Goal: Task Accomplishment & Management: Manage account settings

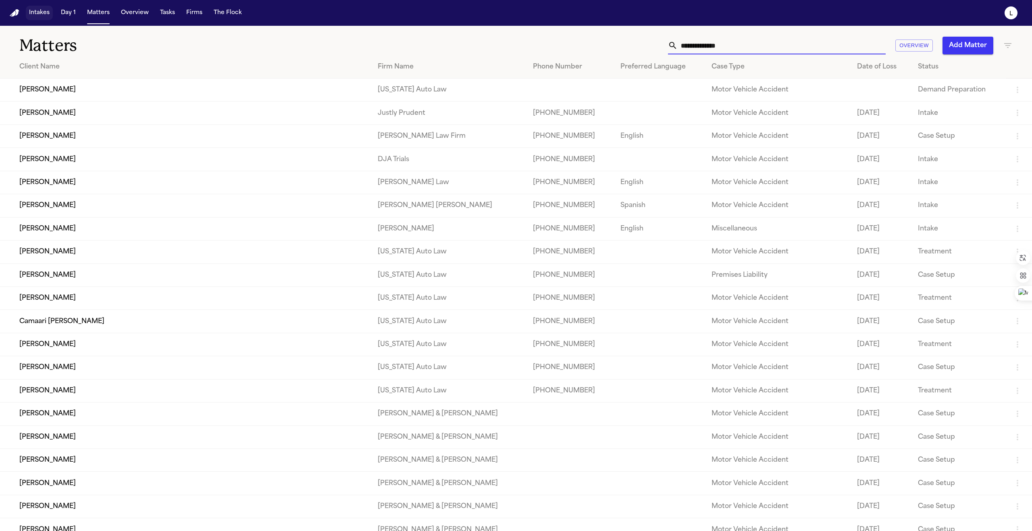
click at [38, 18] on button "Intakes" at bounding box center [39, 13] width 27 height 15
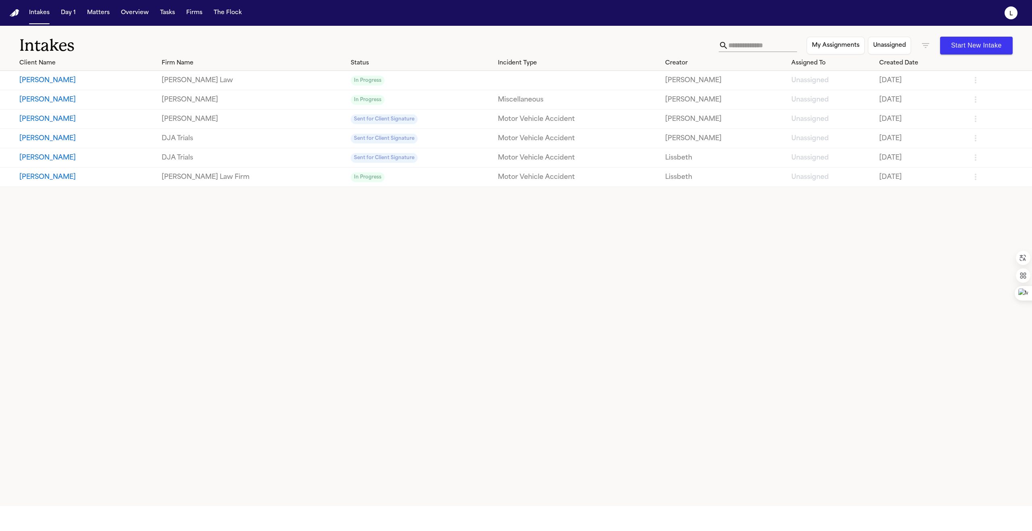
click at [33, 176] on button "[PERSON_NAME]" at bounding box center [87, 177] width 136 height 10
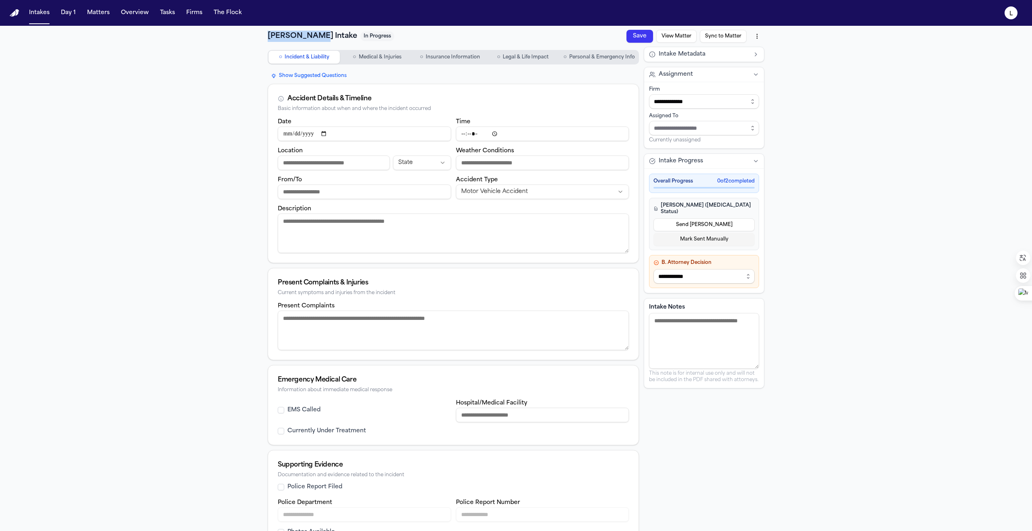
drag, startPoint x: 311, startPoint y: 37, endPoint x: 258, endPoint y: 38, distance: 53.6
click at [258, 38] on div "**********" at bounding box center [516, 303] width 516 height 554
copy h1 "[PERSON_NAME]"
click at [101, 17] on button "Matters" at bounding box center [98, 13] width 29 height 15
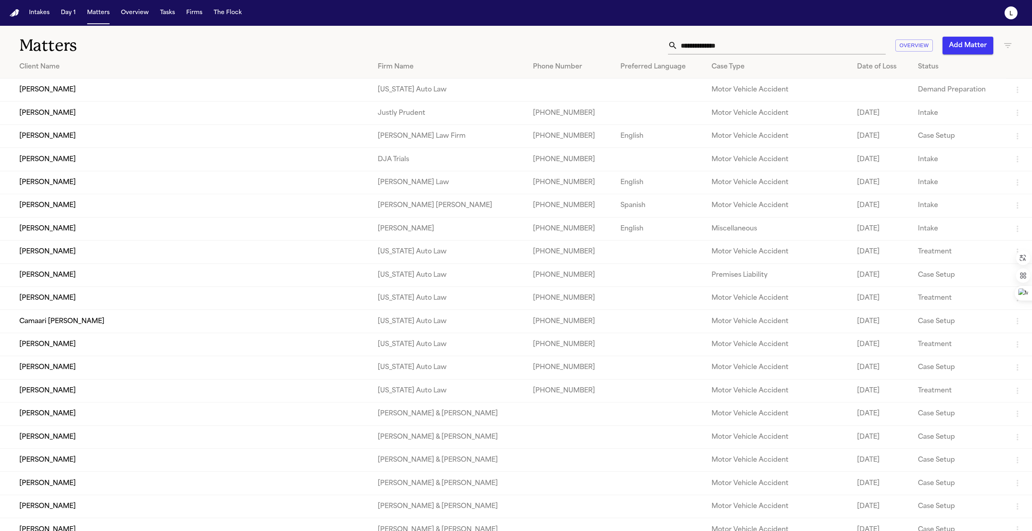
click at [715, 40] on input "text" at bounding box center [781, 46] width 208 height 18
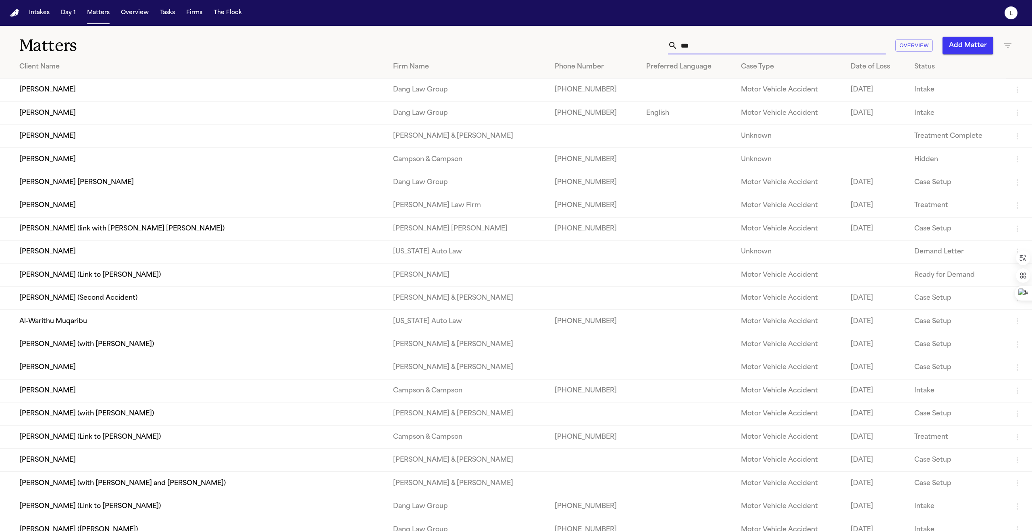
type input "***"
click at [1005, 43] on icon "button" at bounding box center [1008, 46] width 10 height 10
click at [942, 89] on input "text" at bounding box center [957, 94] width 102 height 11
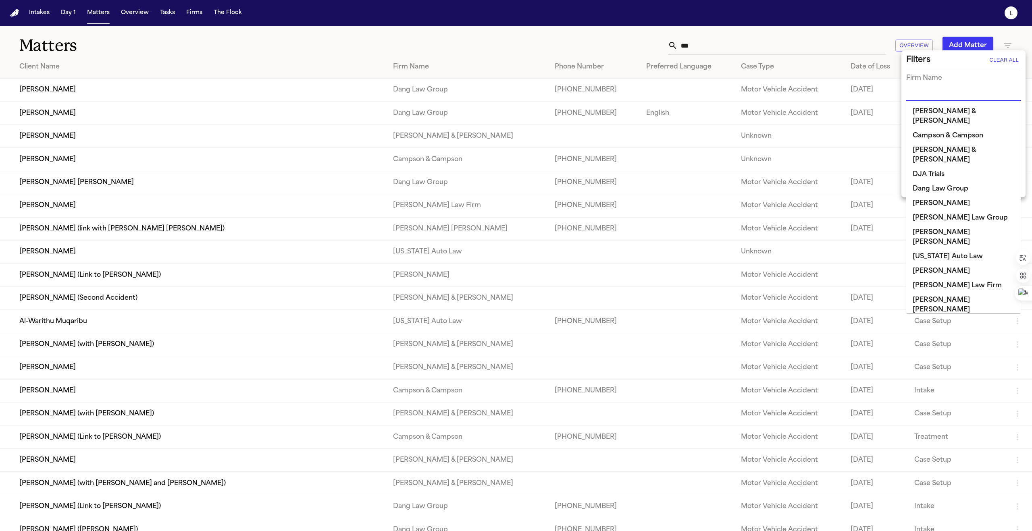
click at [928, 129] on li "Campson & Campson" at bounding box center [963, 136] width 114 height 15
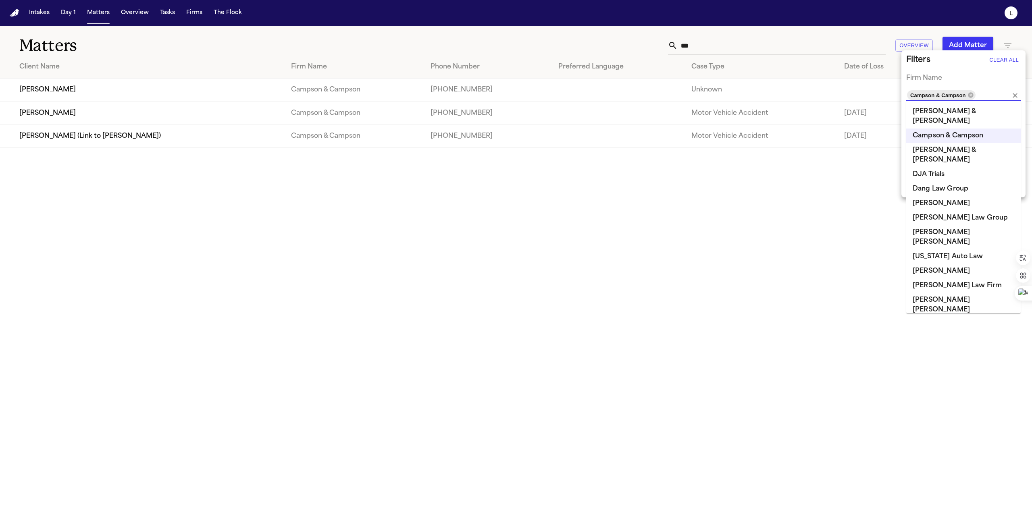
click at [71, 114] on div at bounding box center [516, 265] width 1032 height 531
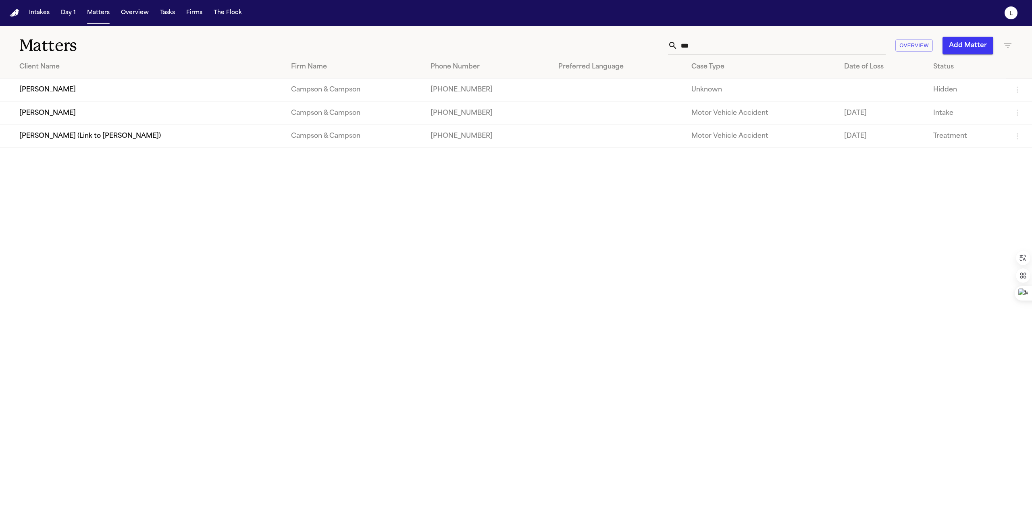
click at [71, 114] on td "[PERSON_NAME]" at bounding box center [142, 113] width 284 height 23
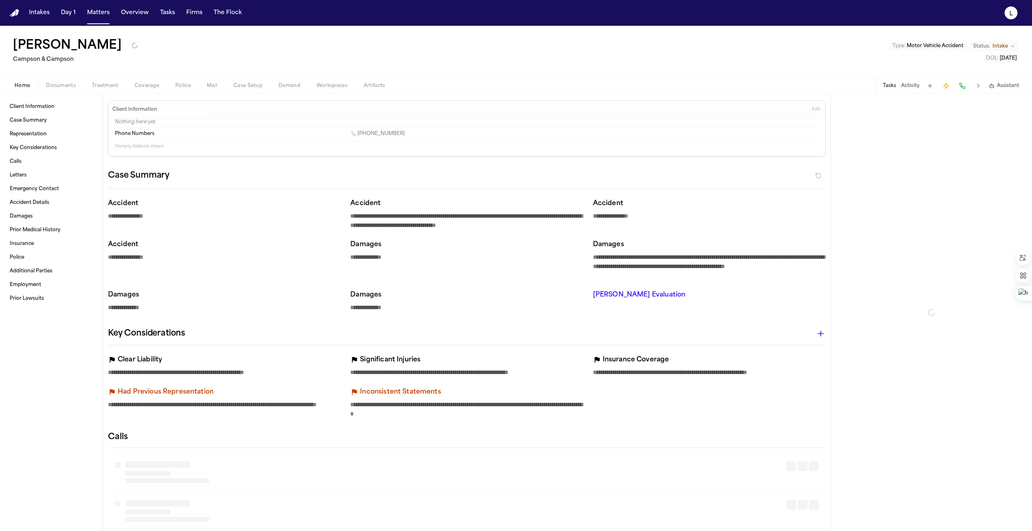
type textarea "*"
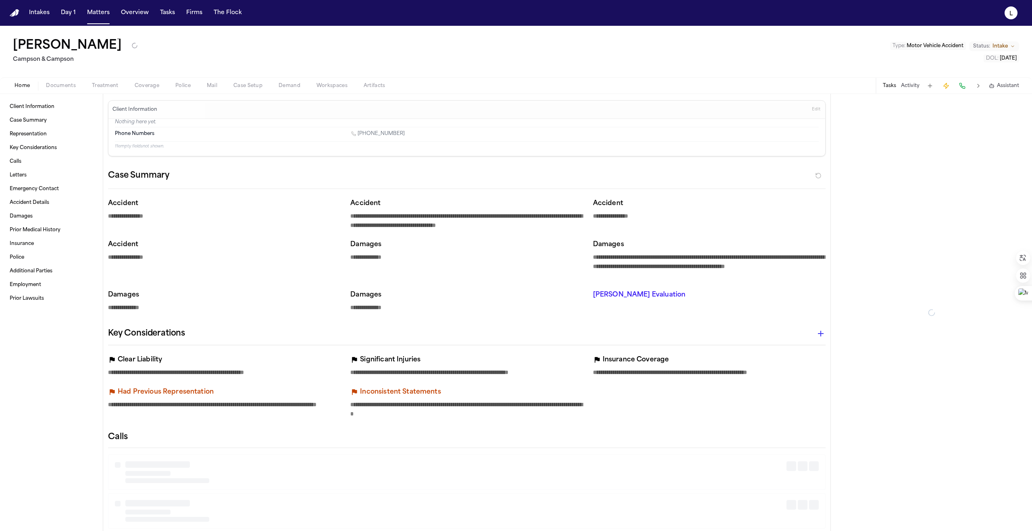
type textarea "*"
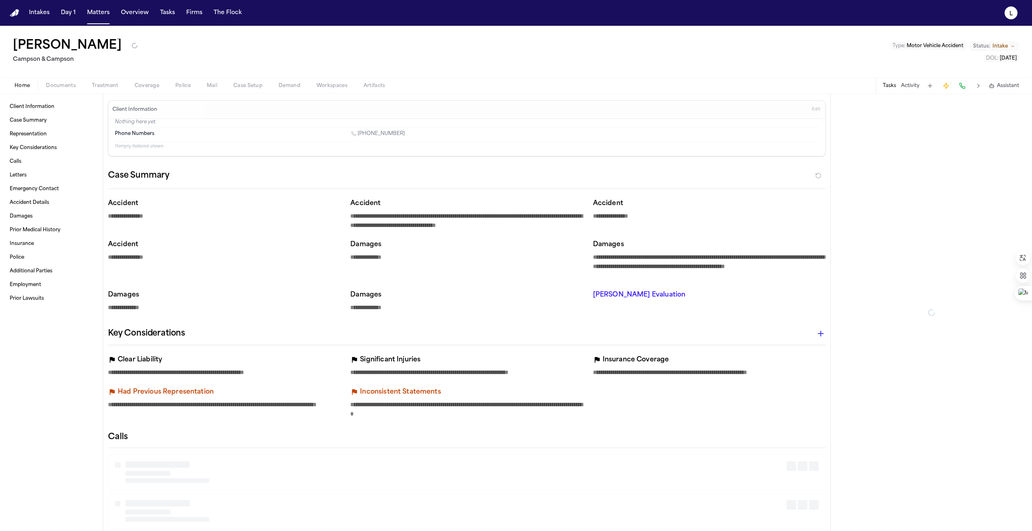
type textarea "*"
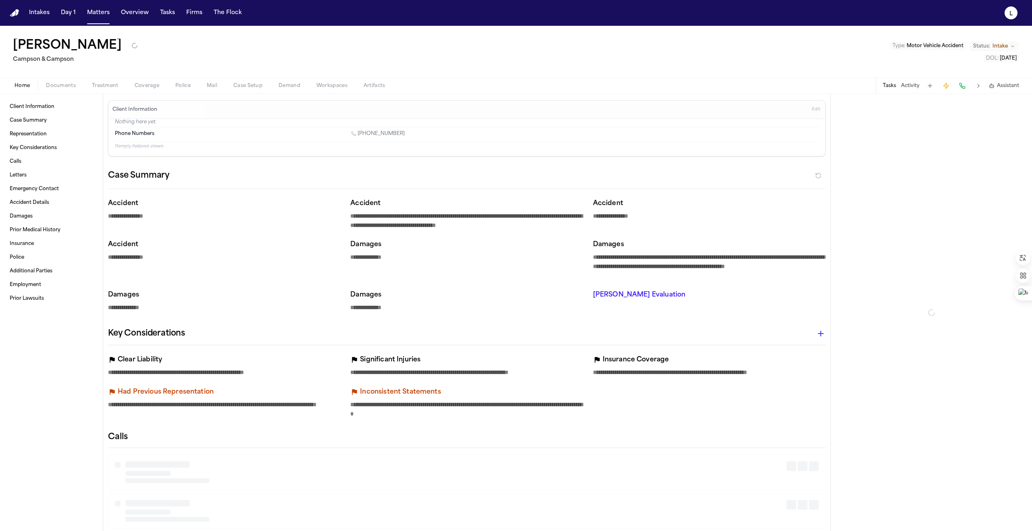
type textarea "*"
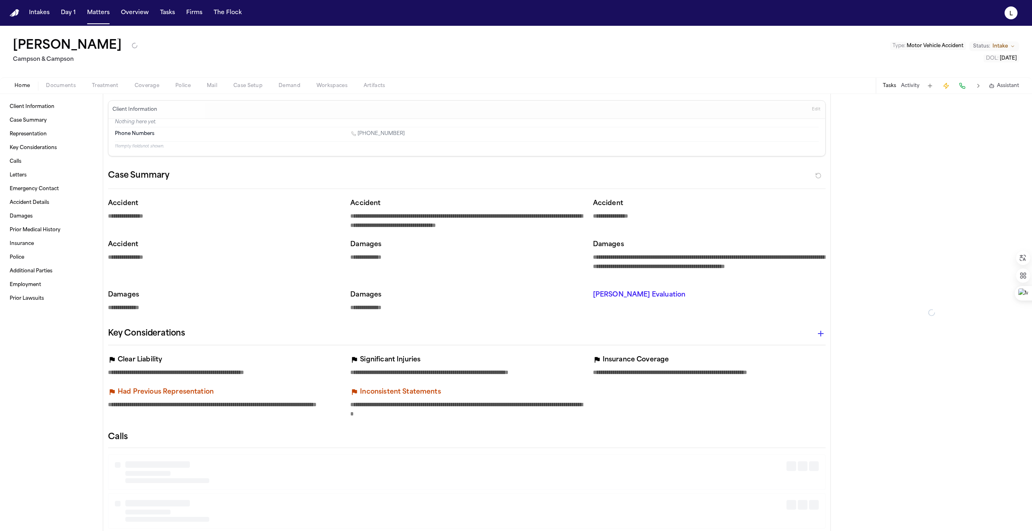
type textarea "*"
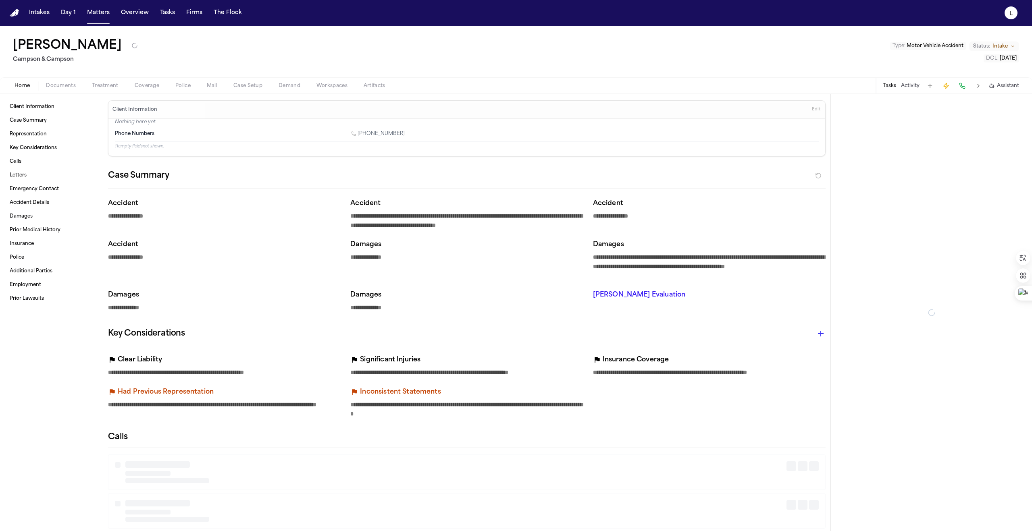
type textarea "*"
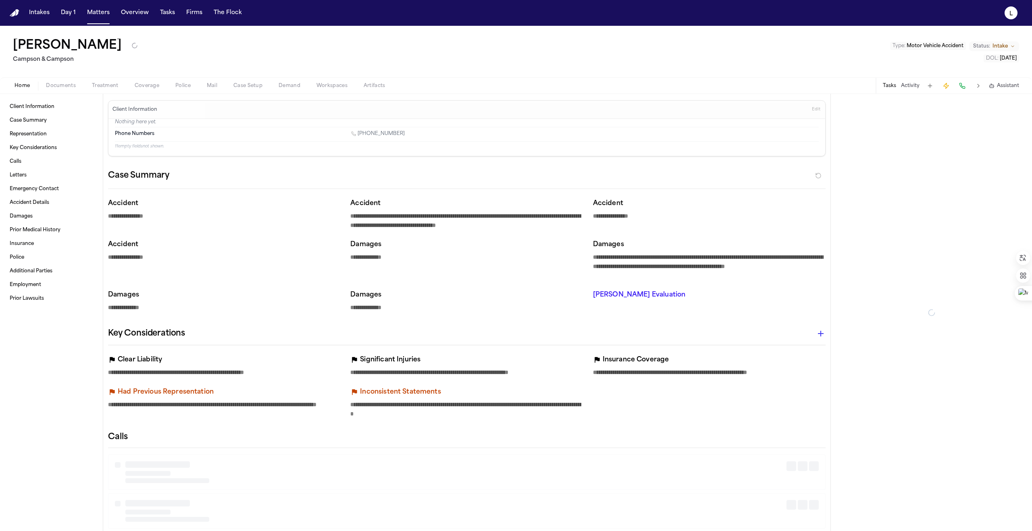
type textarea "*"
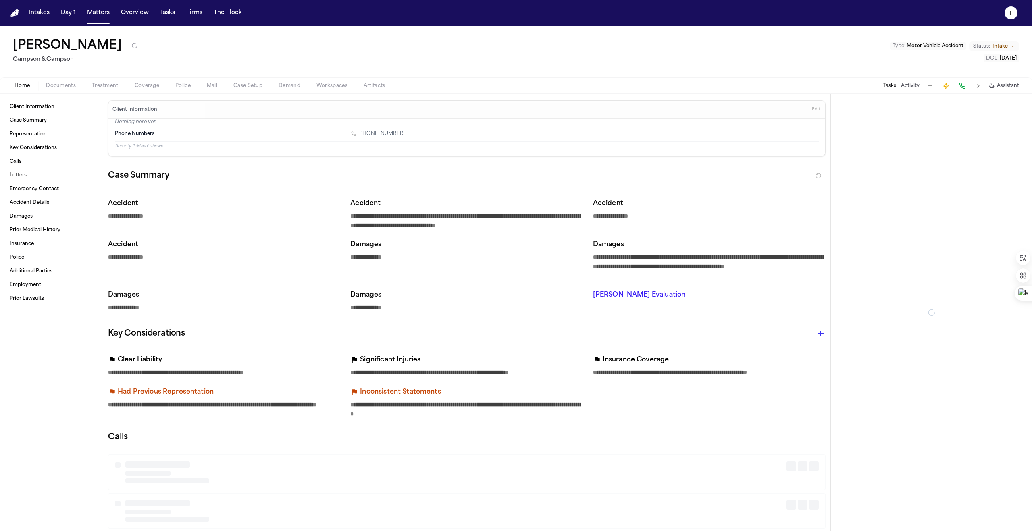
type textarea "*"
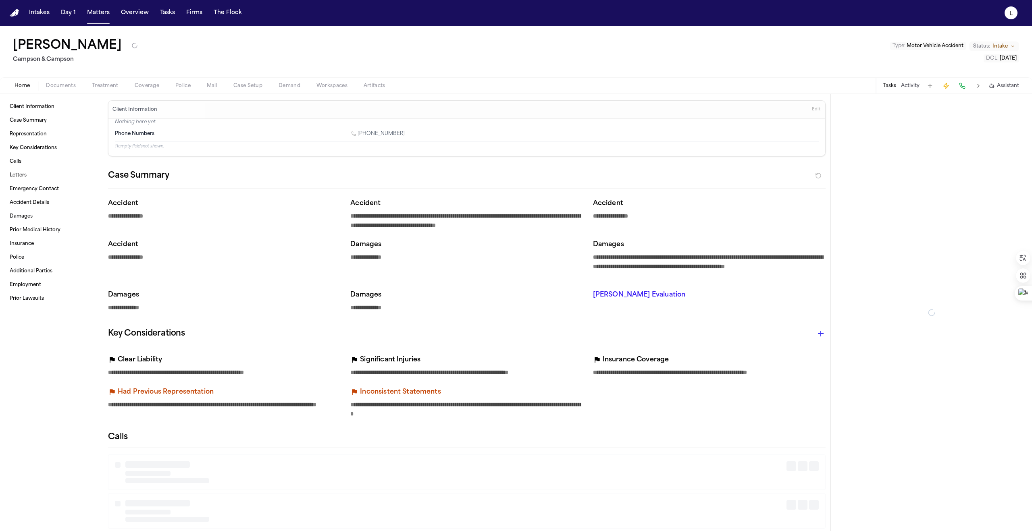
type textarea "*"
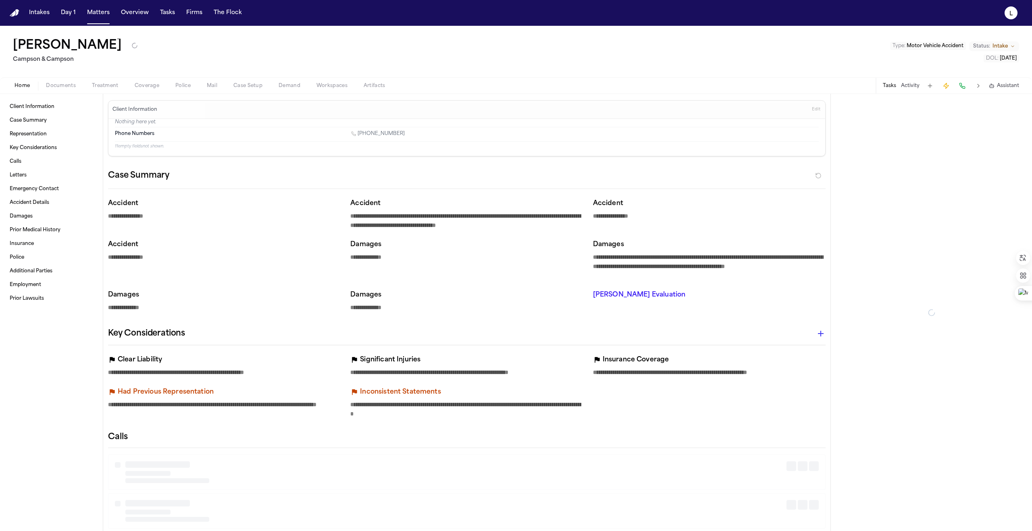
type textarea "*"
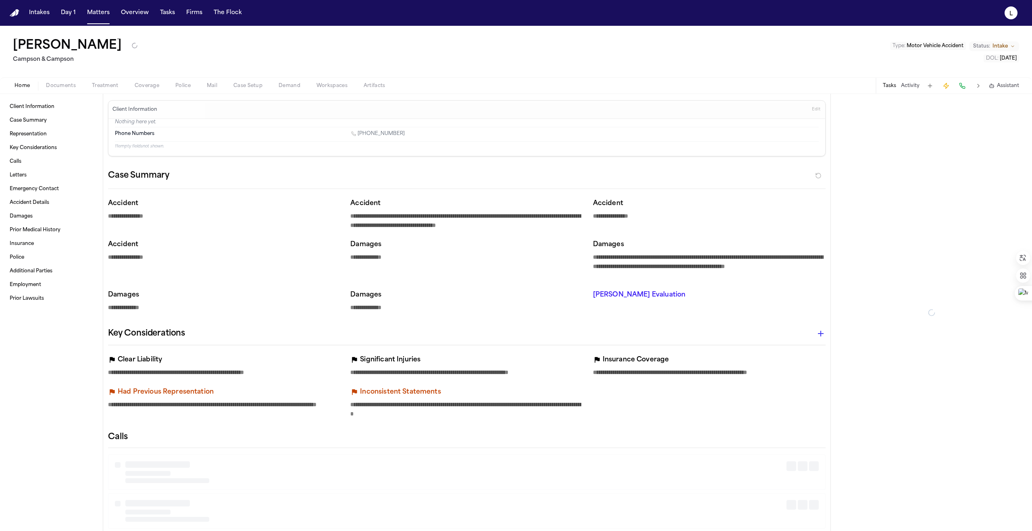
type textarea "*"
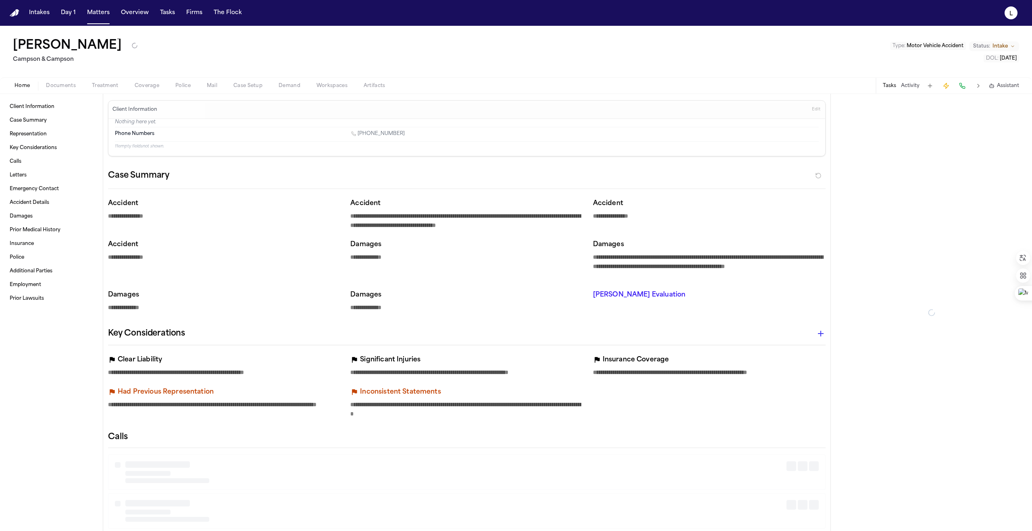
type textarea "*"
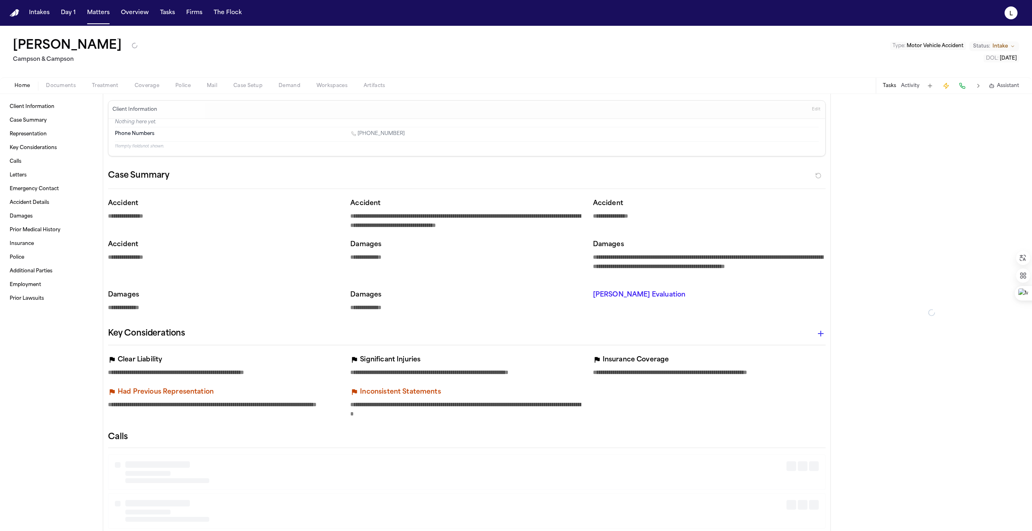
type textarea "*"
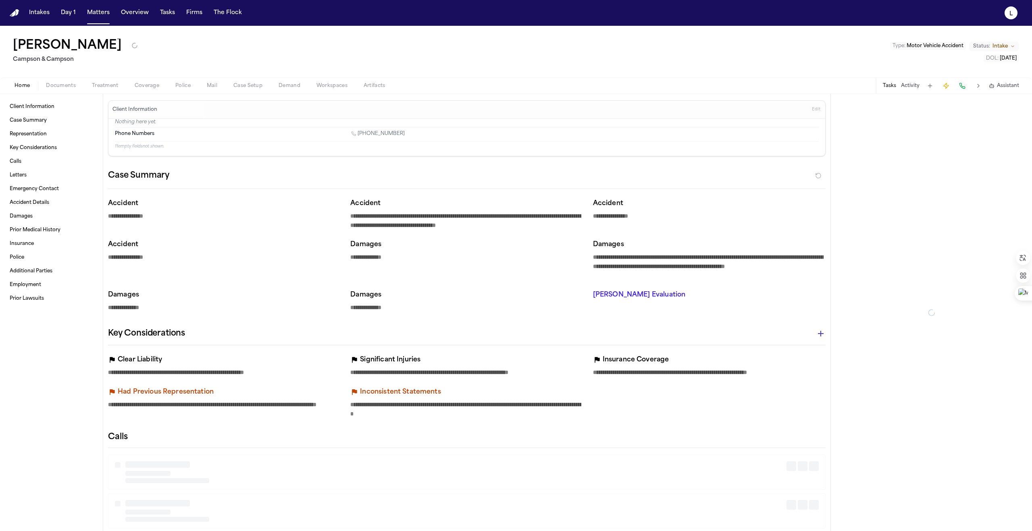
type textarea "*"
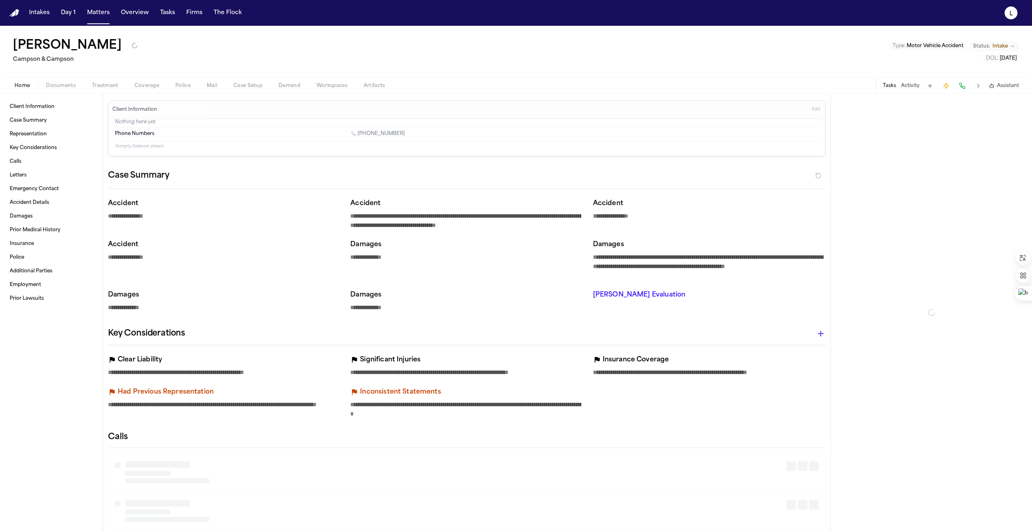
type textarea "*"
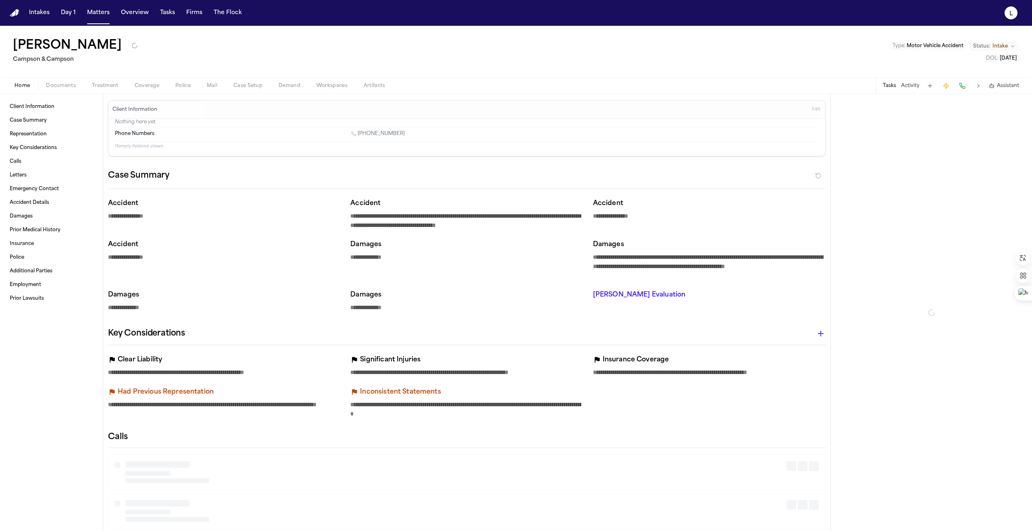
type textarea "*"
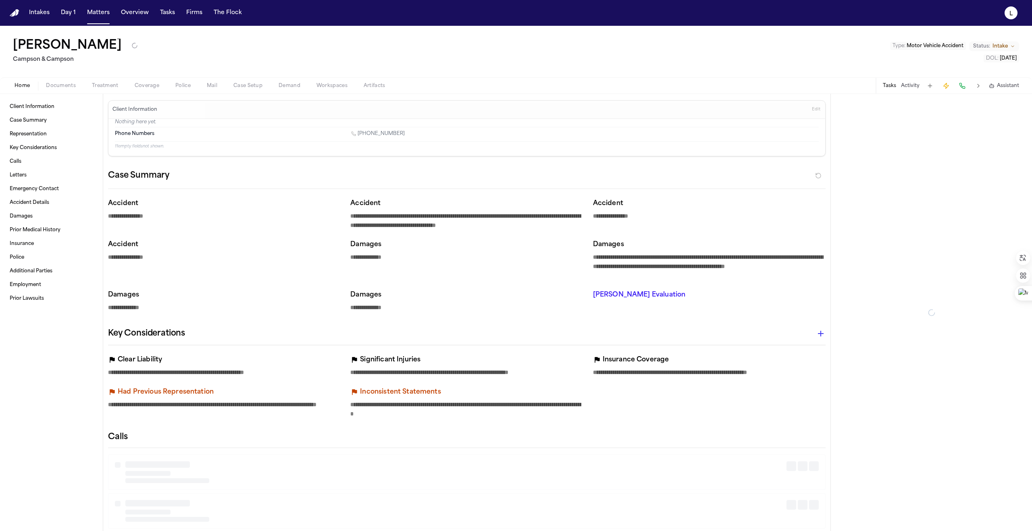
type textarea "*"
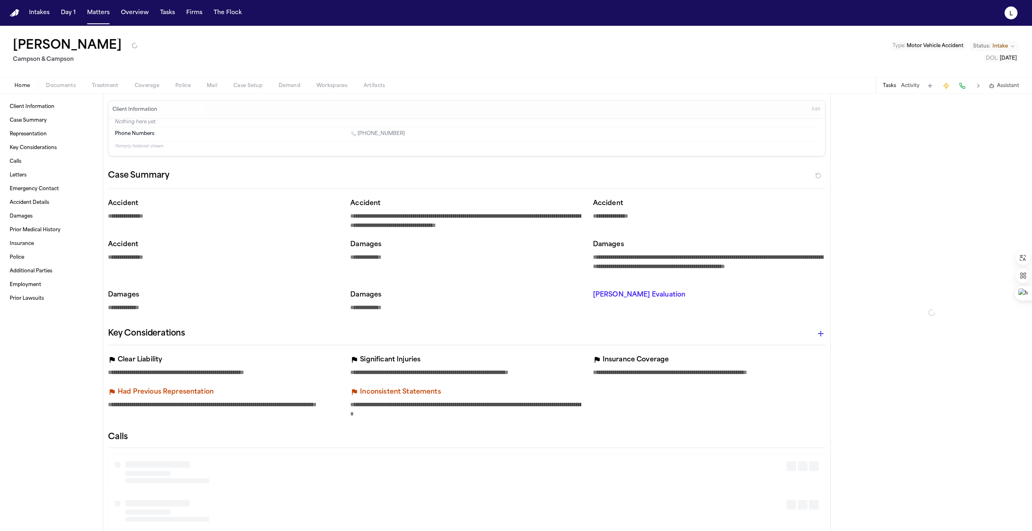
type textarea "*"
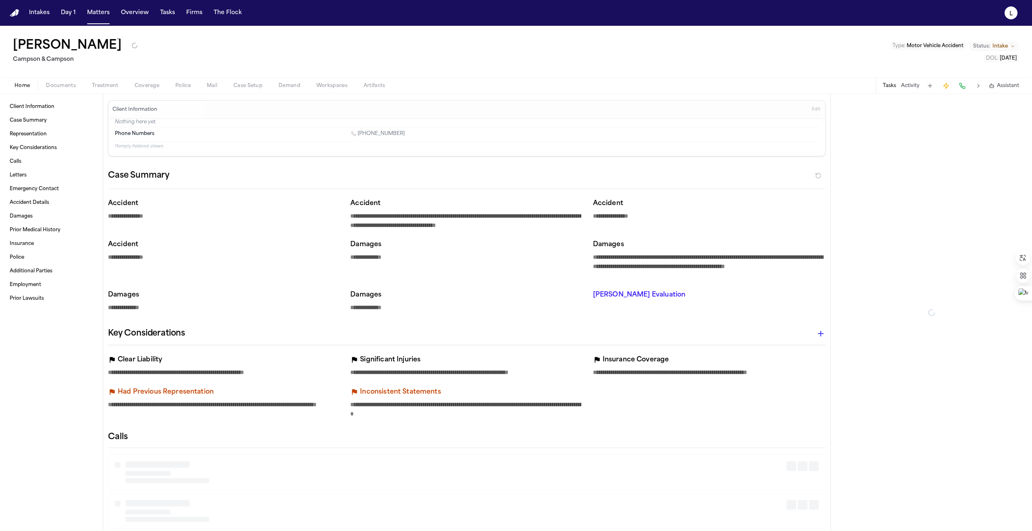
type textarea "*"
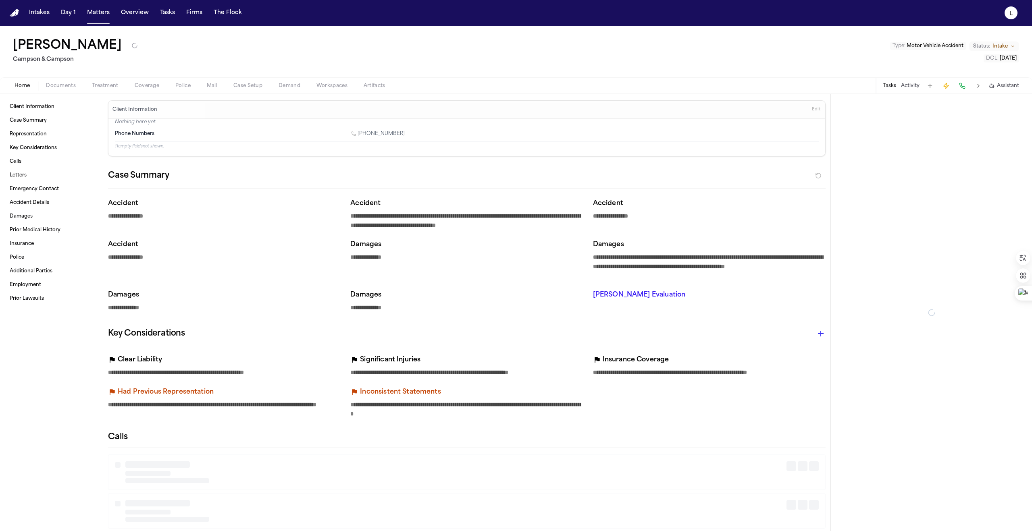
type textarea "*"
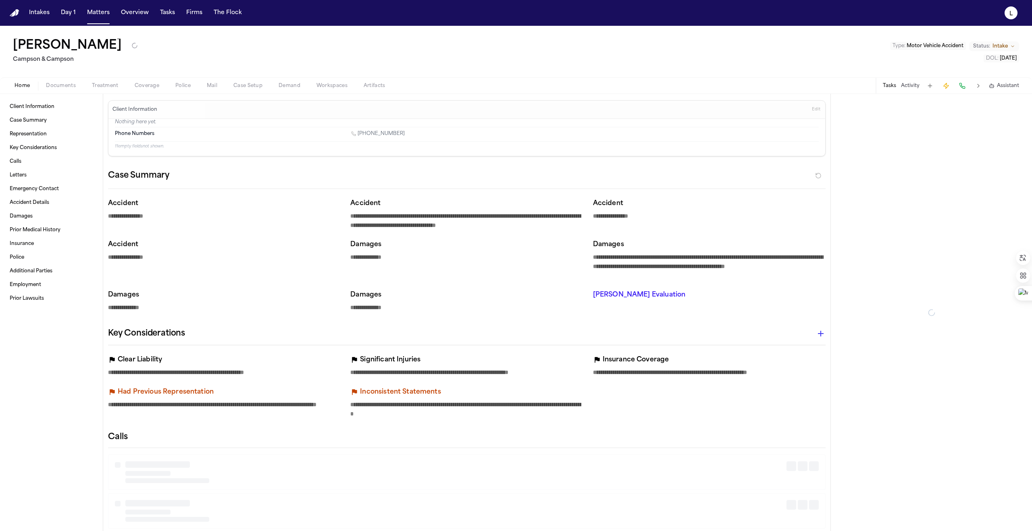
type textarea "*"
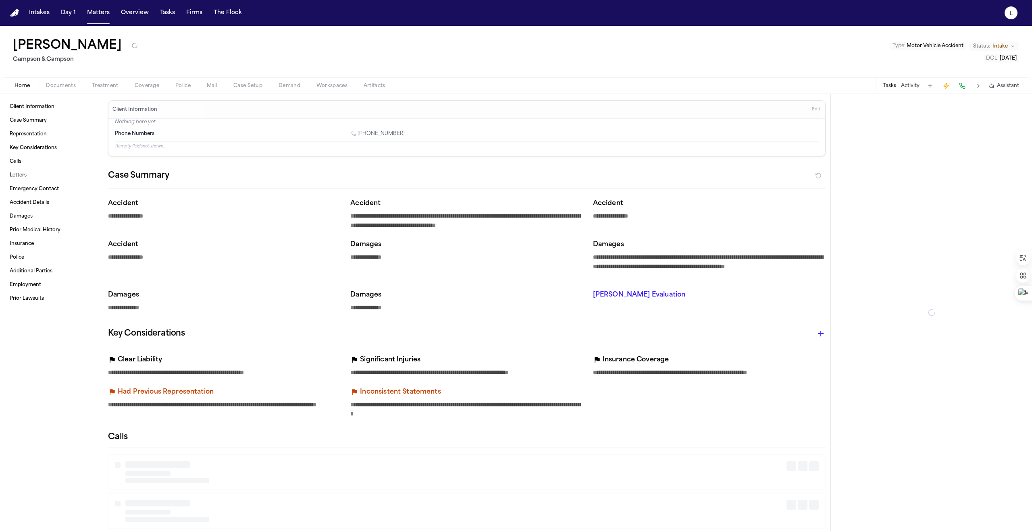
type textarea "*"
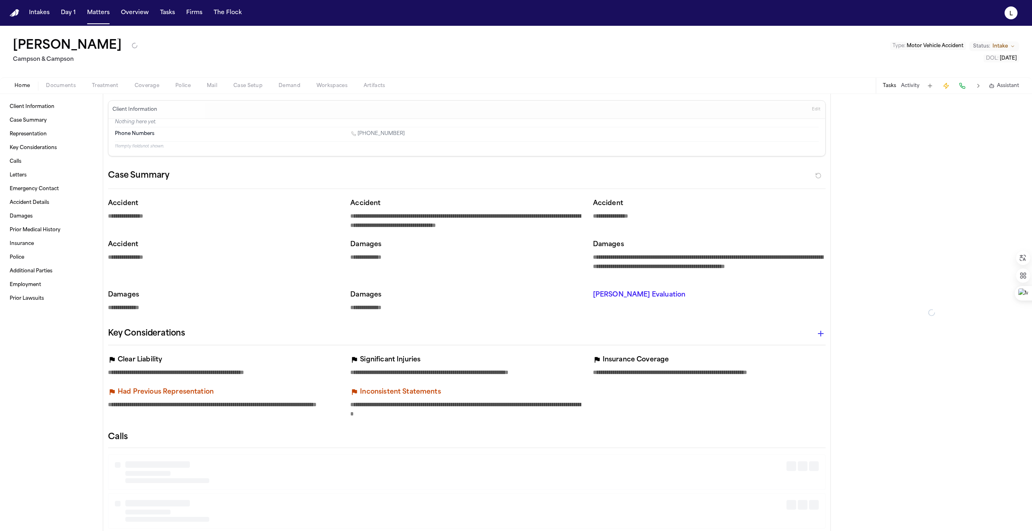
type textarea "*"
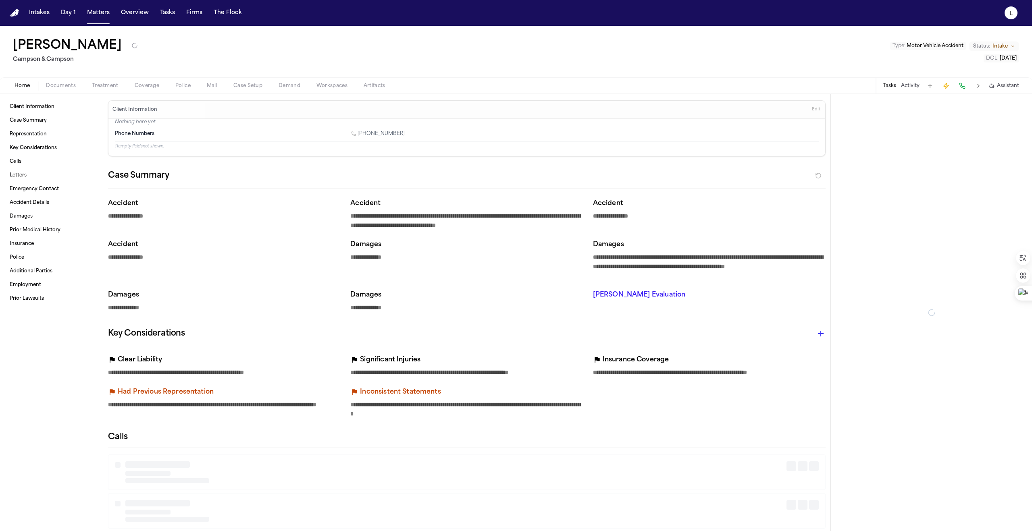
type textarea "*"
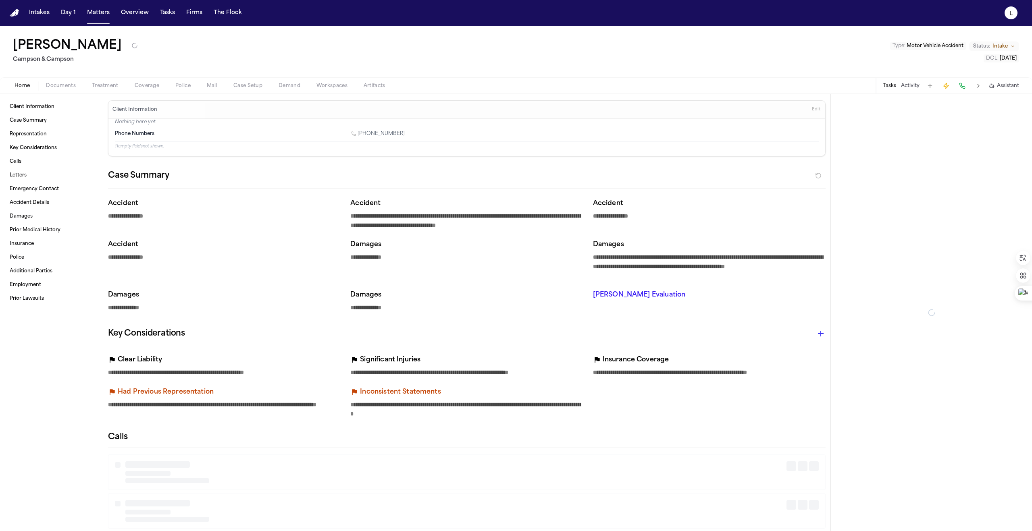
type textarea "*"
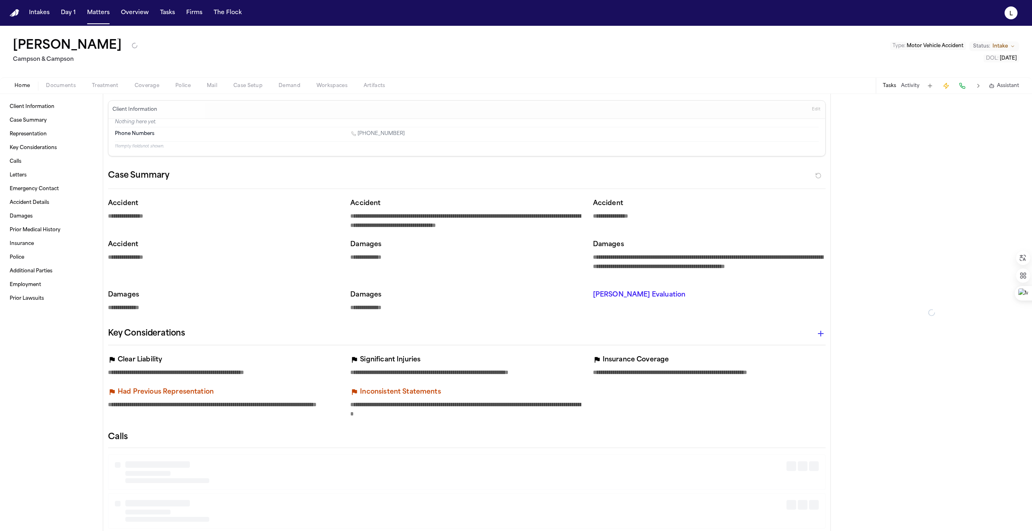
type textarea "*"
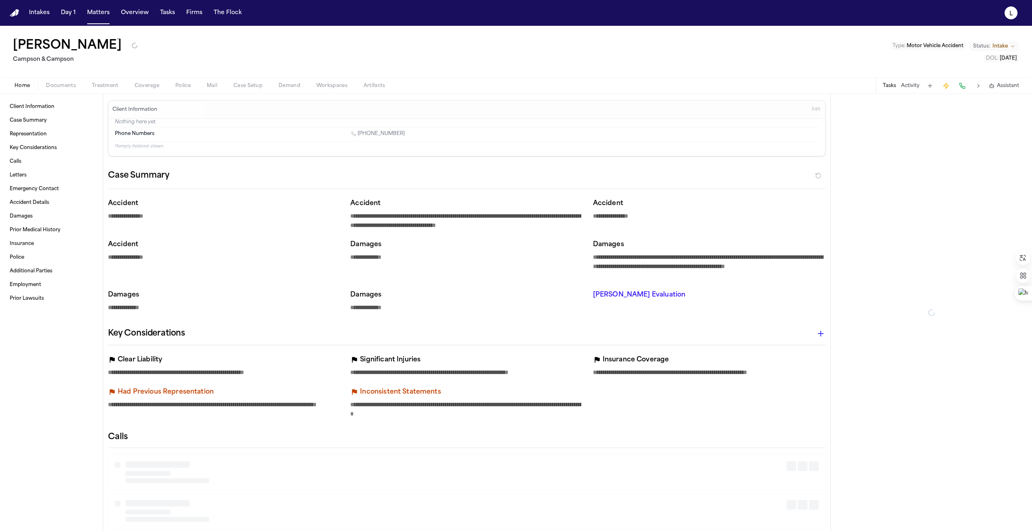
type textarea "*"
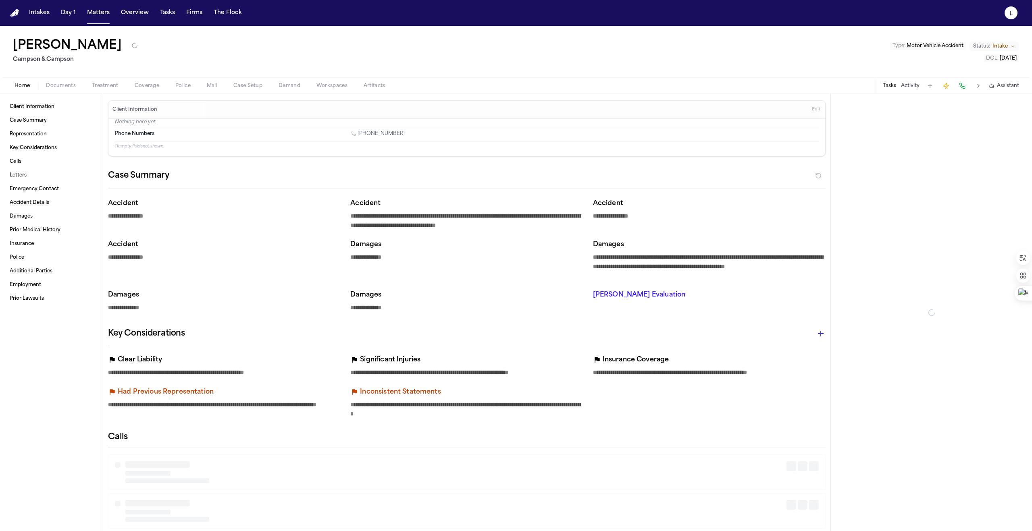
type textarea "*"
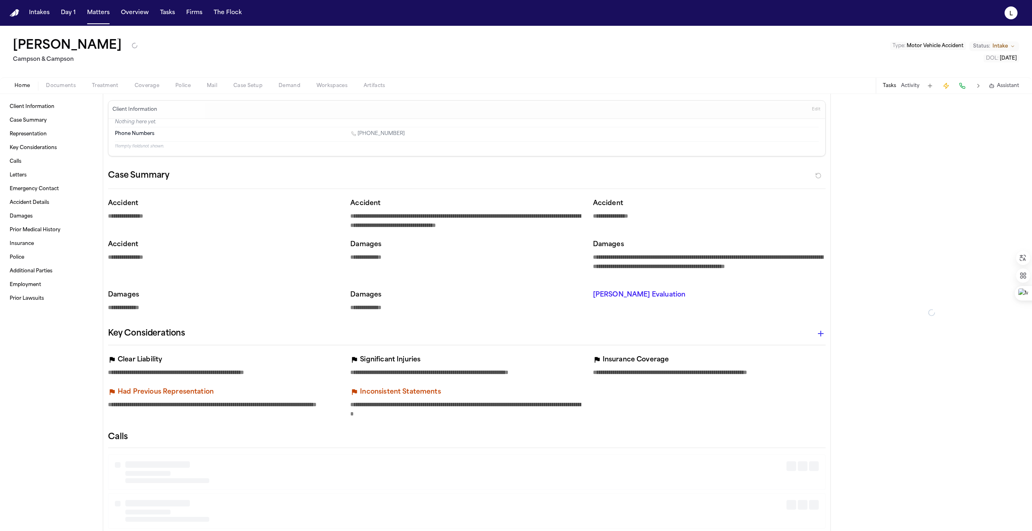
type textarea "*"
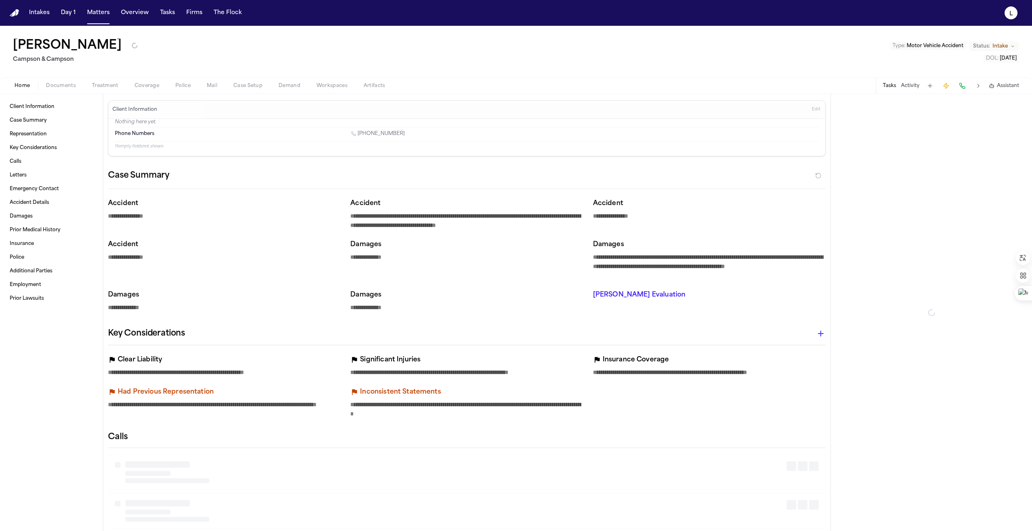
type textarea "*"
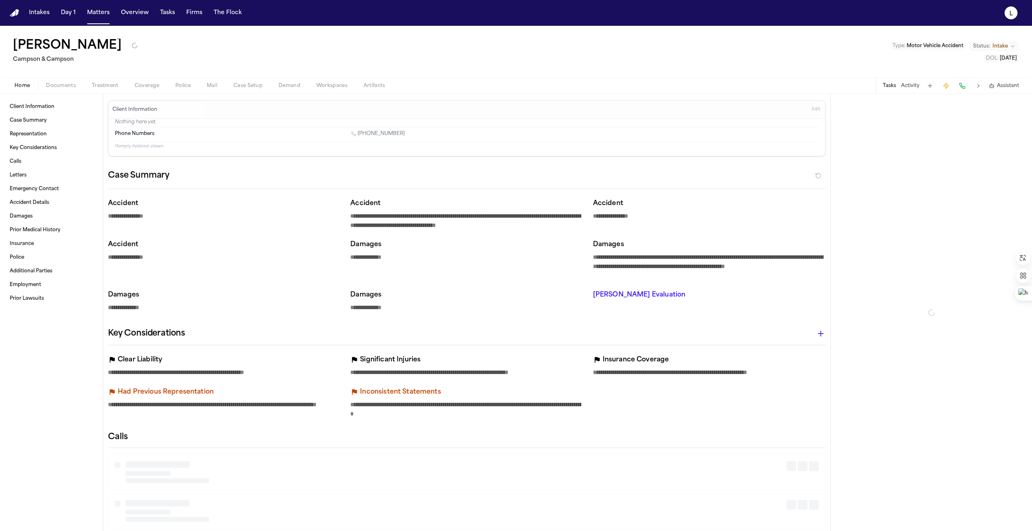
type textarea "*"
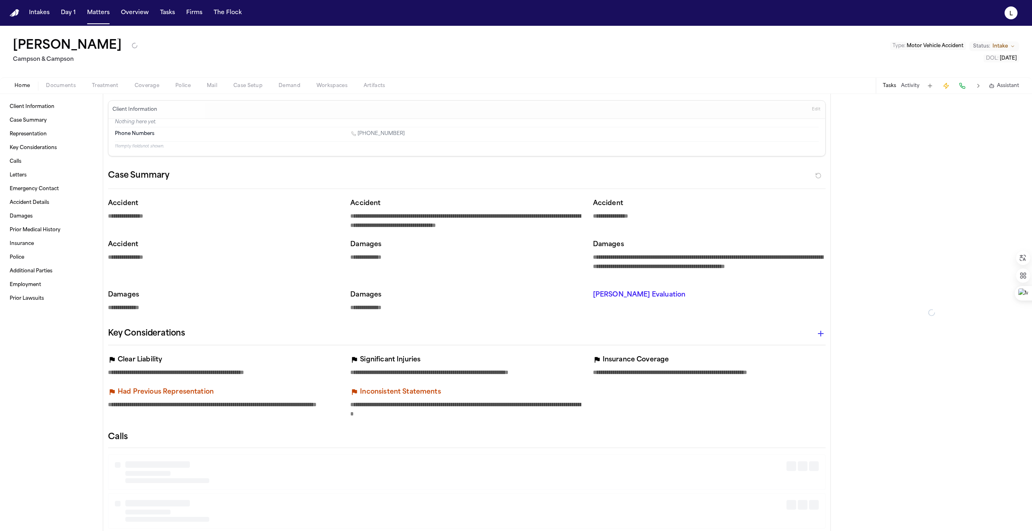
type textarea "*"
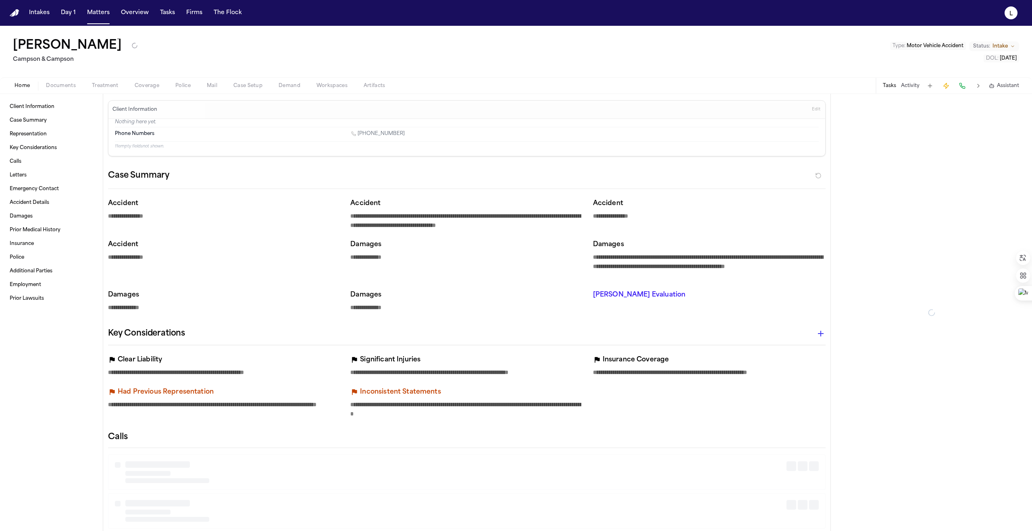
type textarea "*"
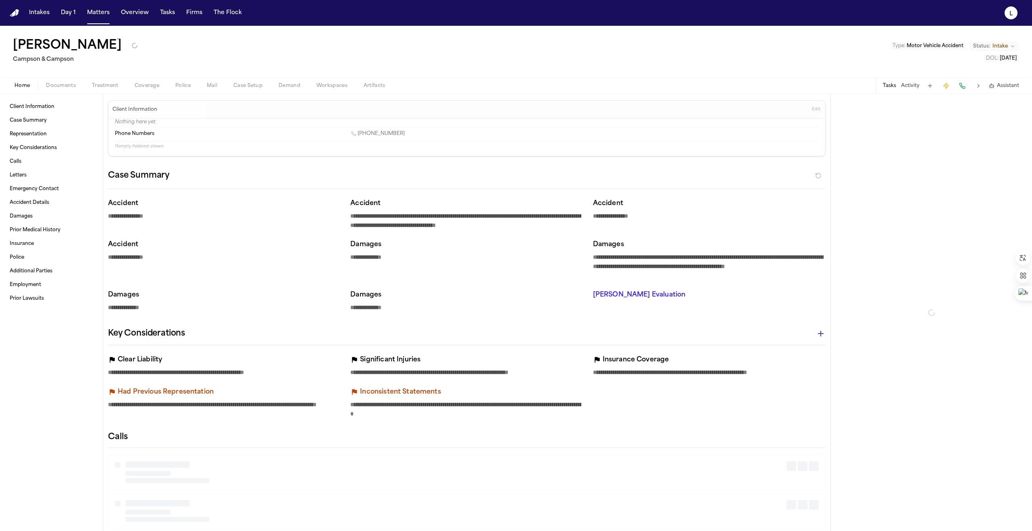
type textarea "*"
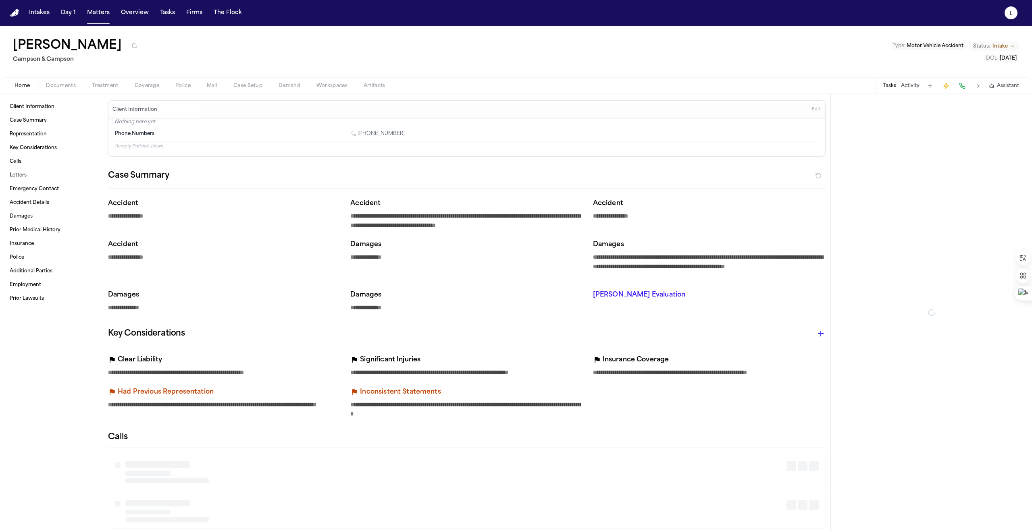
type textarea "*"
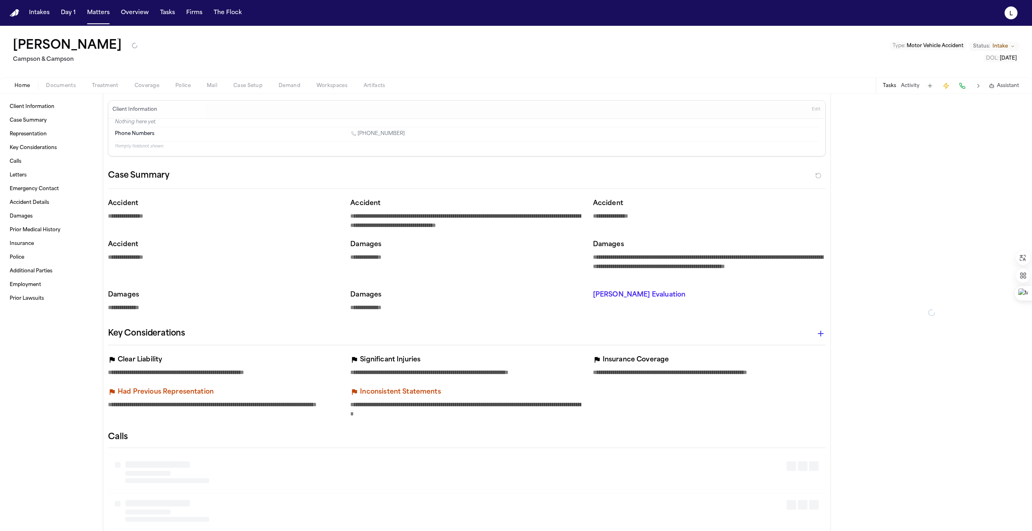
type textarea "*"
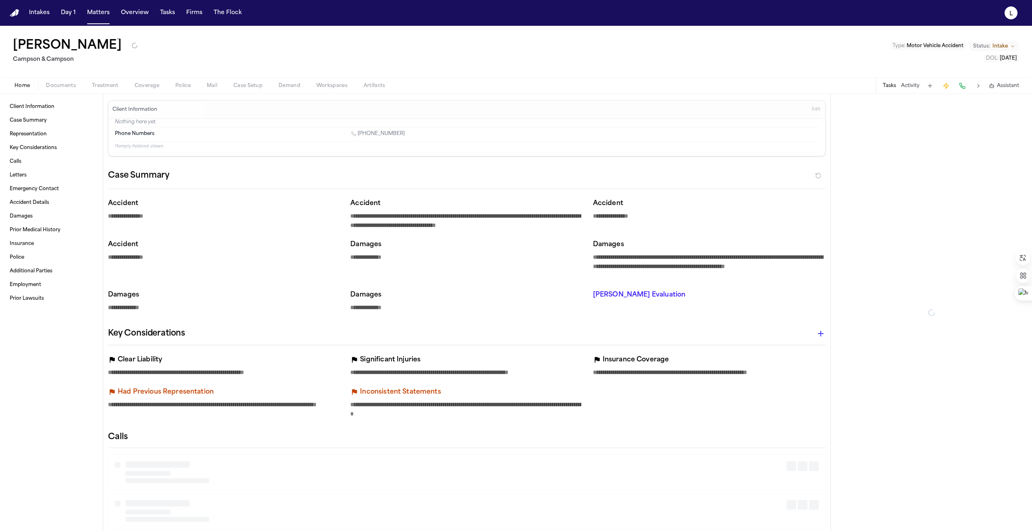
type textarea "*"
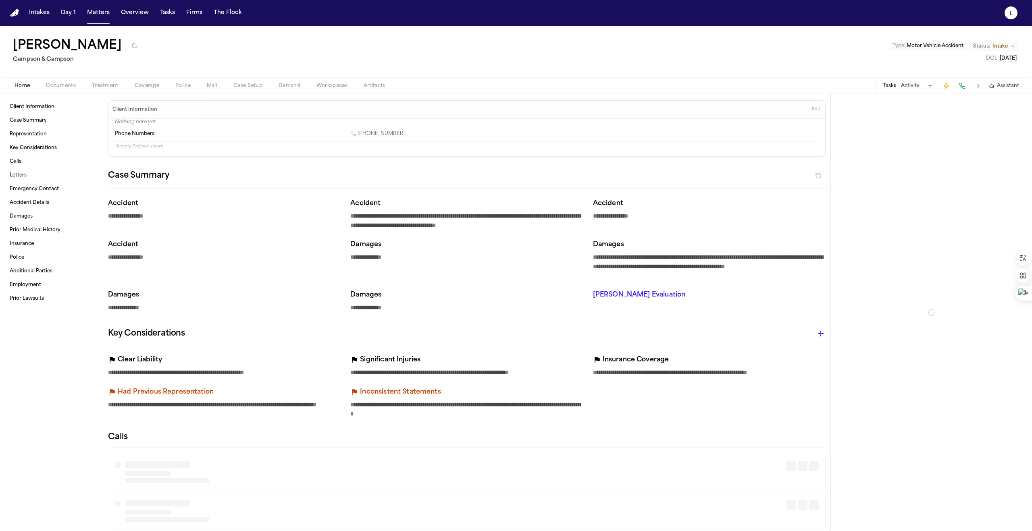
type textarea "*"
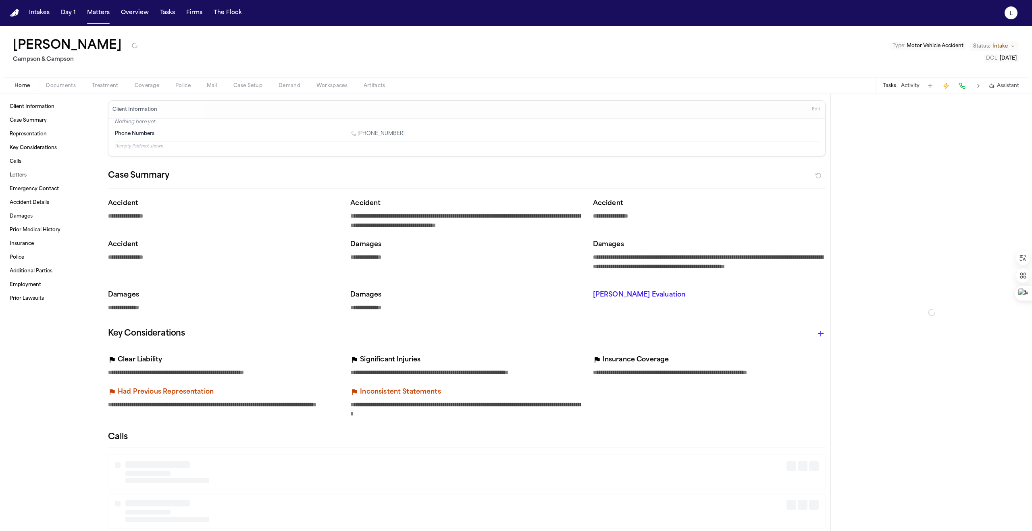
type textarea "*"
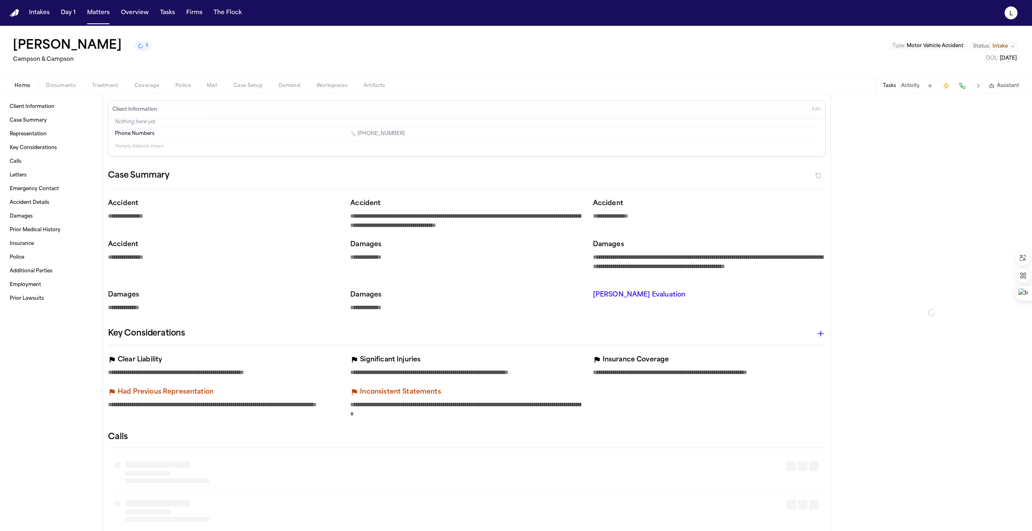
type textarea "*"
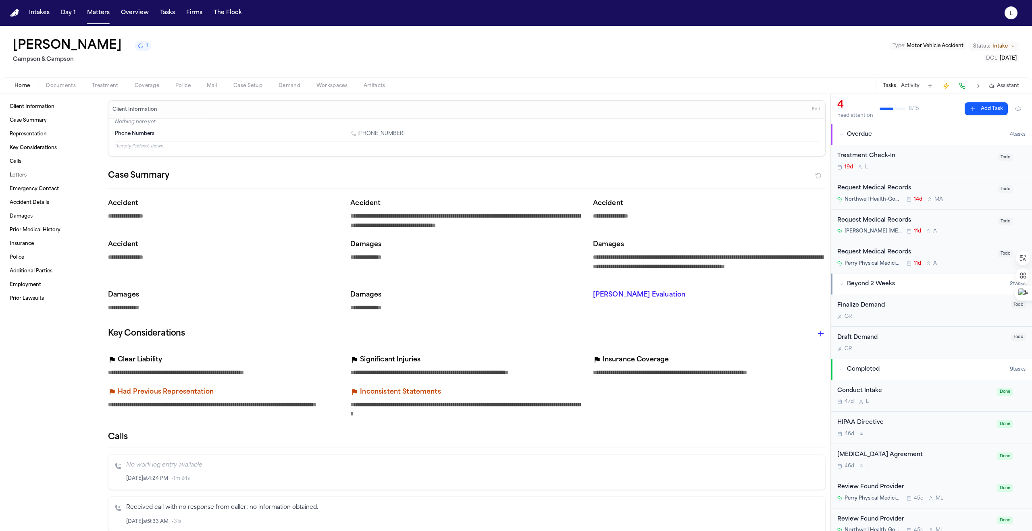
click at [930, 163] on div "Treatment Check-In 19d L" at bounding box center [915, 161] width 156 height 19
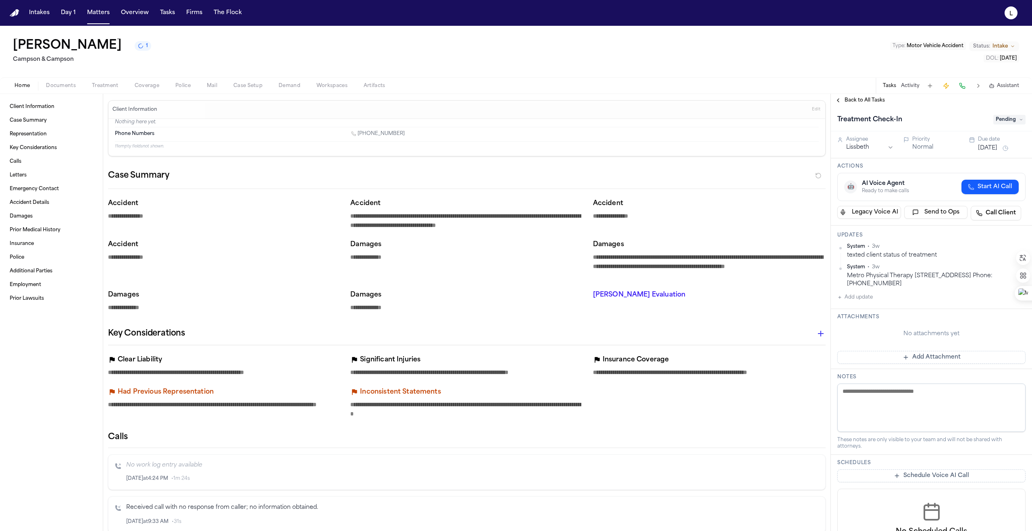
click at [984, 147] on button "[DATE]" at bounding box center [987, 148] width 19 height 8
click at [1009, 264] on button "29" at bounding box center [1007, 261] width 13 height 13
click at [888, 243] on div "Updates System • 3w texted client status of treatment System • 3w Metro Physica…" at bounding box center [931, 267] width 201 height 83
click at [860, 300] on button "Add update" at bounding box center [854, 298] width 35 height 10
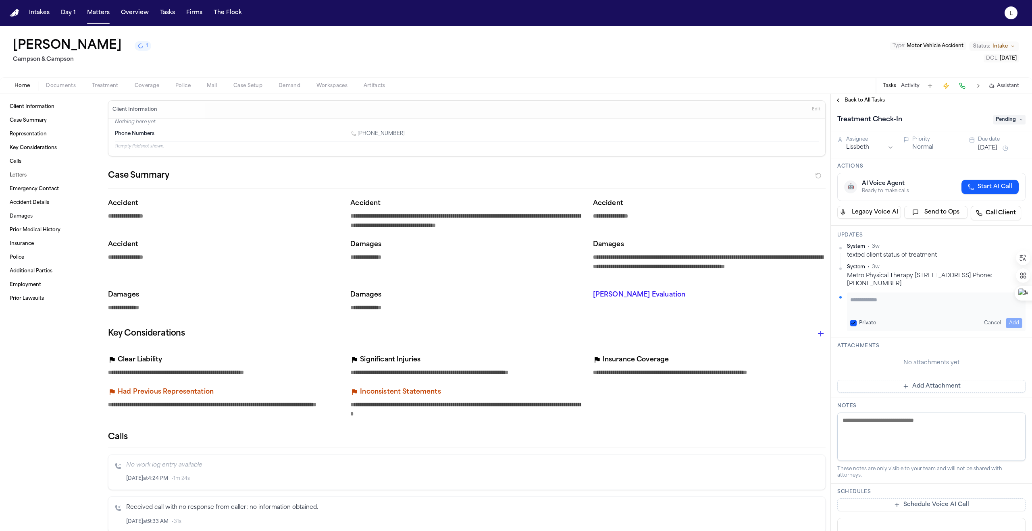
click at [868, 303] on textarea "Add your update" at bounding box center [936, 304] width 172 height 16
drag, startPoint x: 965, startPoint y: 311, endPoint x: 848, endPoint y: 300, distance: 116.9
click at [848, 300] on div "**********" at bounding box center [936, 314] width 179 height 42
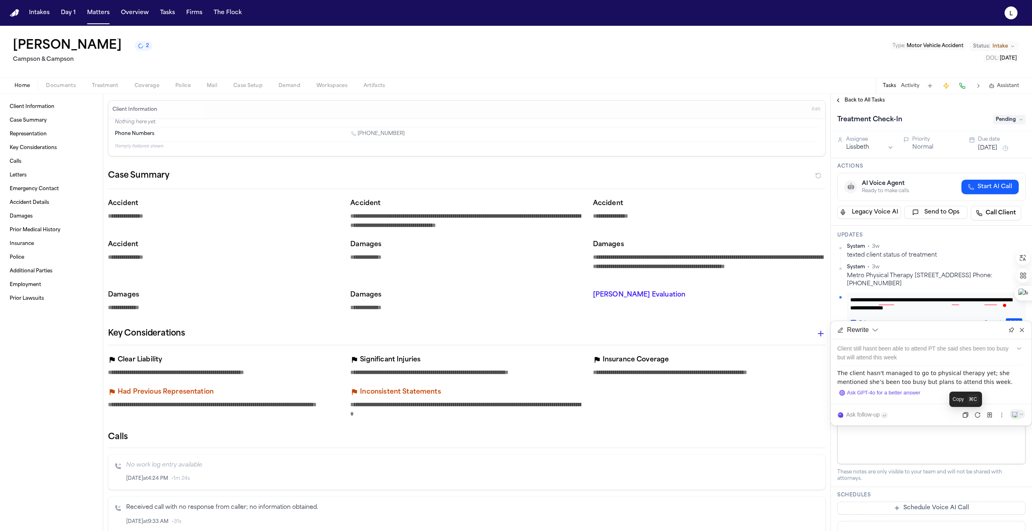
click at [960, 416] on div "Ask follow-up" at bounding box center [931, 415] width 201 height 22
click at [963, 415] on icon at bounding box center [965, 415] width 6 height 6
click at [948, 318] on div "Private Cancel Add" at bounding box center [936, 323] width 172 height 10
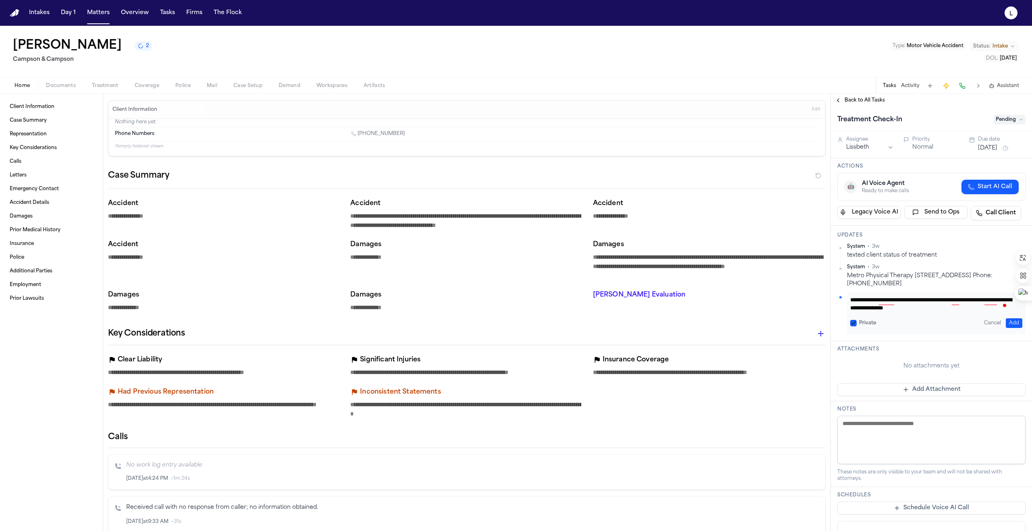
scroll to position [0, 0]
drag, startPoint x: 967, startPoint y: 307, endPoint x: 832, endPoint y: 298, distance: 135.3
click at [832, 298] on div "**********" at bounding box center [931, 284] width 201 height 116
paste textarea "**********"
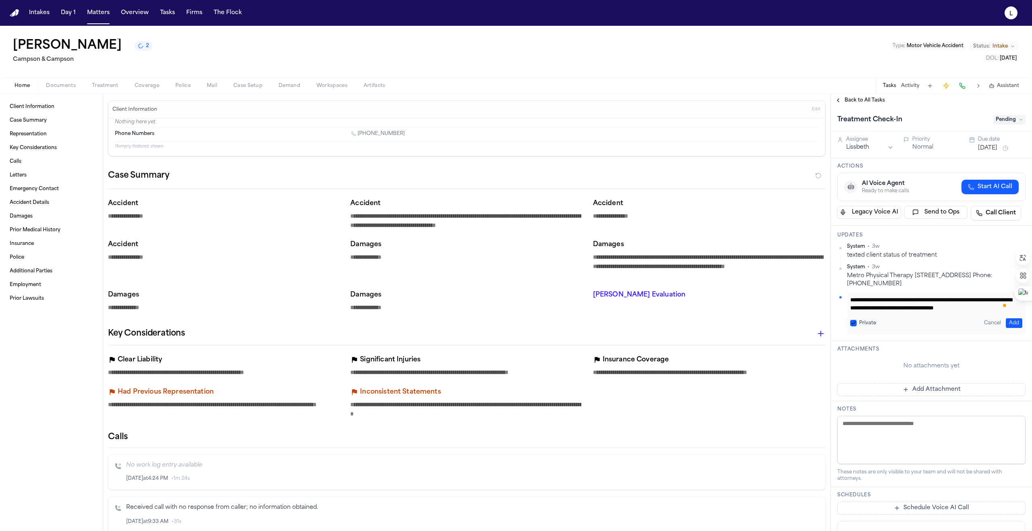
click at [881, 309] on textarea "**********" at bounding box center [933, 304] width 166 height 16
click at [1006, 322] on button "Add" at bounding box center [1013, 323] width 17 height 10
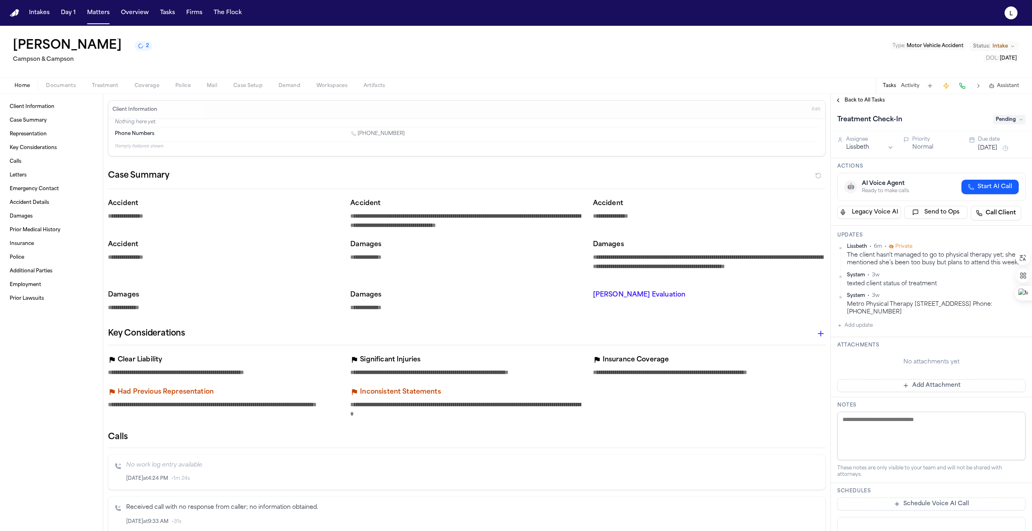
click at [103, 87] on span "Treatment" at bounding box center [105, 86] width 27 height 6
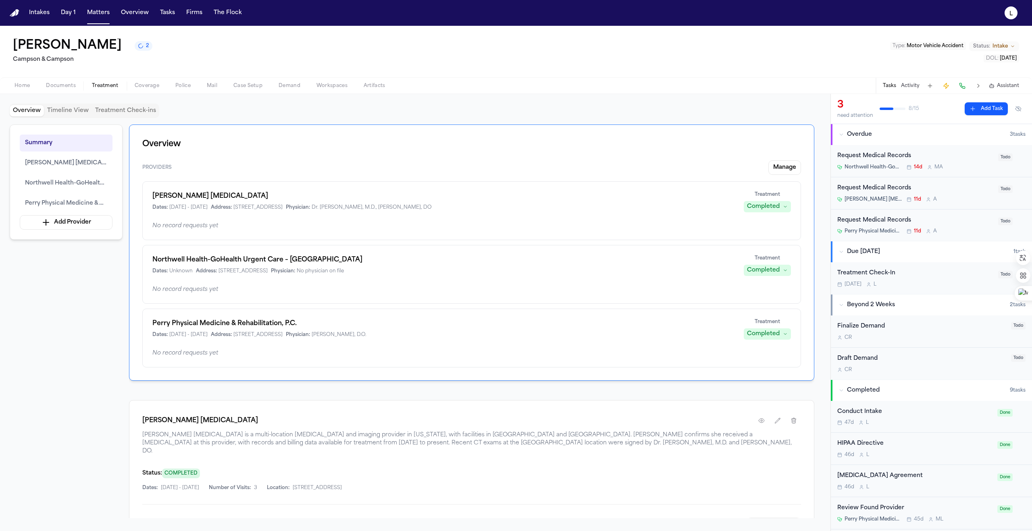
click at [766, 272] on div "Completed" at bounding box center [763, 270] width 33 height 8
click at [661, 270] on div "Northwell Health-GoHealth Urgent Care – [GEOGRAPHIC_DATA] Dates: Unknown Addres…" at bounding box center [471, 265] width 638 height 21
click at [639, 272] on div "Dates: Unknown Address: [STREET_ADDRESS] Physician: No physician on file" at bounding box center [442, 271] width 581 height 6
click at [929, 182] on div "Request Medical Records [PERSON_NAME] [MEDICAL_DATA] 11d A Todo" at bounding box center [931, 193] width 201 height 32
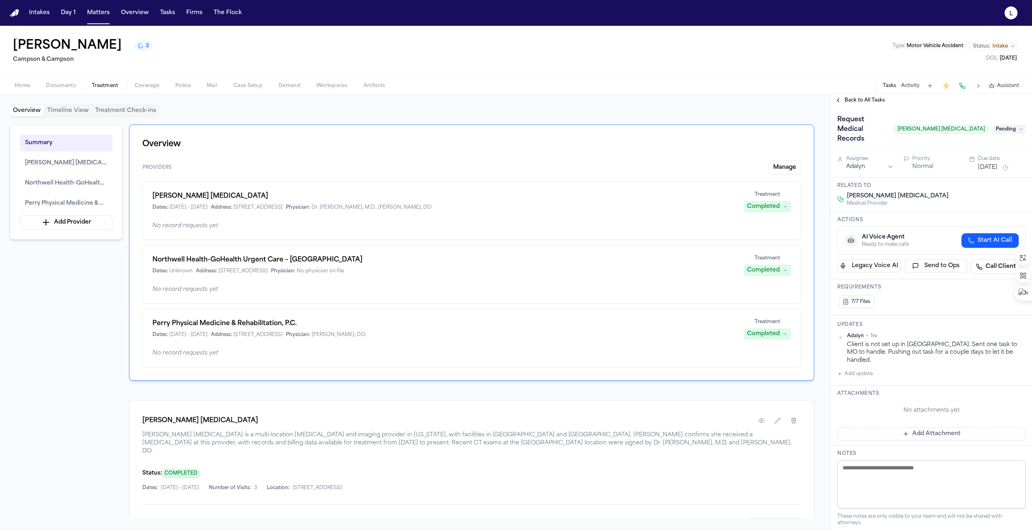
click at [1009, 127] on span "Pending" at bounding box center [1009, 130] width 32 height 10
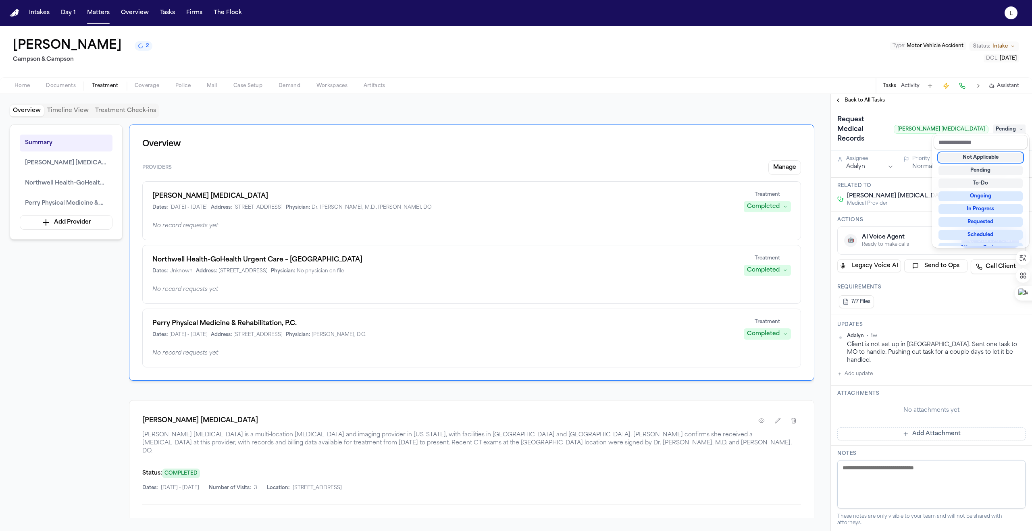
click at [899, 125] on div "Request Medical Records [PERSON_NAME] [MEDICAL_DATA] Pending" at bounding box center [931, 129] width 188 height 32
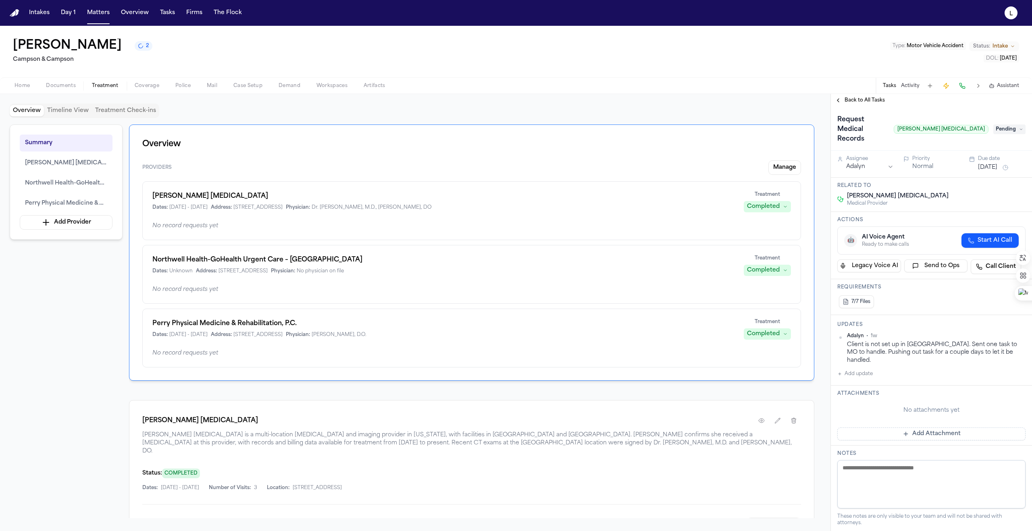
click at [923, 163] on button "Normal" at bounding box center [922, 167] width 21 height 8
click at [922, 163] on button "Urgent" at bounding box center [922, 167] width 20 height 8
click at [918, 163] on button "Immediate" at bounding box center [927, 167] width 31 height 8
click at [920, 163] on button "Normal" at bounding box center [922, 167] width 21 height 8
click at [869, 101] on span "Back to All Tasks" at bounding box center [864, 100] width 40 height 6
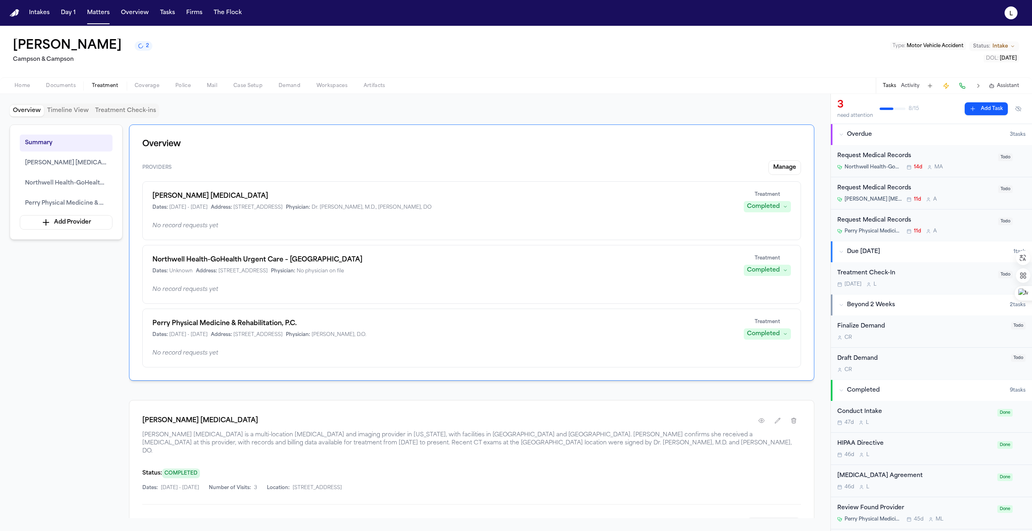
click at [333, 344] on div "[PERSON_NAME] Physical Medicine & Rehabilitation, P.C. Dates: [DATE] - [DATE] A…" at bounding box center [471, 338] width 658 height 59
click at [314, 348] on div "[PERSON_NAME] Physical Medicine & Rehabilitation, P.C. Dates: [DATE] - [DATE] A…" at bounding box center [471, 338] width 658 height 59
click at [942, 156] on div "Request Medical Records" at bounding box center [915, 156] width 156 height 9
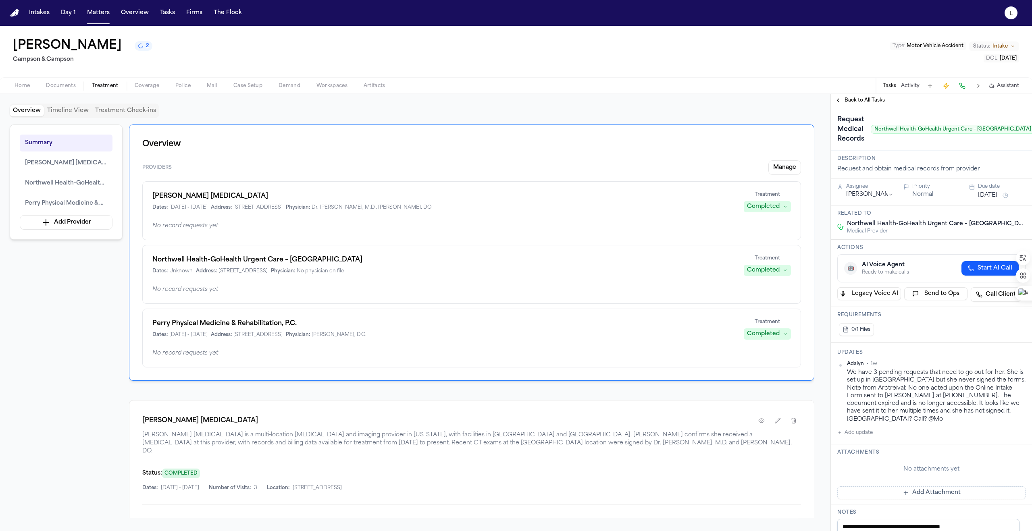
click at [922, 196] on button "Normal" at bounding box center [922, 195] width 21 height 8
click at [876, 100] on span "Back to All Tasks" at bounding box center [864, 100] width 40 height 6
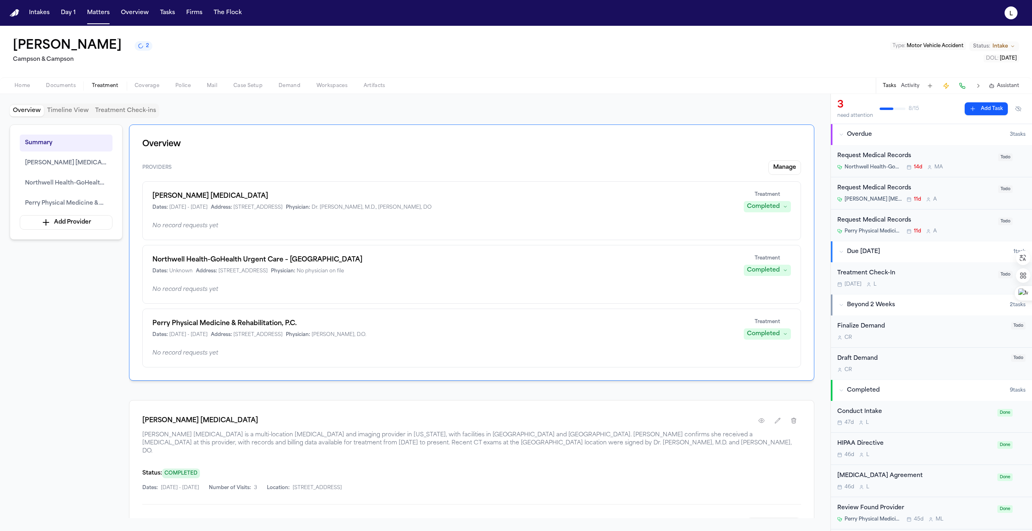
click at [503, 322] on h1 "Perry Physical Medicine & Rehabilitation, P.C." at bounding box center [442, 324] width 581 height 10
drag, startPoint x: 381, startPoint y: 330, endPoint x: 359, endPoint y: 330, distance: 22.2
click at [380, 330] on div "[PERSON_NAME] Physical Medicine & Rehabilitation, P.C. Dates: [DATE] - [DATE] A…" at bounding box center [442, 328] width 581 height 19
click at [273, 327] on h1 "Perry Physical Medicine & Rehabilitation, P.C." at bounding box center [442, 324] width 581 height 10
click at [270, 326] on h1 "Perry Physical Medicine & Rehabilitation, P.C." at bounding box center [442, 324] width 581 height 10
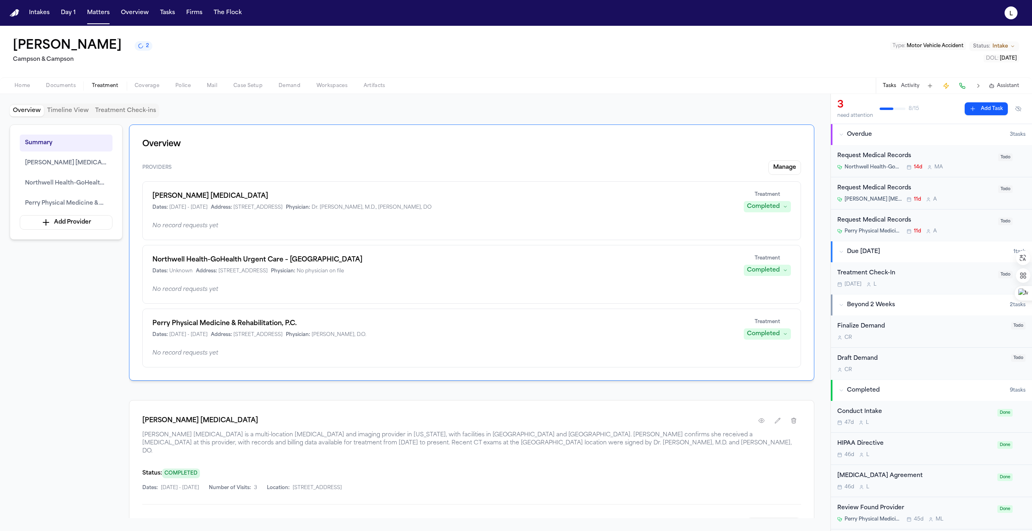
click at [769, 334] on div "Completed" at bounding box center [763, 334] width 33 height 8
click at [761, 394] on span "Unknown" at bounding box center [754, 394] width 27 height 8
click at [681, 334] on div "Dates: [DATE] - [DATE] Address: [STREET_ADDRESS] Physician: [PERSON_NAME], D.O." at bounding box center [444, 335] width 584 height 6
click at [55, 204] on span "Perry Physical Medicine & Rehabilitation, P.C." at bounding box center [66, 204] width 82 height 10
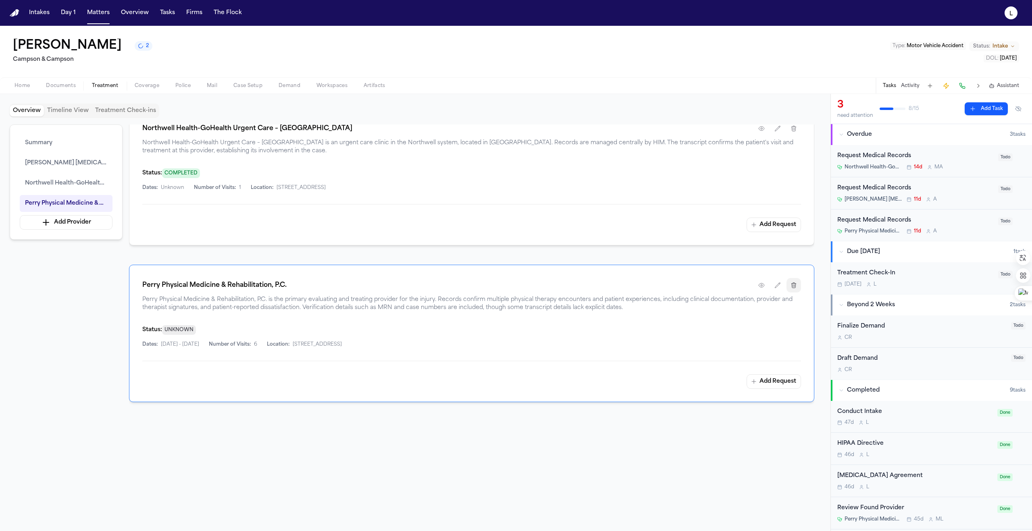
click at [791, 282] on icon "button" at bounding box center [793, 285] width 6 height 6
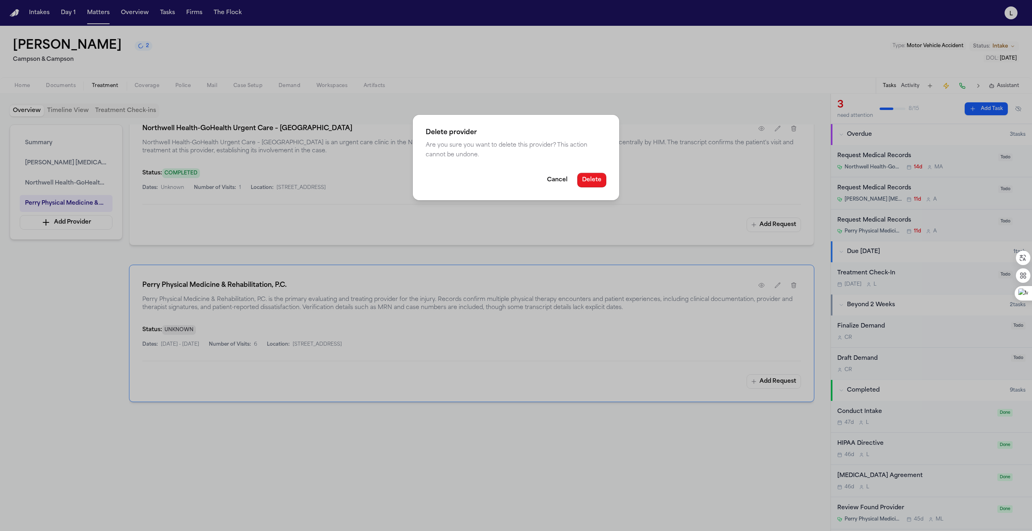
click at [592, 178] on button "Delete" at bounding box center [591, 180] width 29 height 15
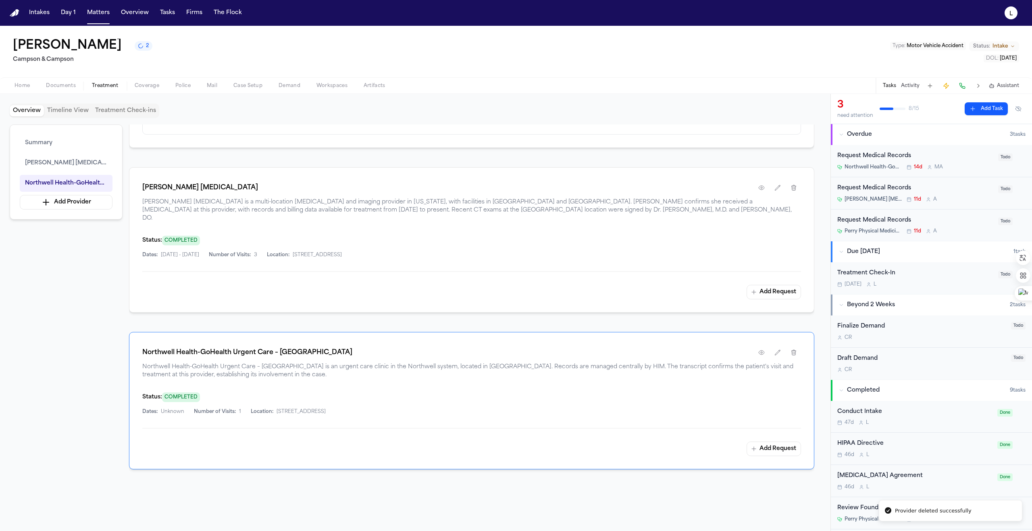
scroll to position [108, 0]
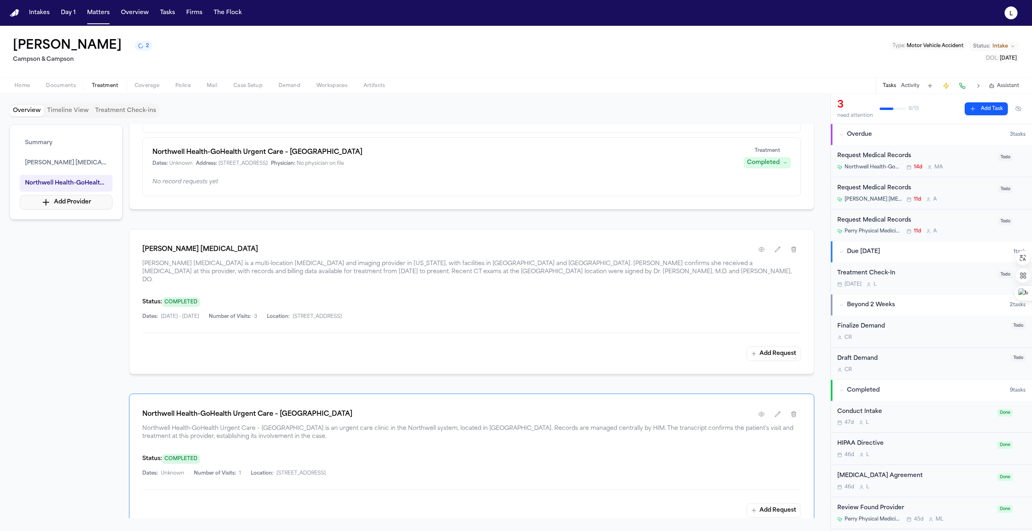
click at [58, 202] on button "Add Provider" at bounding box center [66, 202] width 93 height 15
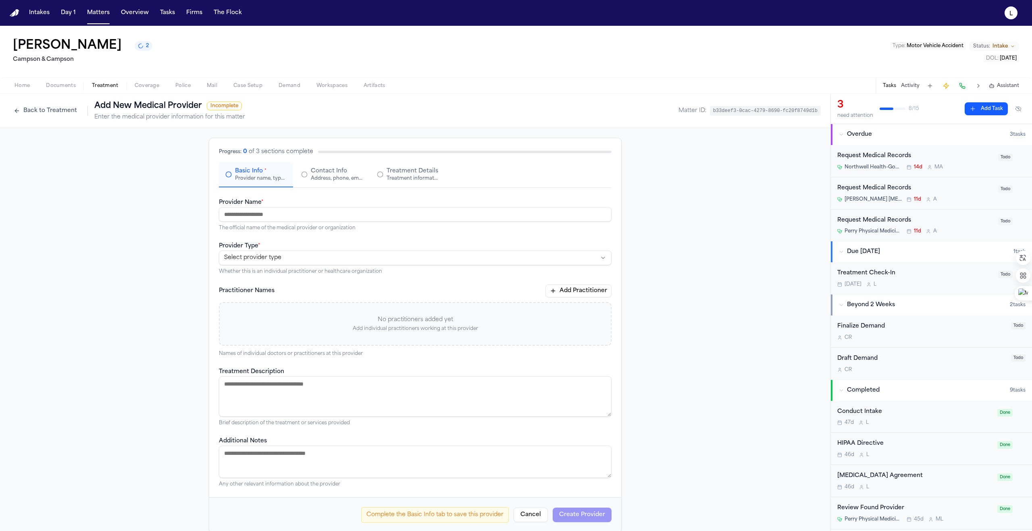
click at [241, 218] on input "Provider Name *" at bounding box center [415, 214] width 392 height 15
paste input "**********"
click at [280, 255] on html "**********" at bounding box center [516, 265] width 1032 height 531
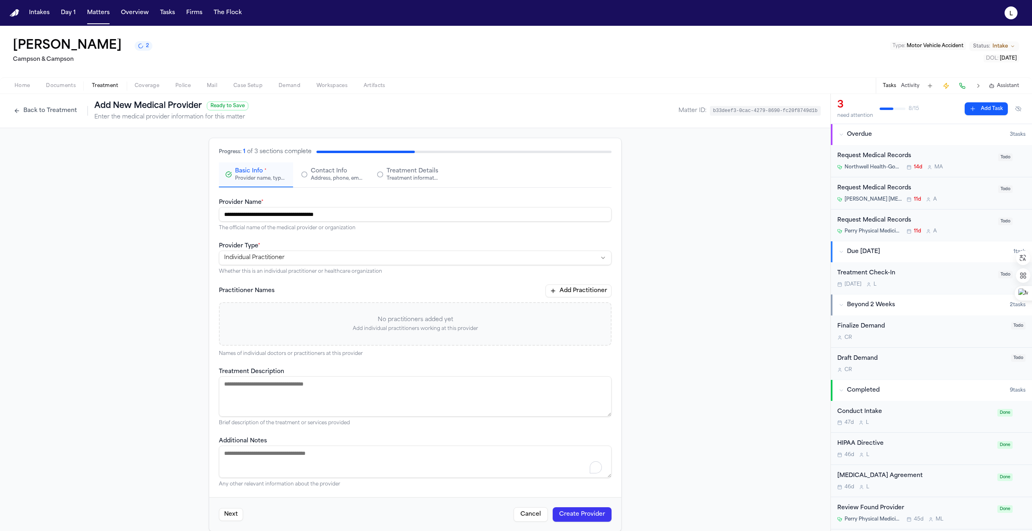
click at [242, 455] on textarea "Additional Notes" at bounding box center [415, 462] width 392 height 32
paste textarea "**********"
click at [566, 513] on button "Create Provider" at bounding box center [581, 514] width 59 height 15
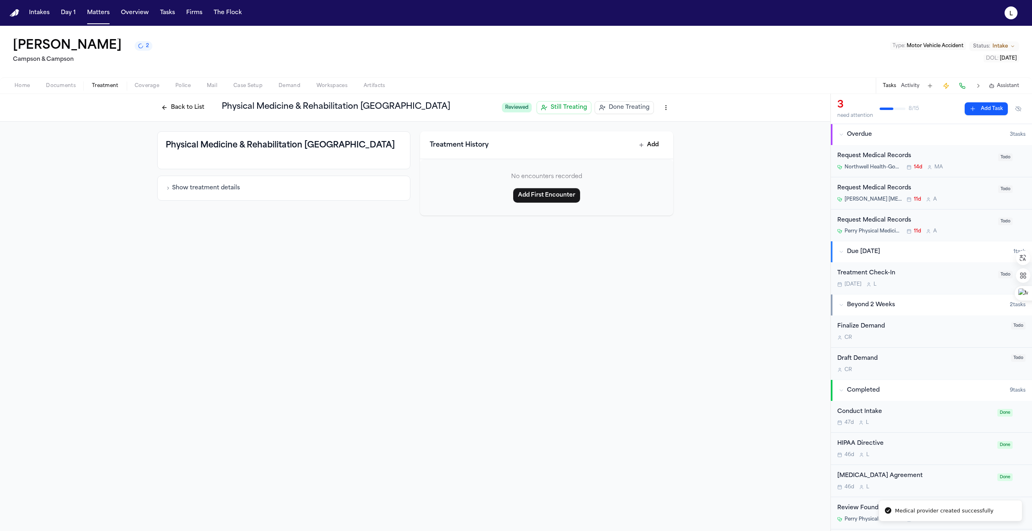
click at [615, 108] on span "Done Treating" at bounding box center [628, 108] width 41 height 8
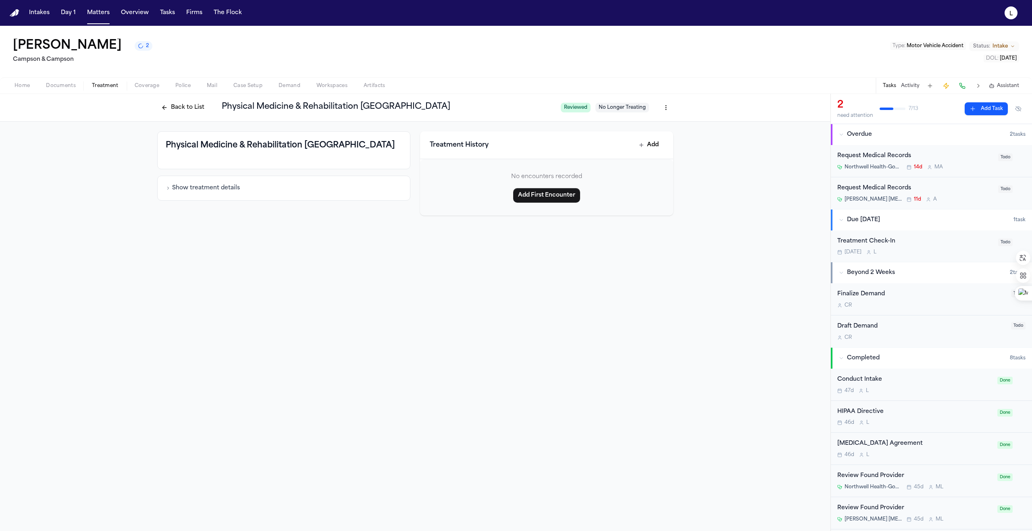
click at [181, 106] on button "Back to List" at bounding box center [182, 107] width 51 height 13
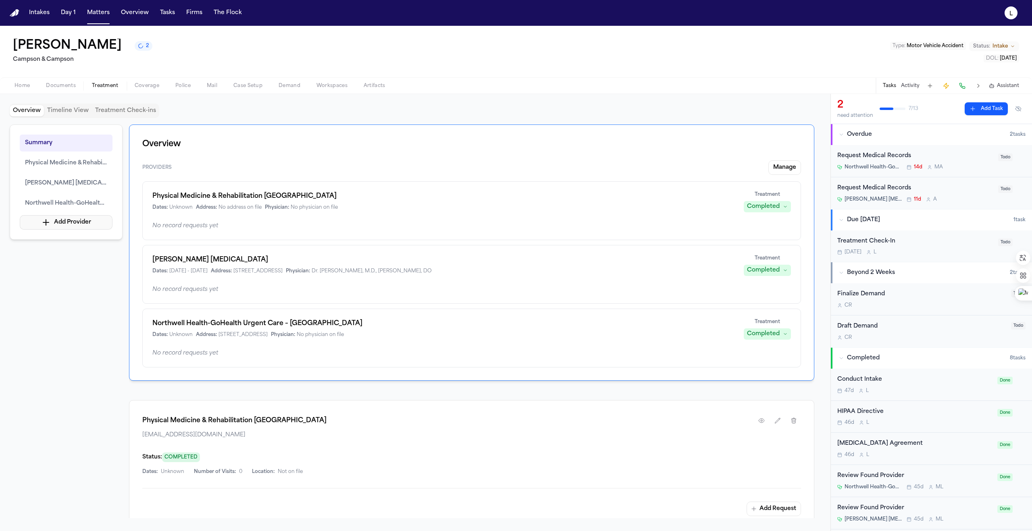
click at [41, 221] on button "Add Provider" at bounding box center [66, 222] width 93 height 15
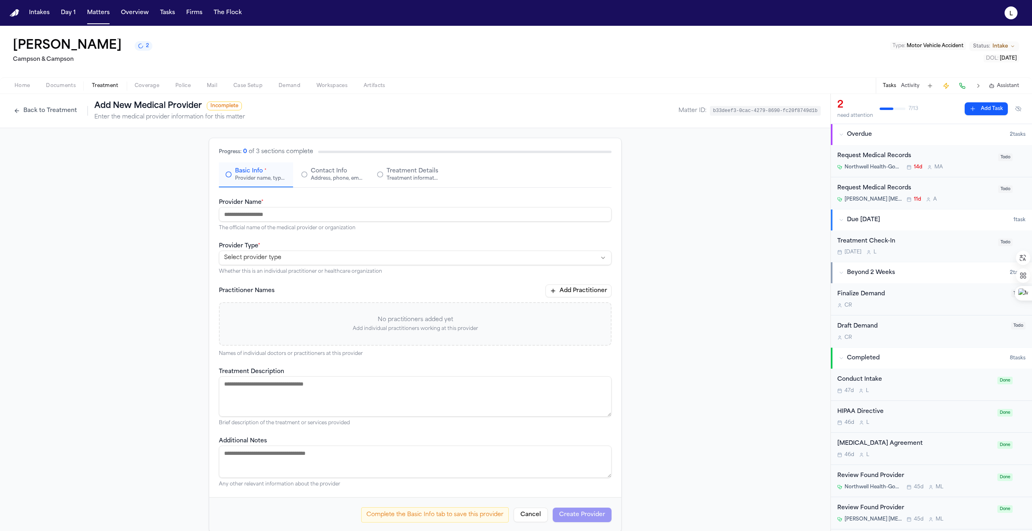
click at [235, 216] on input "Provider Name *" at bounding box center [415, 214] width 392 height 15
paste input "**********"
click at [243, 257] on html "**********" at bounding box center [516, 265] width 1032 height 531
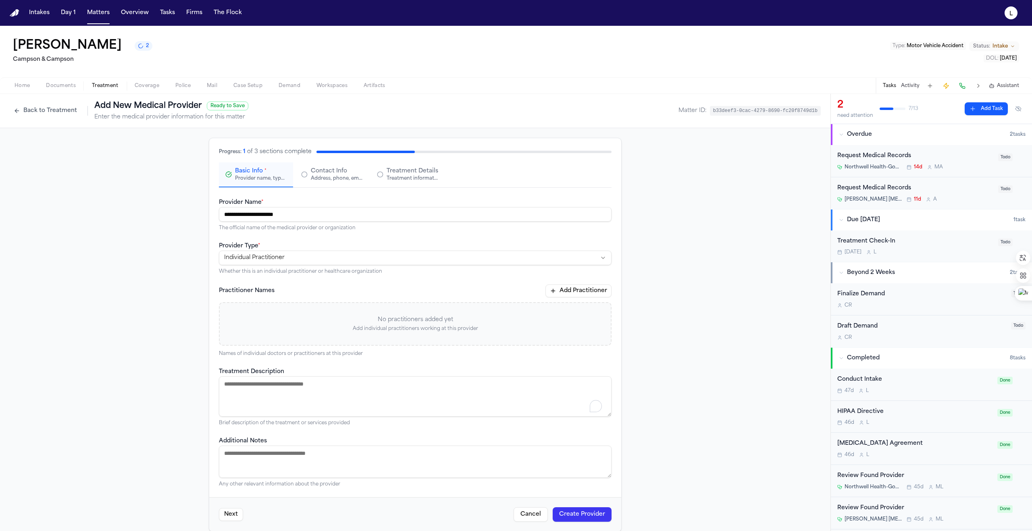
click at [241, 395] on textarea "Treatment Description" at bounding box center [415, 396] width 392 height 40
click at [247, 455] on textarea "Additional Notes" at bounding box center [415, 462] width 392 height 32
paste textarea "**********"
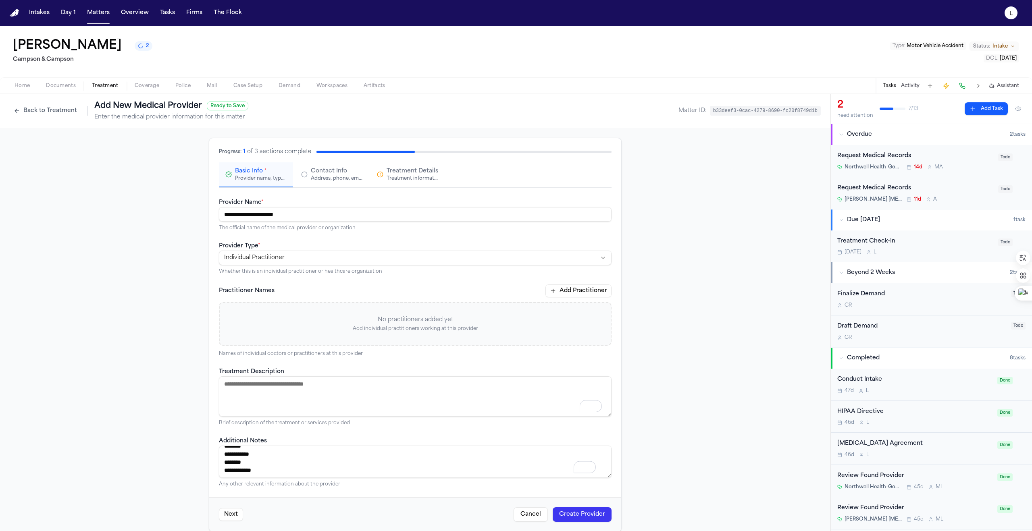
click at [585, 515] on button "Create Provider" at bounding box center [581, 514] width 59 height 15
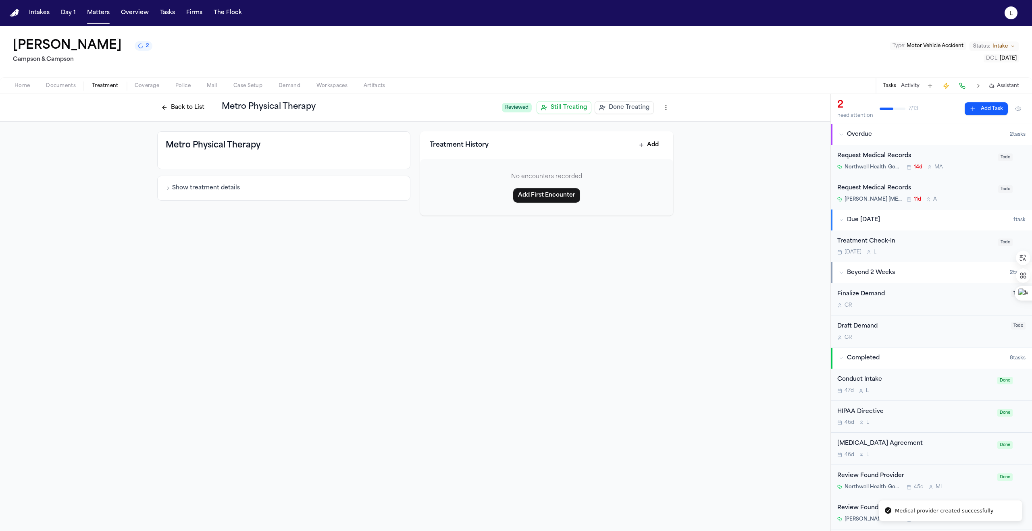
click at [574, 109] on span "Still Treating" at bounding box center [568, 108] width 36 height 8
click at [171, 109] on button "Back to List" at bounding box center [182, 107] width 51 height 13
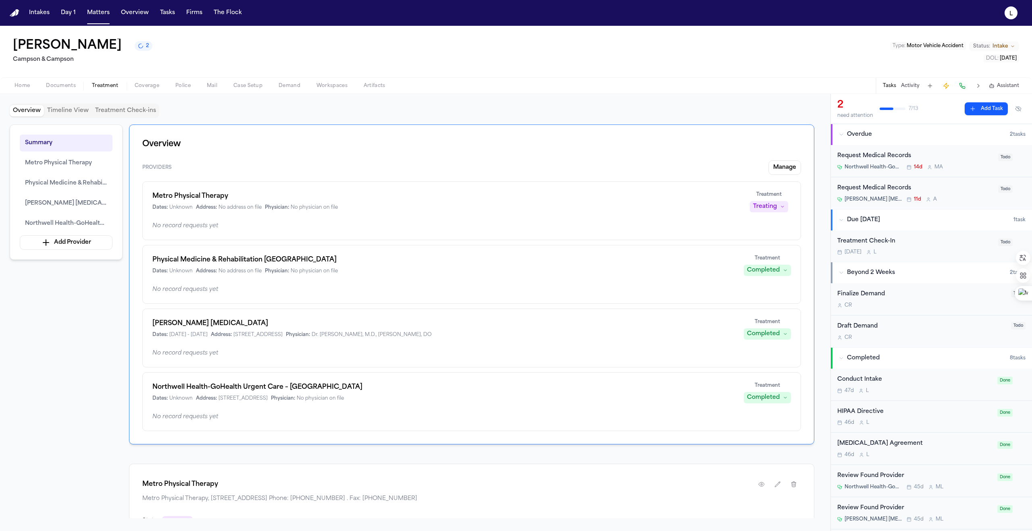
click at [959, 189] on div "Request Medical Records" at bounding box center [915, 188] width 156 height 9
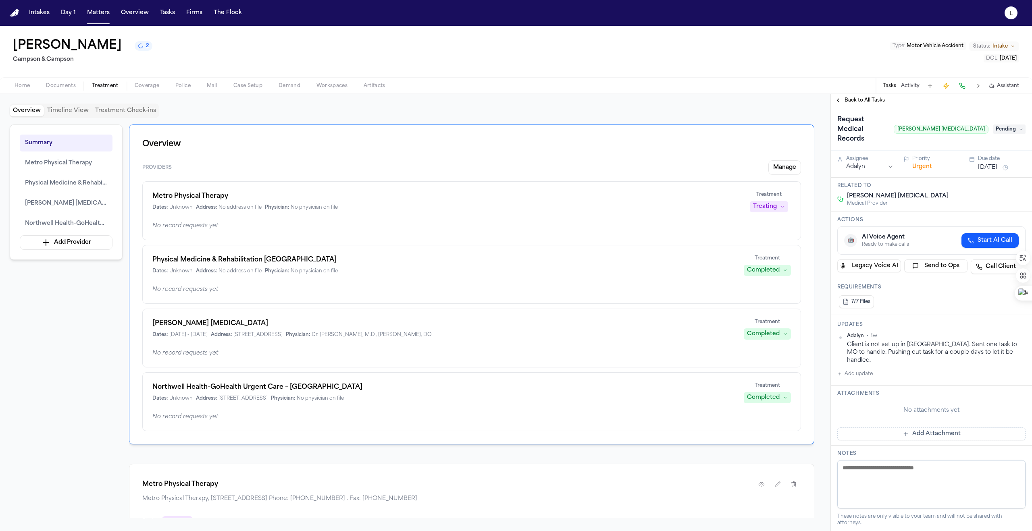
click at [883, 122] on h1 "Request Medical Records" at bounding box center [862, 129] width 56 height 32
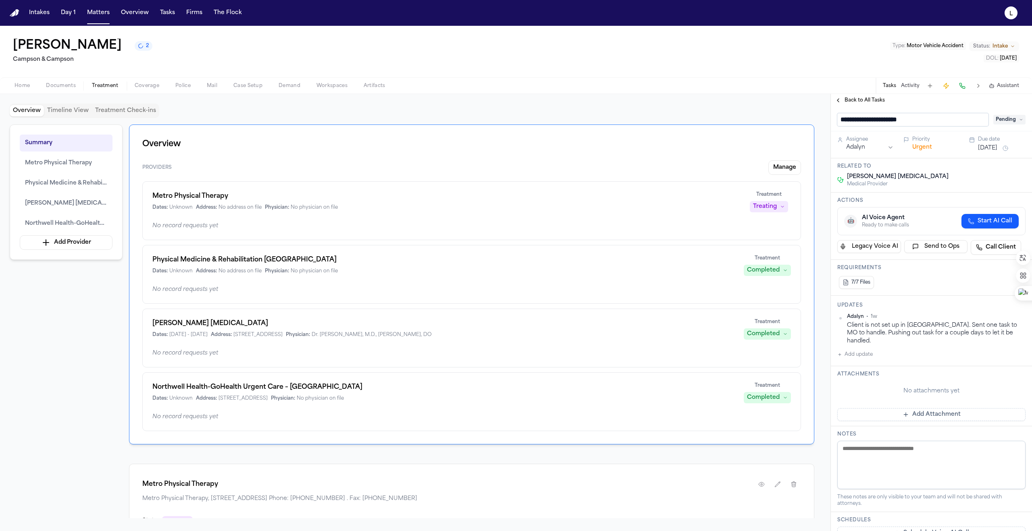
click at [931, 120] on input "**********" at bounding box center [912, 119] width 151 height 13
click at [868, 121] on input "**********" at bounding box center [912, 119] width 151 height 13
click at [925, 120] on input "**********" at bounding box center [912, 119] width 151 height 13
type input "**********"
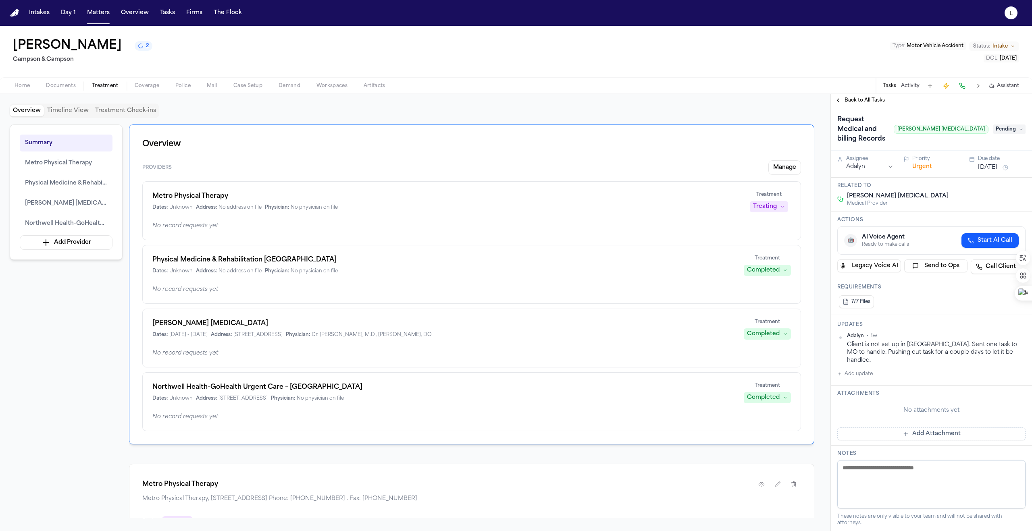
click at [855, 102] on span "Back to All Tasks" at bounding box center [864, 100] width 40 height 6
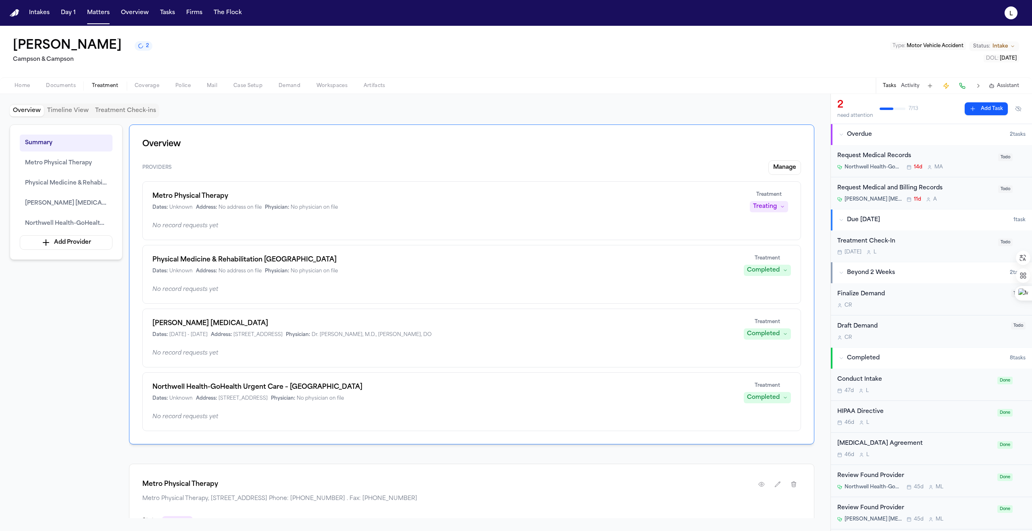
click at [965, 149] on div "Request Medical Records Northwell Health-GoHealth Urgent Care – [GEOGRAPHIC_DAT…" at bounding box center [931, 161] width 201 height 32
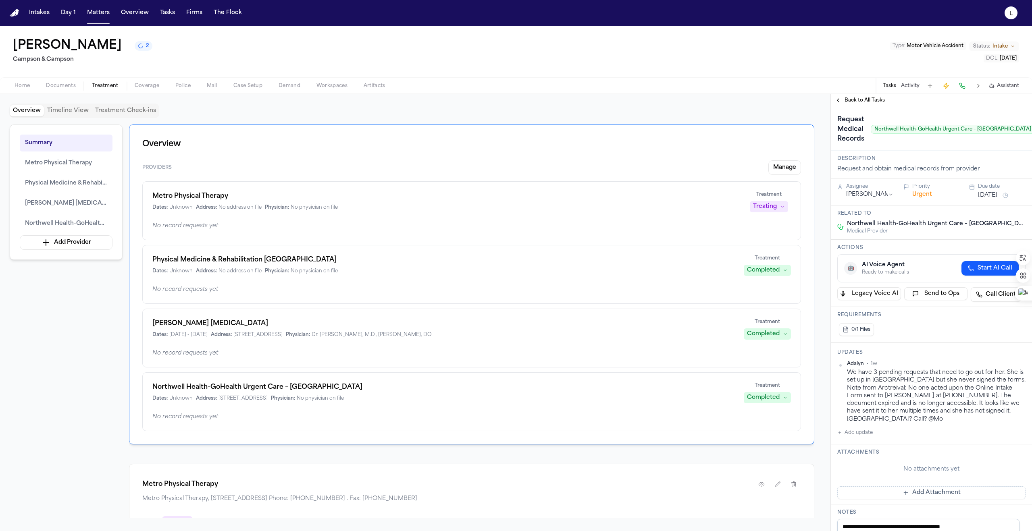
click at [848, 135] on h1 "Request Medical Records" at bounding box center [850, 129] width 33 height 32
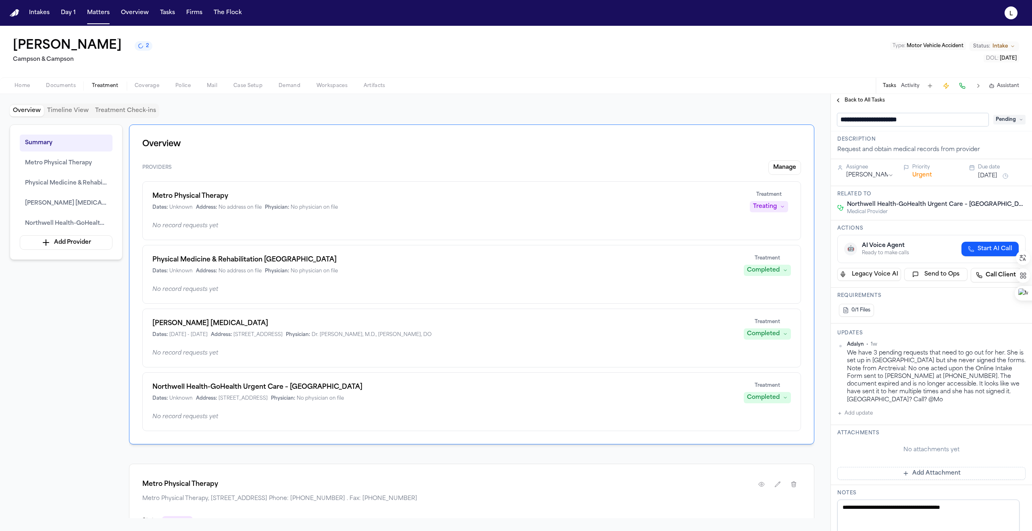
click at [897, 121] on input "**********" at bounding box center [912, 119] width 151 height 13
click at [914, 122] on input "**********" at bounding box center [912, 119] width 151 height 13
type input "**********"
click at [978, 120] on input "**********" at bounding box center [912, 119] width 151 height 13
click at [872, 100] on span "Back to All Tasks" at bounding box center [864, 100] width 40 height 6
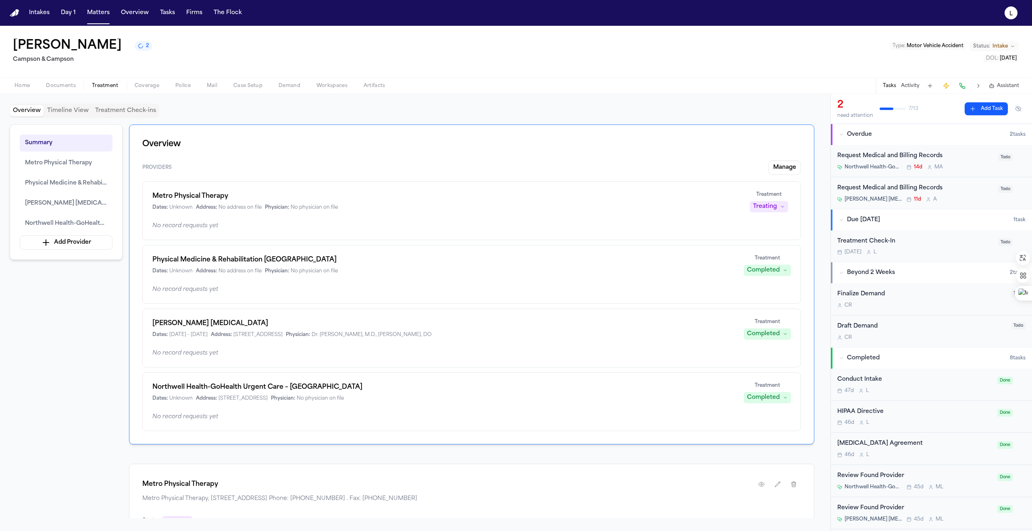
click at [980, 109] on button "Add Task" at bounding box center [985, 108] width 43 height 13
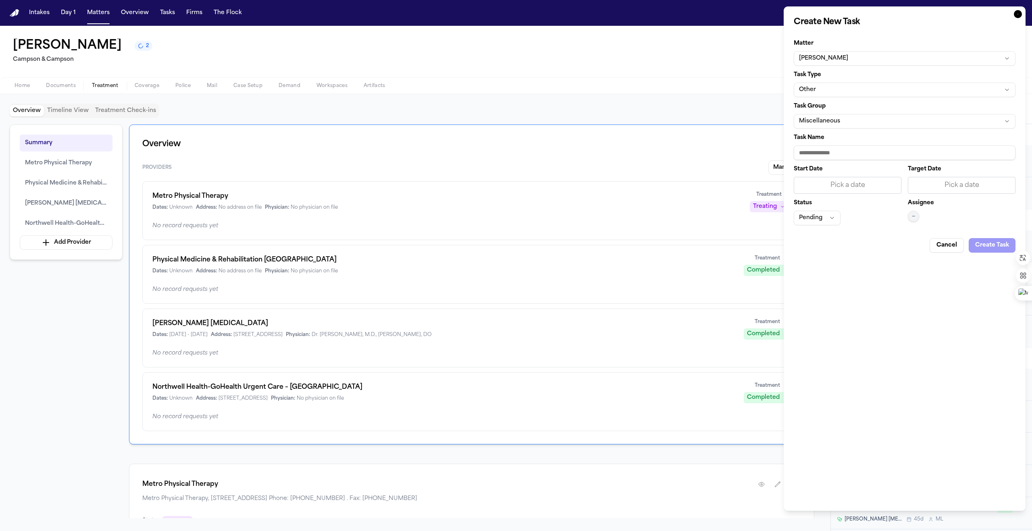
click at [852, 57] on button "[PERSON_NAME]" at bounding box center [904, 58] width 222 height 15
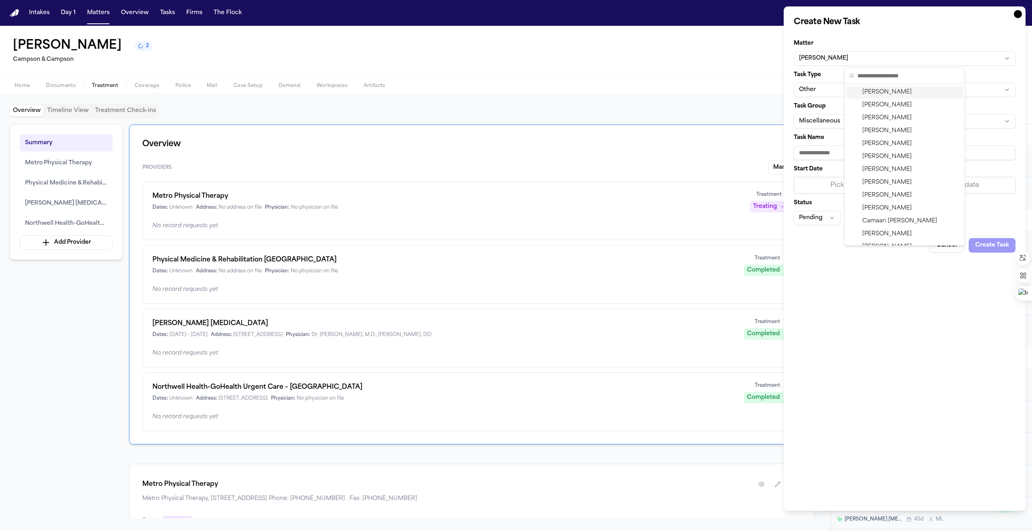
click at [829, 93] on html "Intakes Day 1 Matters Overview Tasks Firms The Flock L Shenequa Wright 2 Campso…" at bounding box center [516, 265] width 1032 height 531
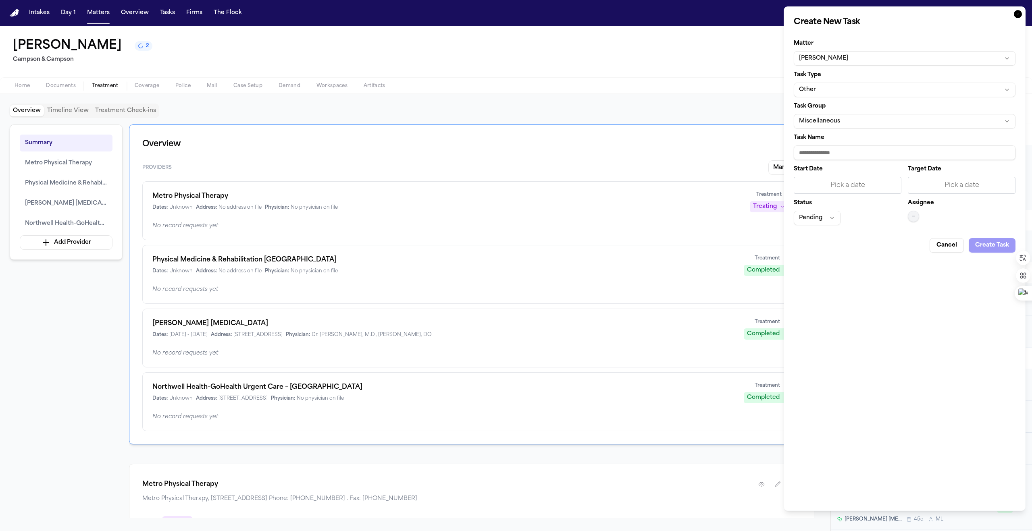
click at [829, 92] on button "Other" at bounding box center [904, 90] width 222 height 15
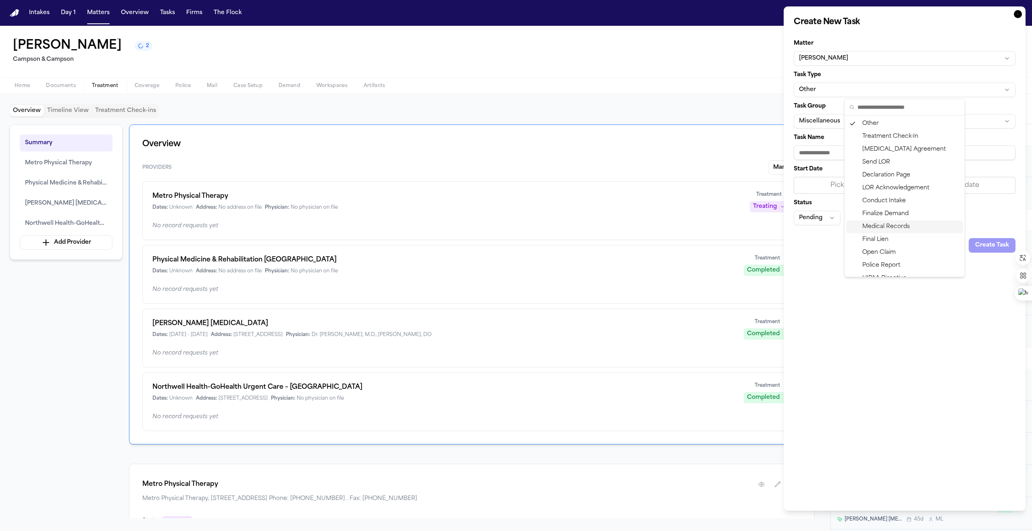
click at [881, 226] on div "Medical Records" at bounding box center [904, 226] width 117 height 13
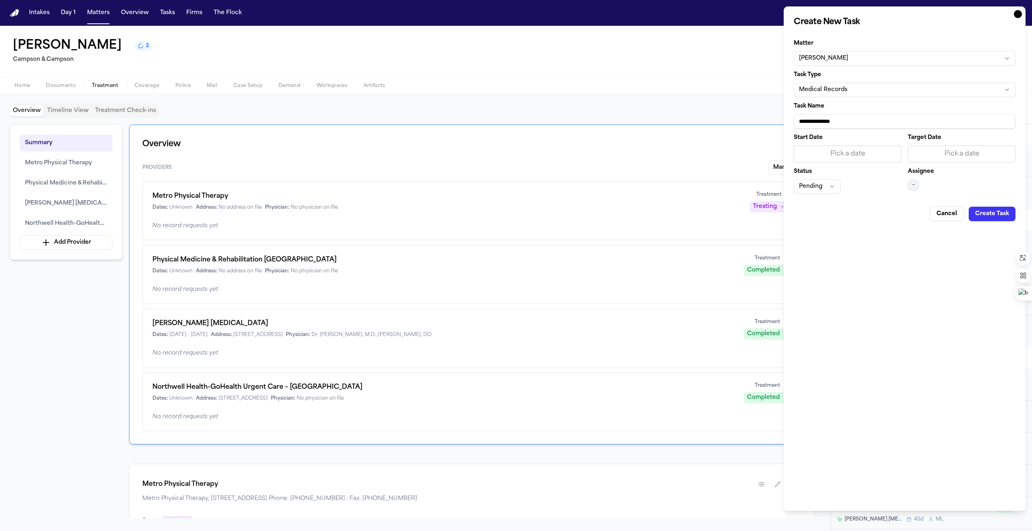
click at [849, 123] on input "**********" at bounding box center [904, 121] width 222 height 15
click at [862, 123] on input "**********" at bounding box center [904, 121] width 222 height 15
click at [910, 121] on input "**********" at bounding box center [904, 121] width 222 height 15
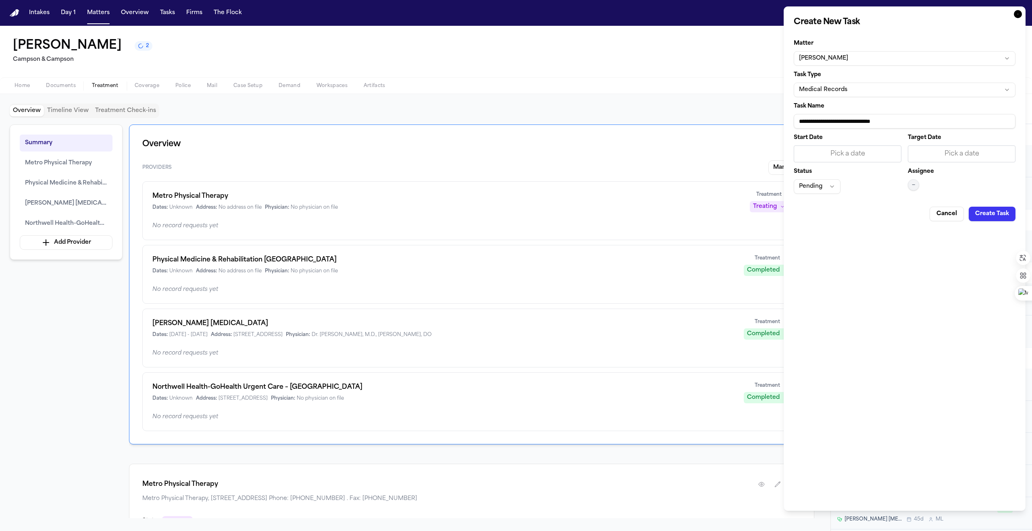
type input "**********"
click at [835, 187] on button "Pending" at bounding box center [816, 186] width 47 height 15
click at [791, 233] on div "To-Do" at bounding box center [816, 233] width 117 height 13
click at [913, 183] on span "—" at bounding box center [913, 185] width 3 height 6
click at [901, 203] on input "text" at bounding box center [917, 201] width 62 height 16
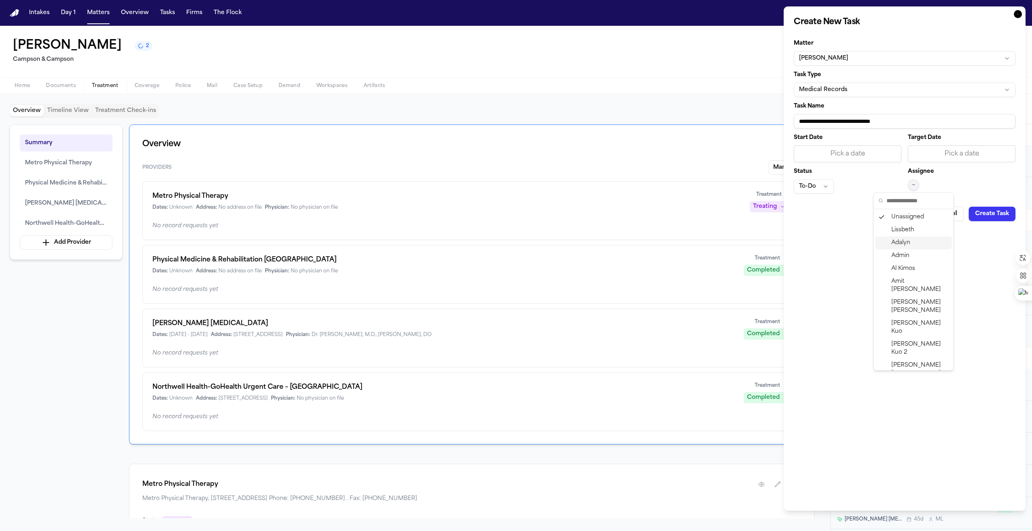
click at [907, 246] on span "Adalyn" at bounding box center [900, 243] width 19 height 8
click at [992, 215] on button "Create Task" at bounding box center [991, 214] width 47 height 15
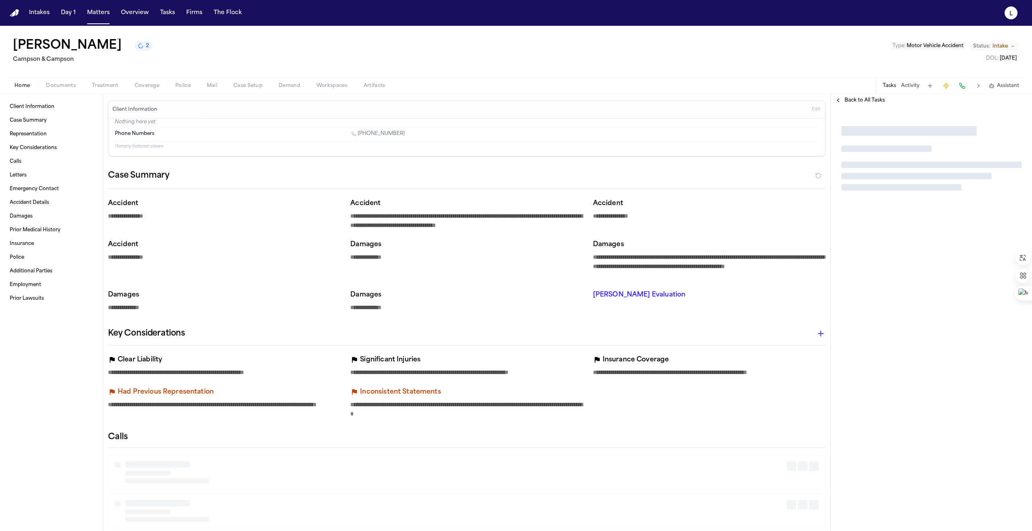
type textarea "*"
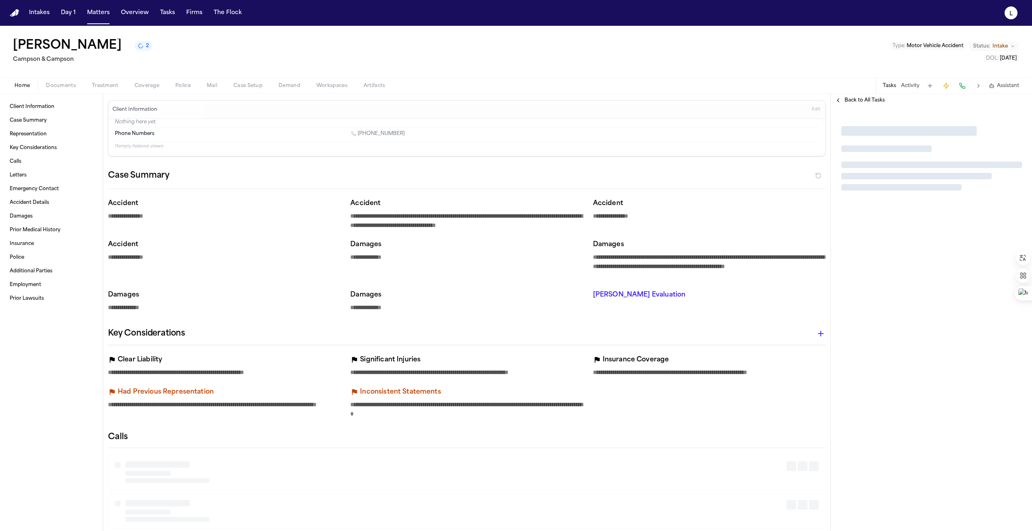
type textarea "*"
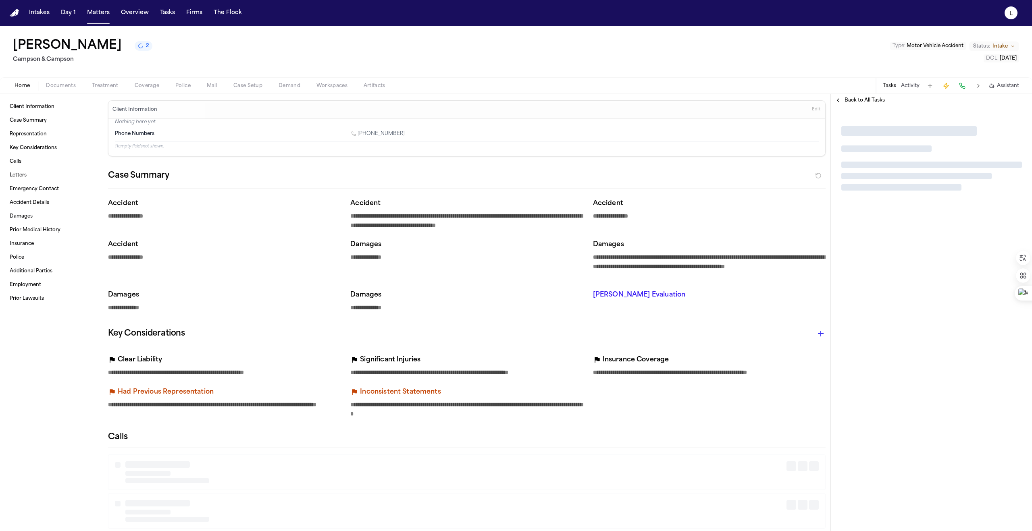
type textarea "*"
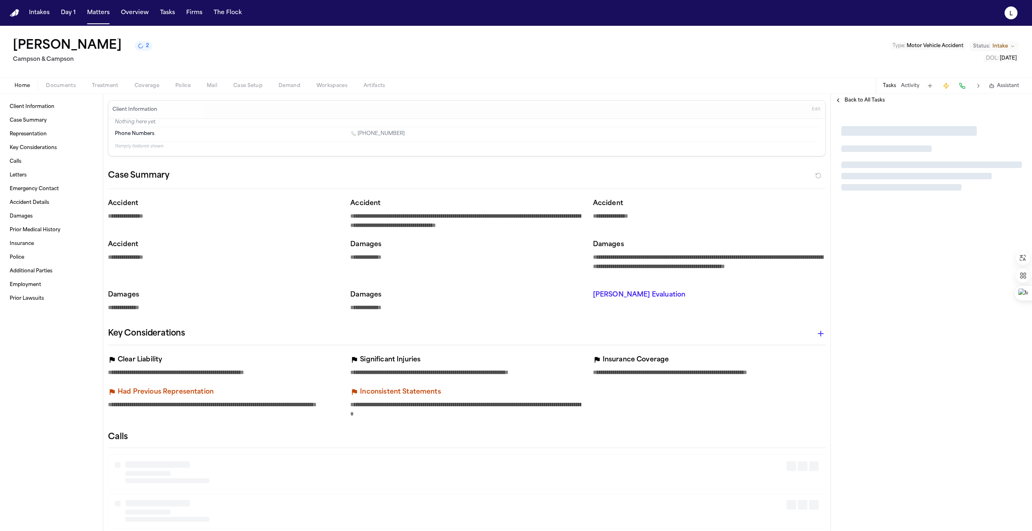
type textarea "*"
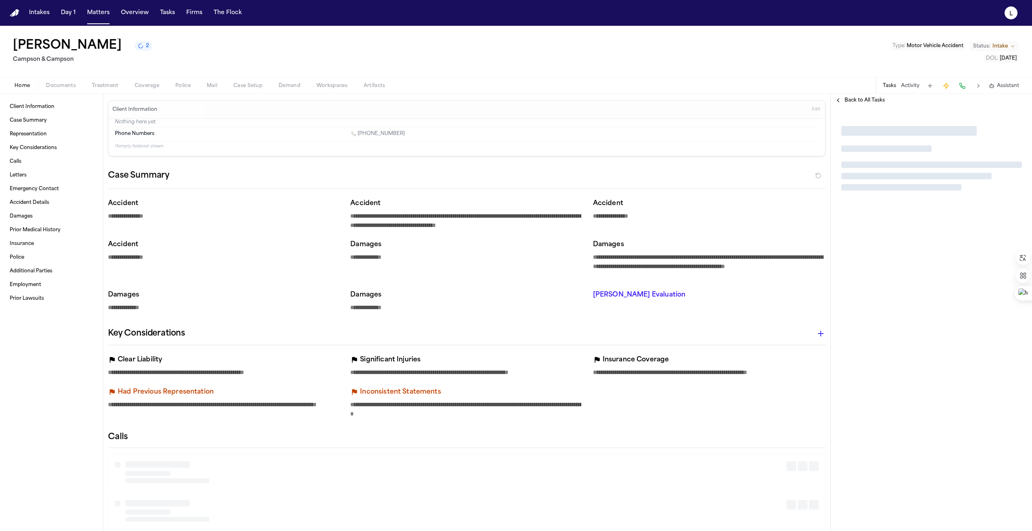
type textarea "*"
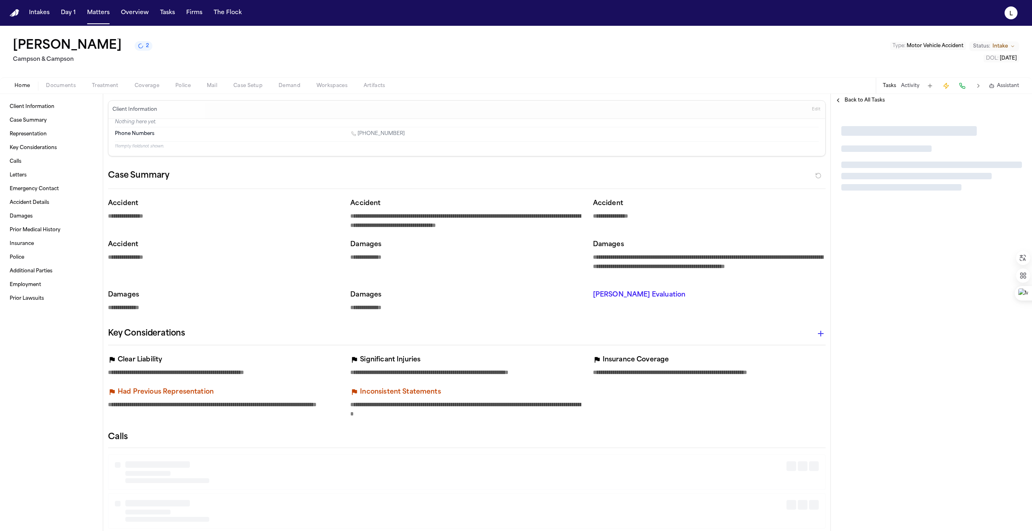
type textarea "*"
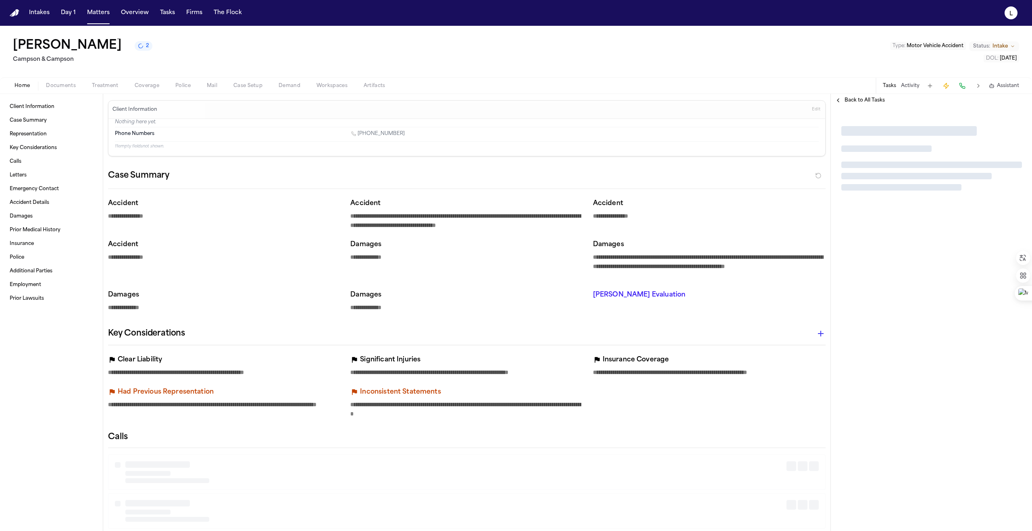
type textarea "*"
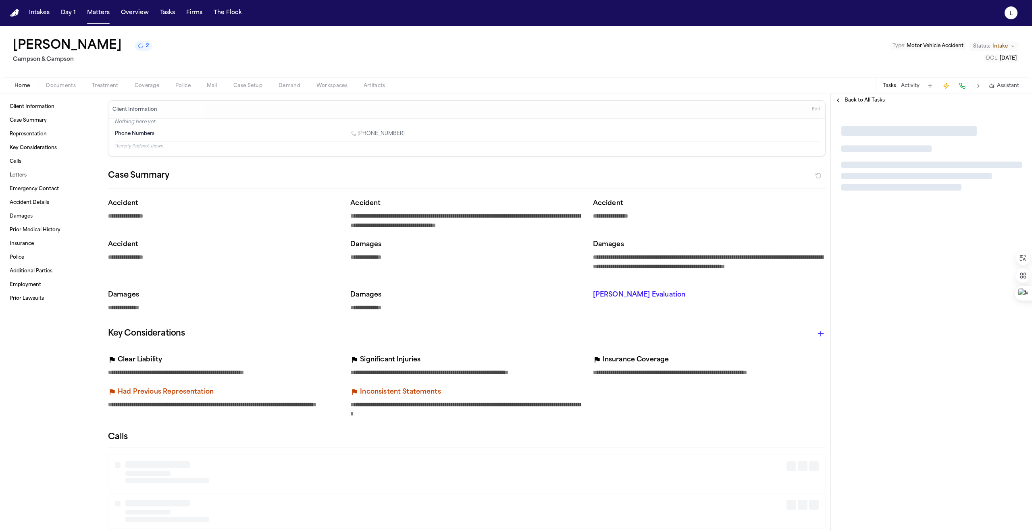
type textarea "*"
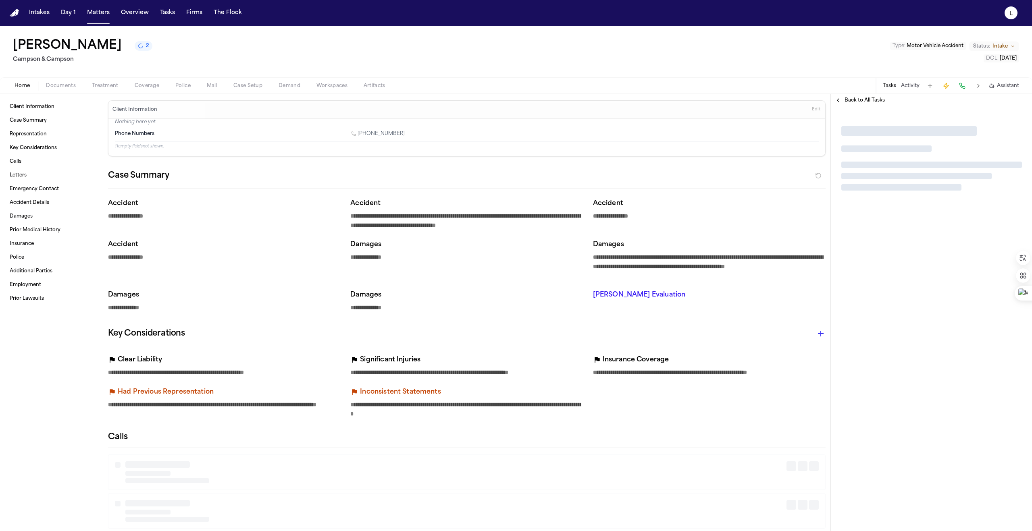
type textarea "*"
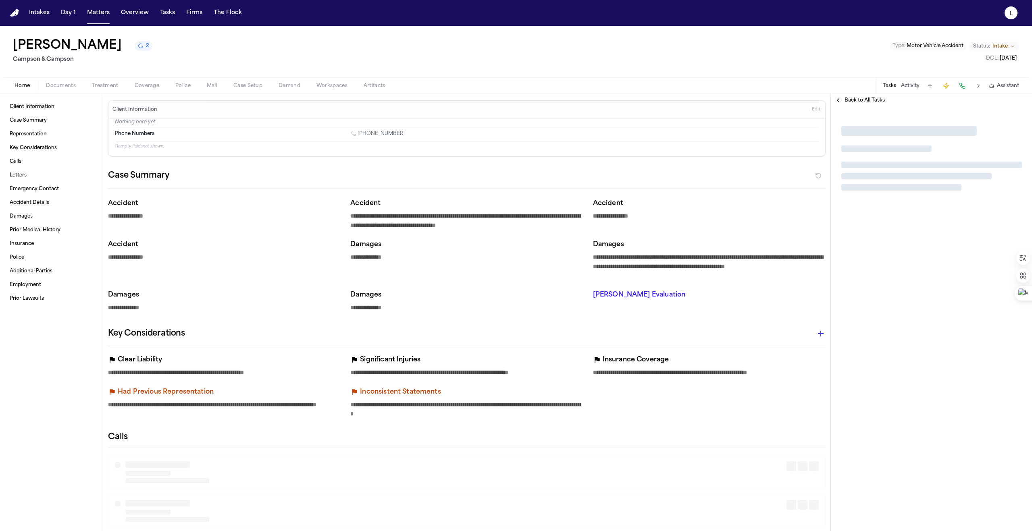
type textarea "*"
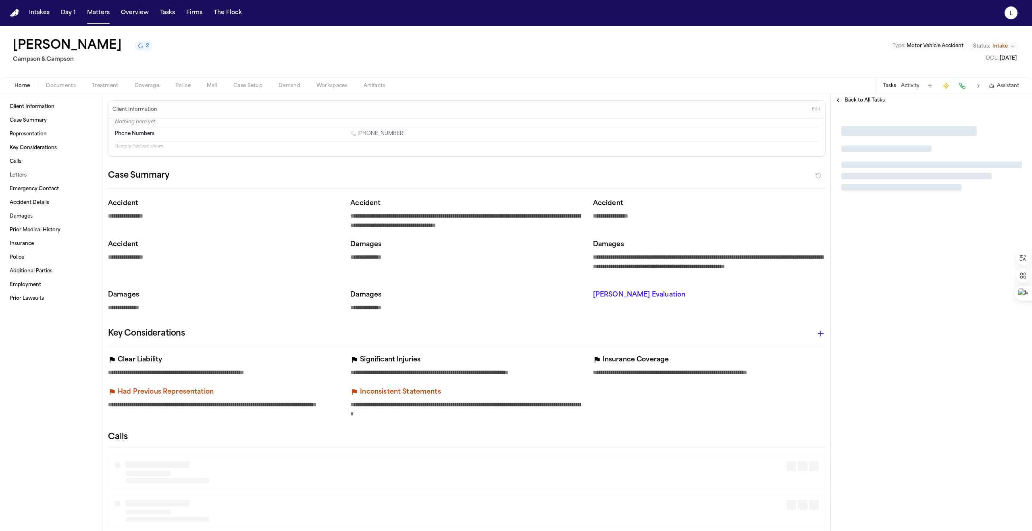
type textarea "*"
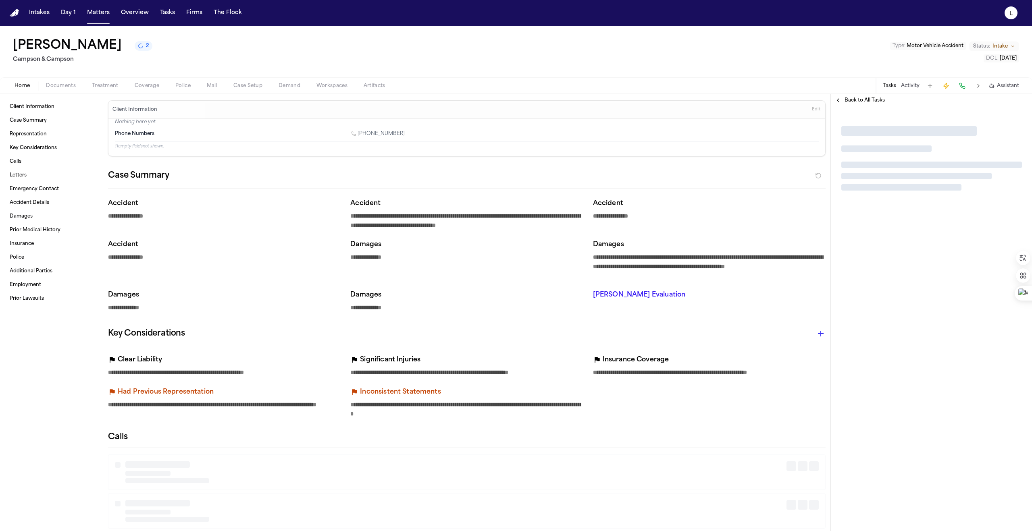
type textarea "*"
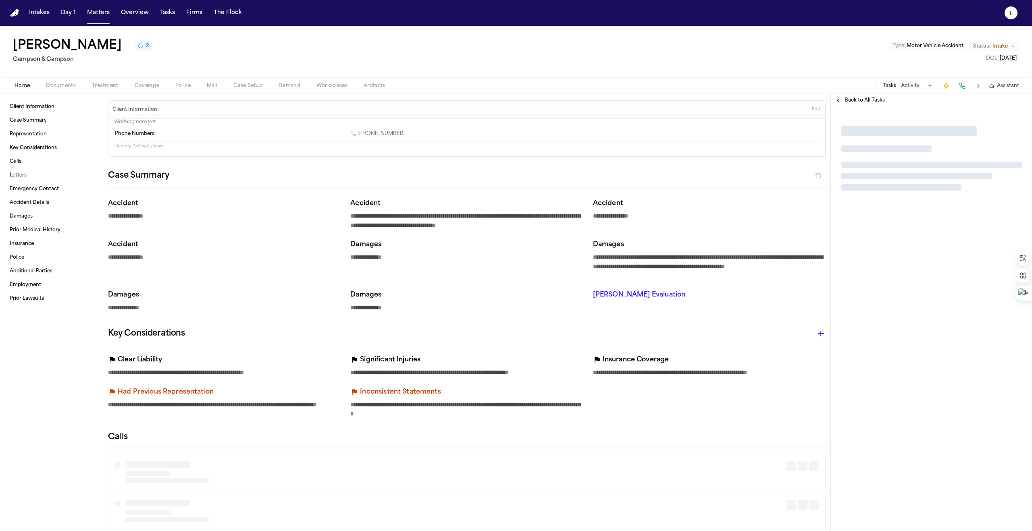
type textarea "*"
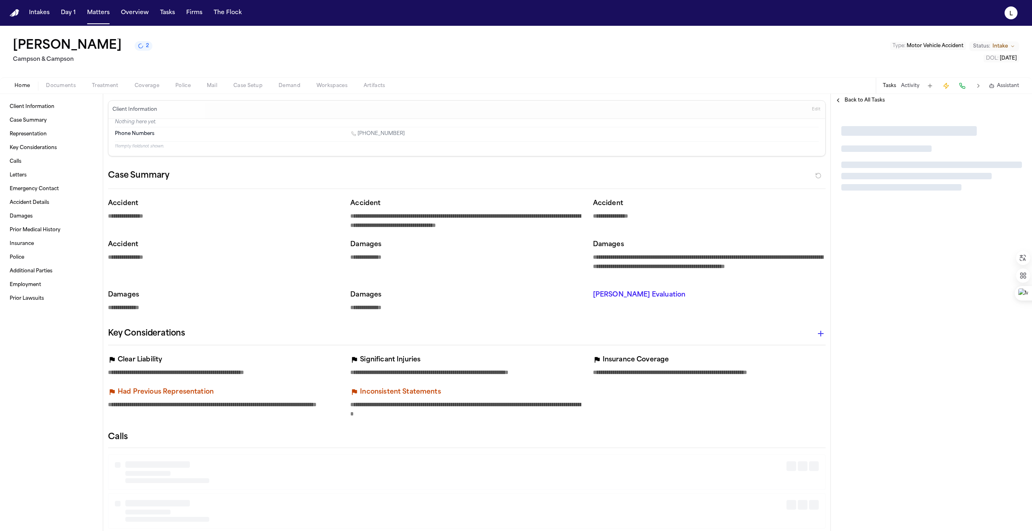
type textarea "*"
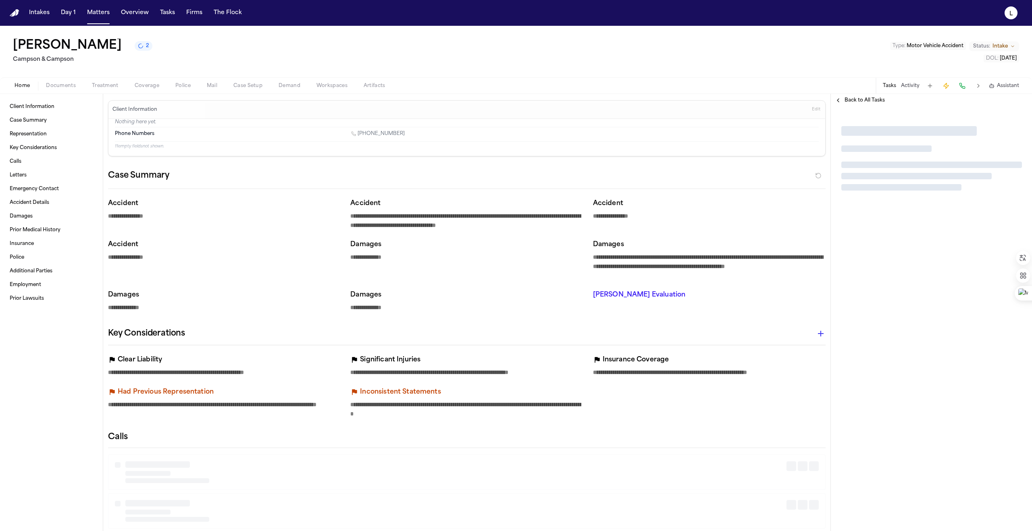
type textarea "*"
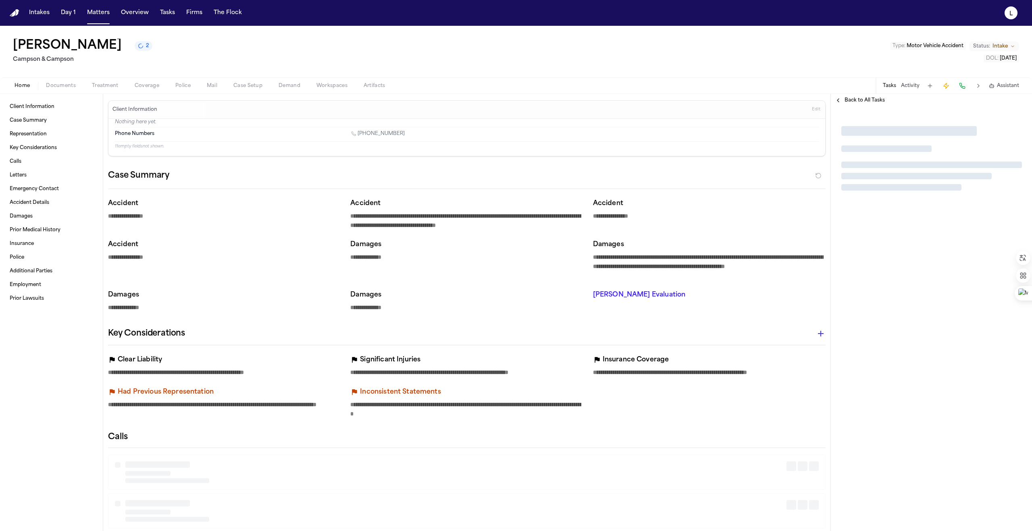
type textarea "*"
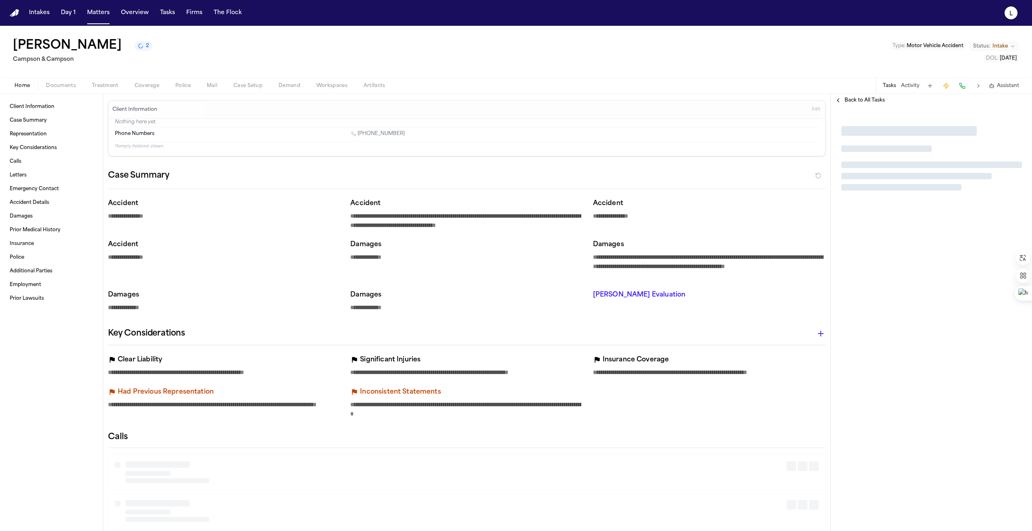
type textarea "*"
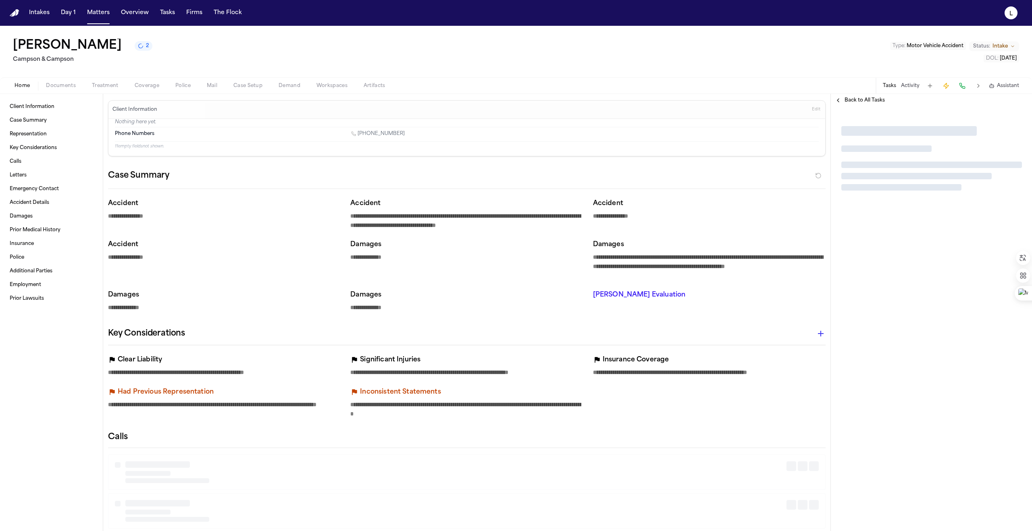
type textarea "*"
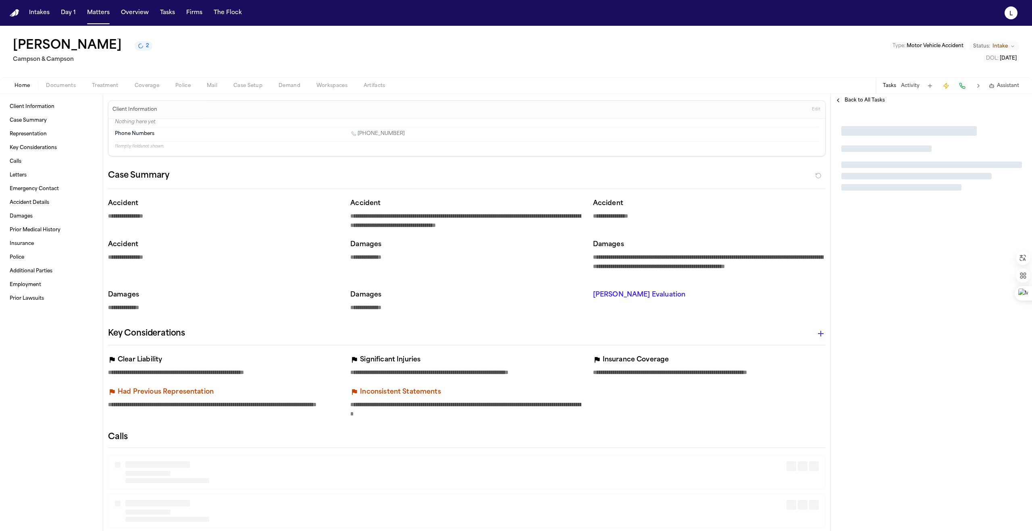
type textarea "*"
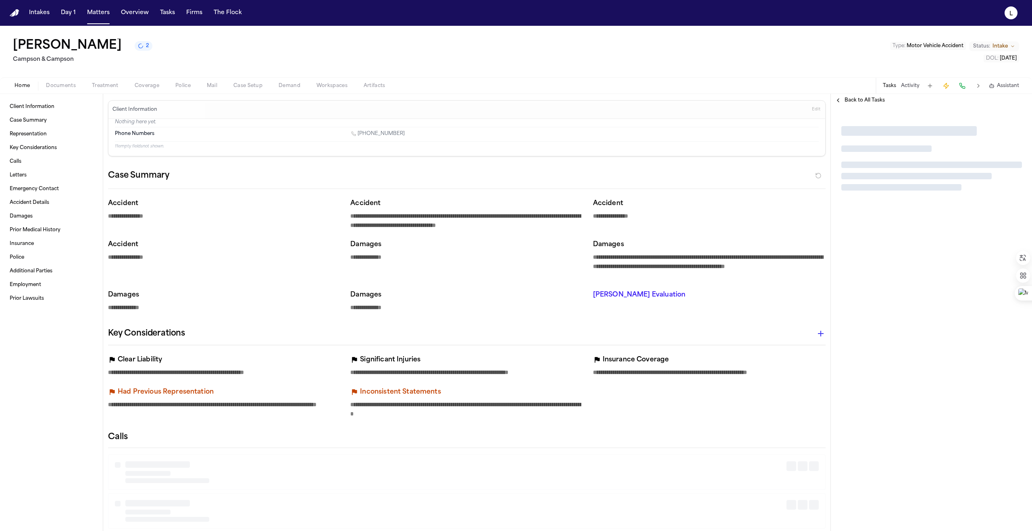
type textarea "*"
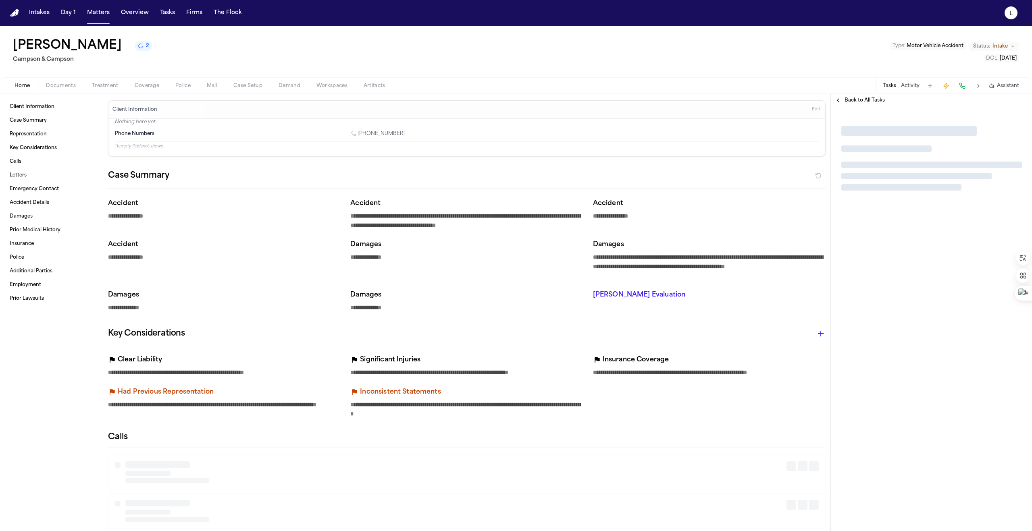
type textarea "*"
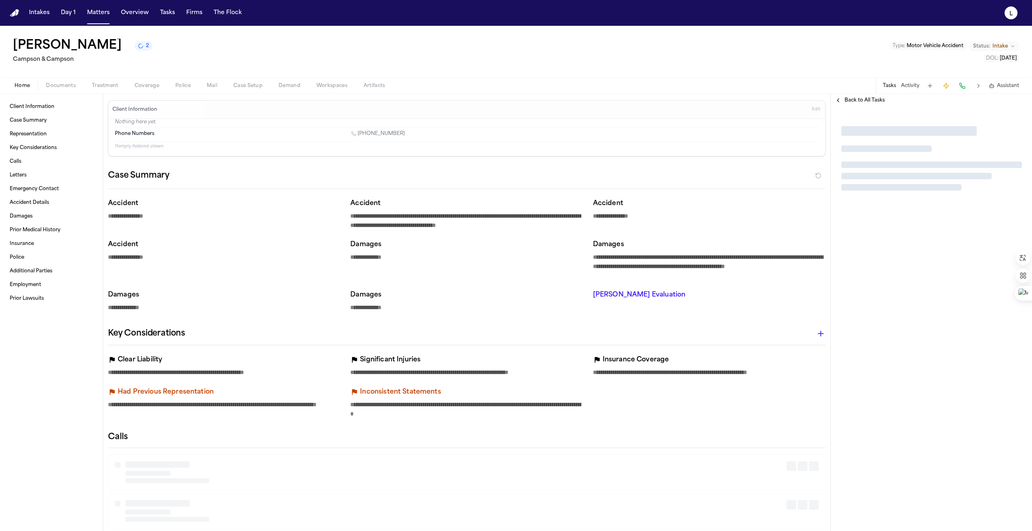
type textarea "*"
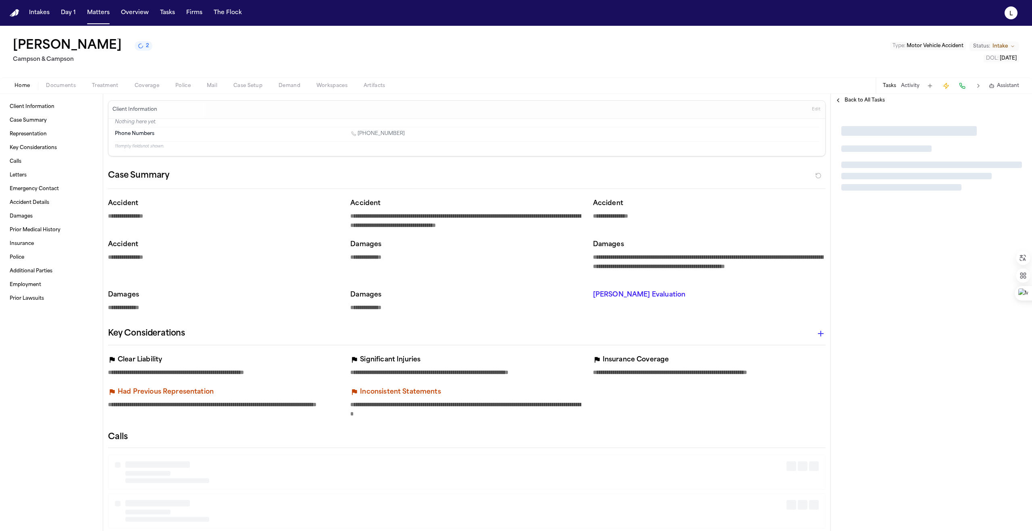
type textarea "*"
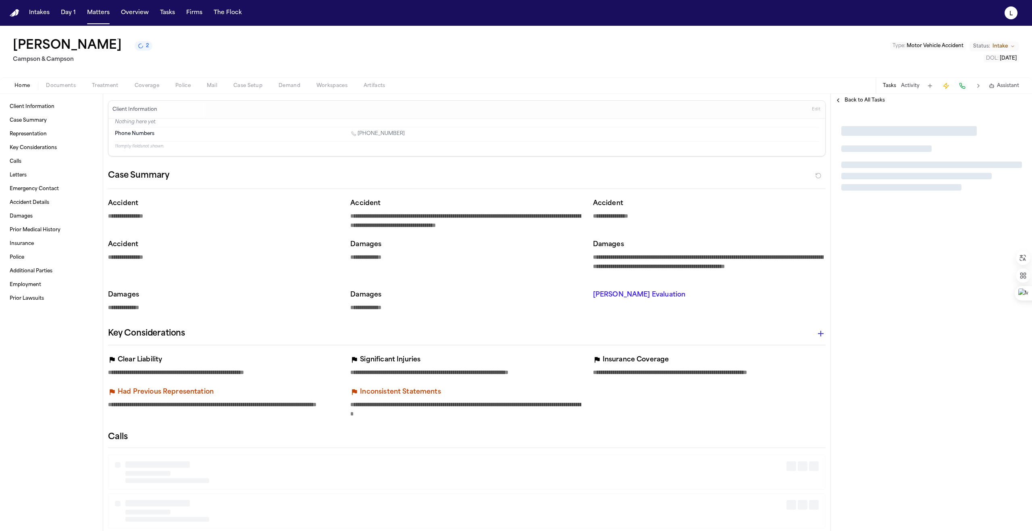
type textarea "*"
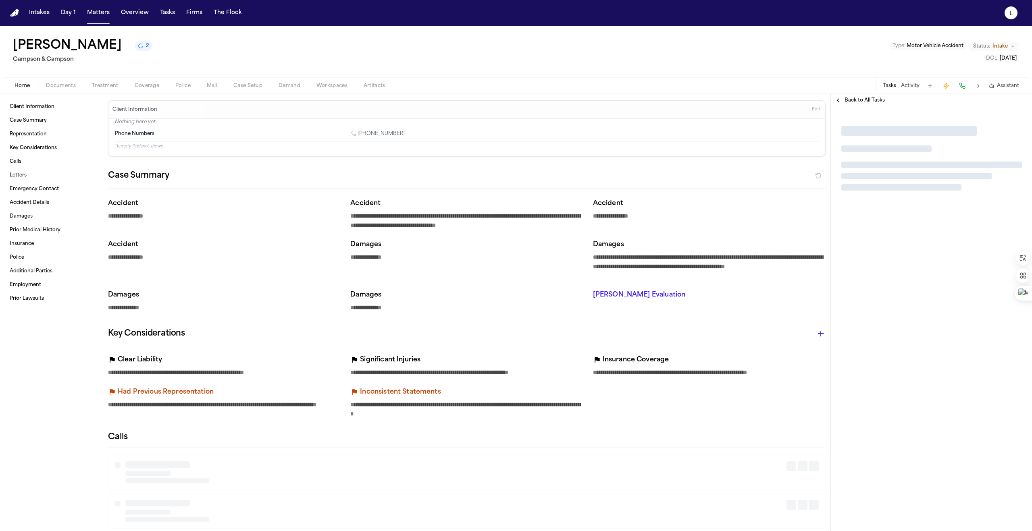
type textarea "*"
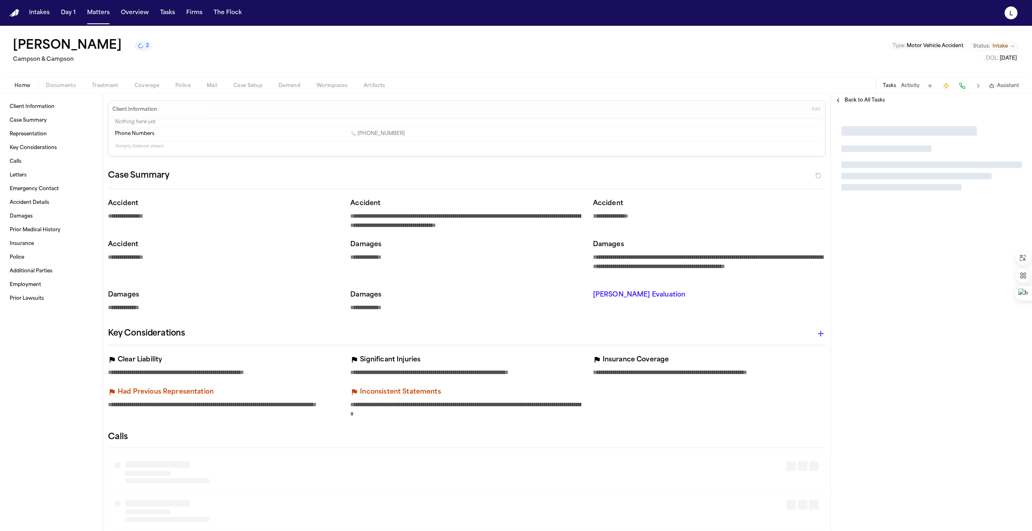
type textarea "*"
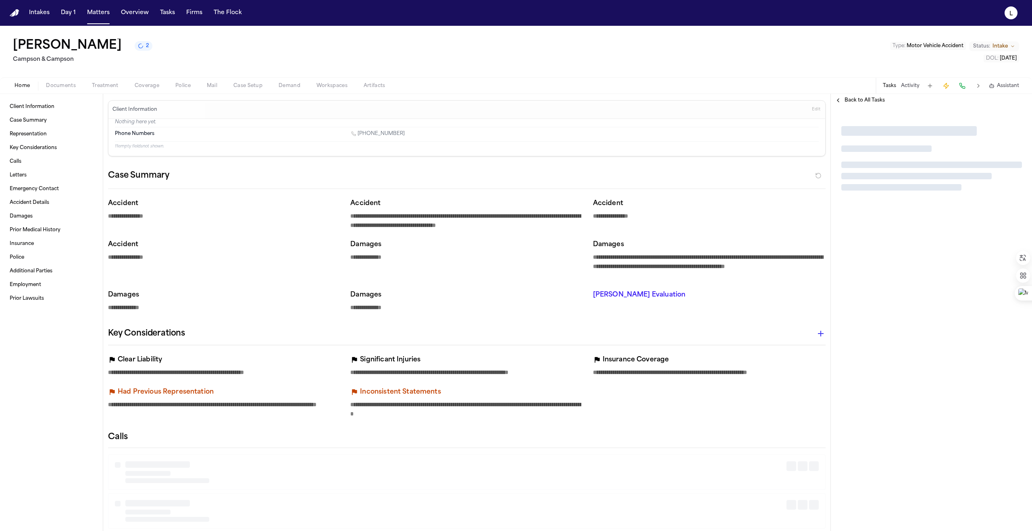
type textarea "*"
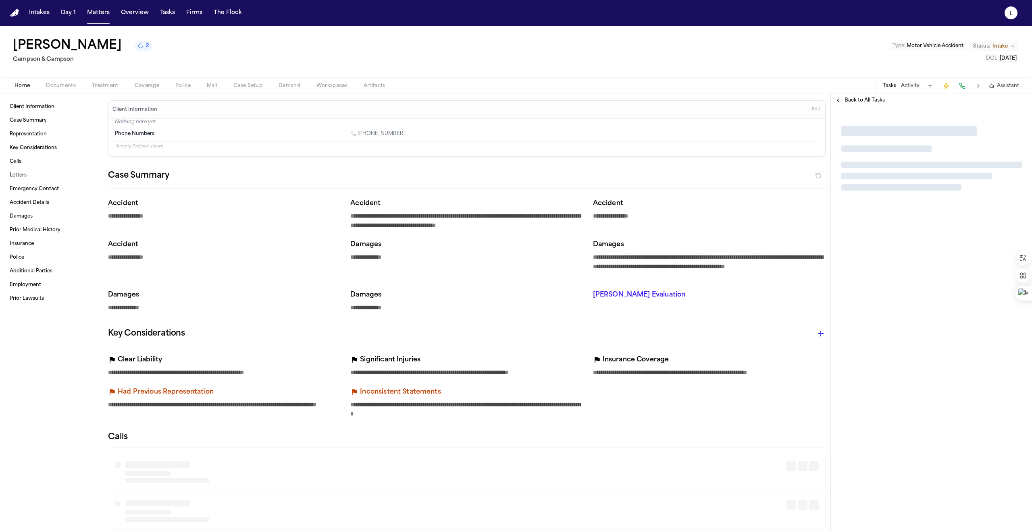
type textarea "*"
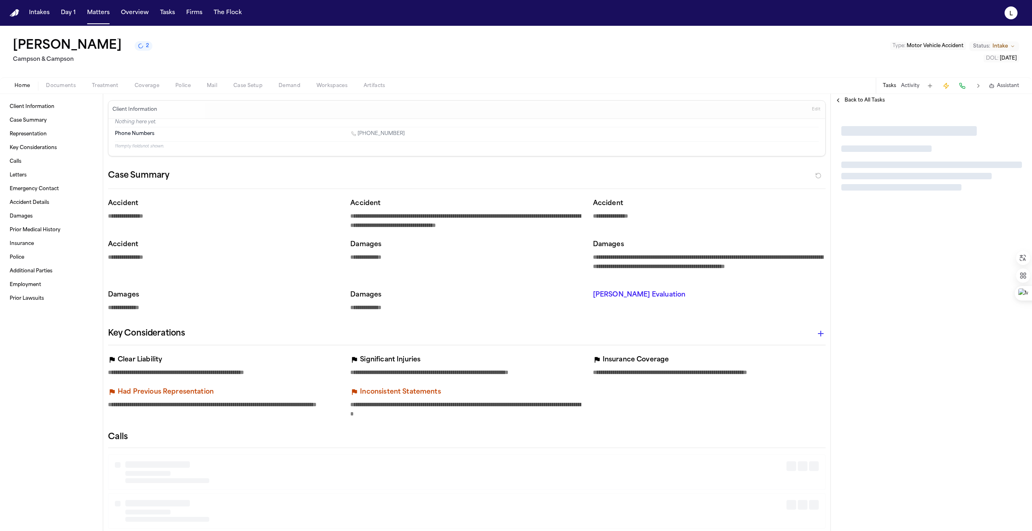
type textarea "*"
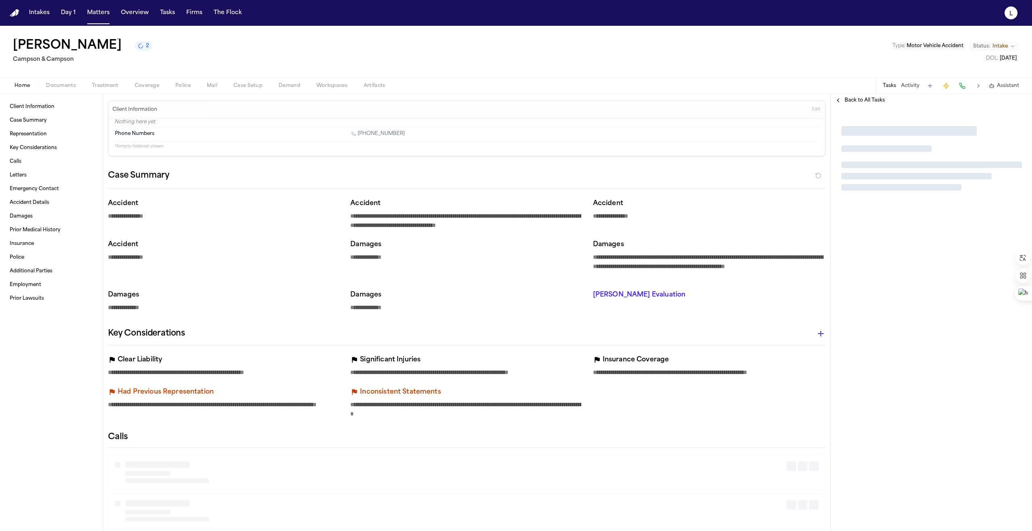
type textarea "*"
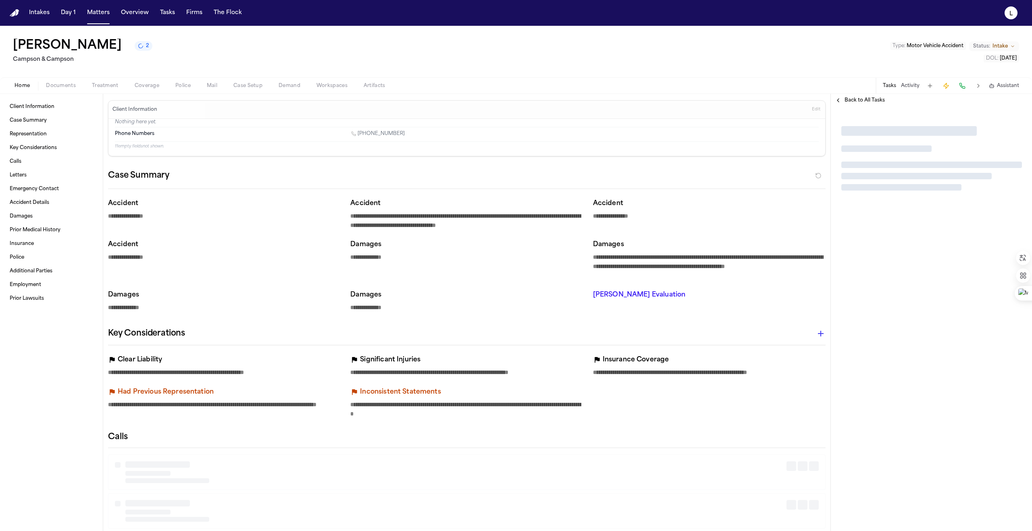
type textarea "*"
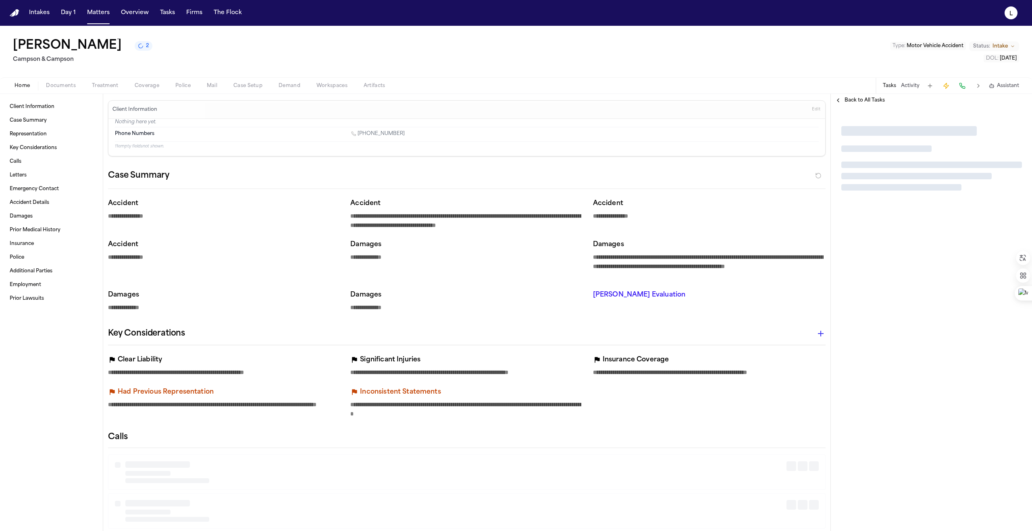
type textarea "*"
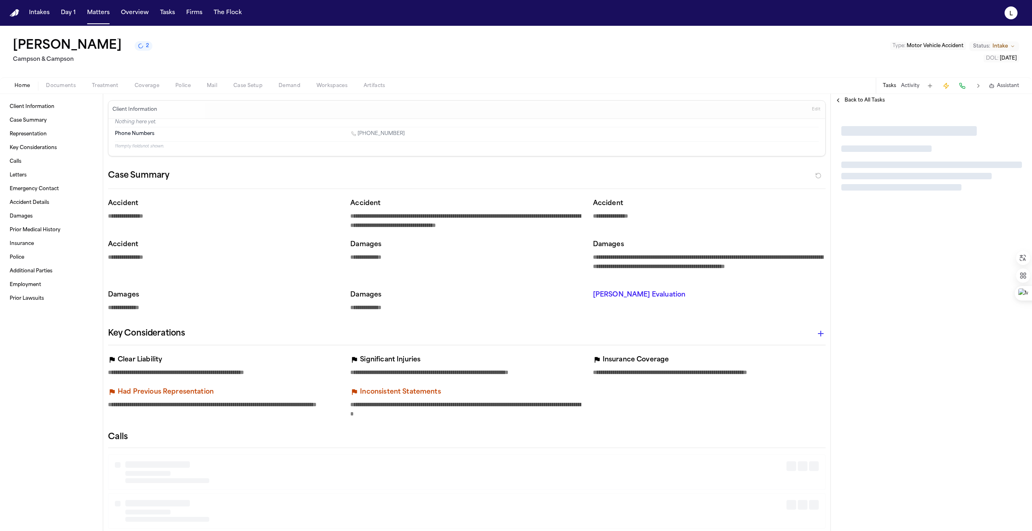
type textarea "*"
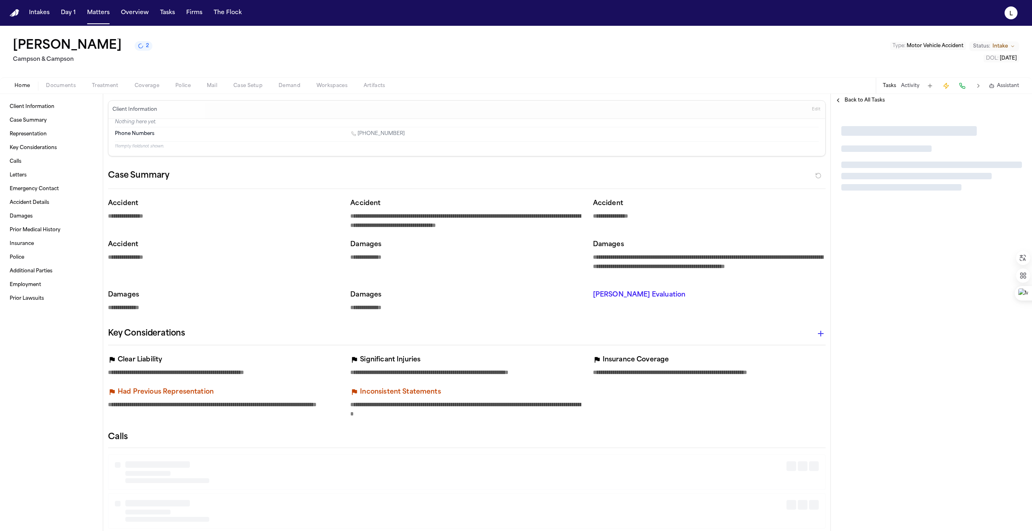
type textarea "*"
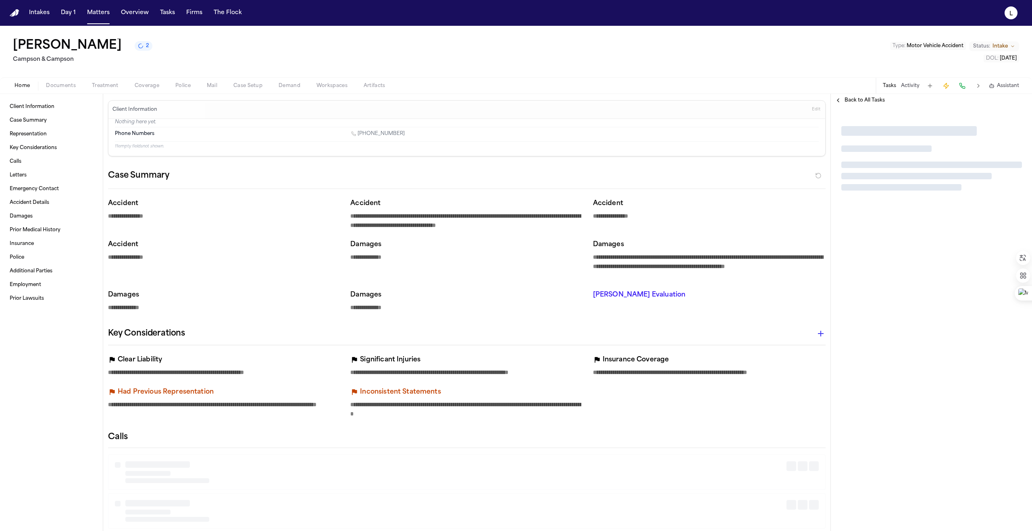
type textarea "*"
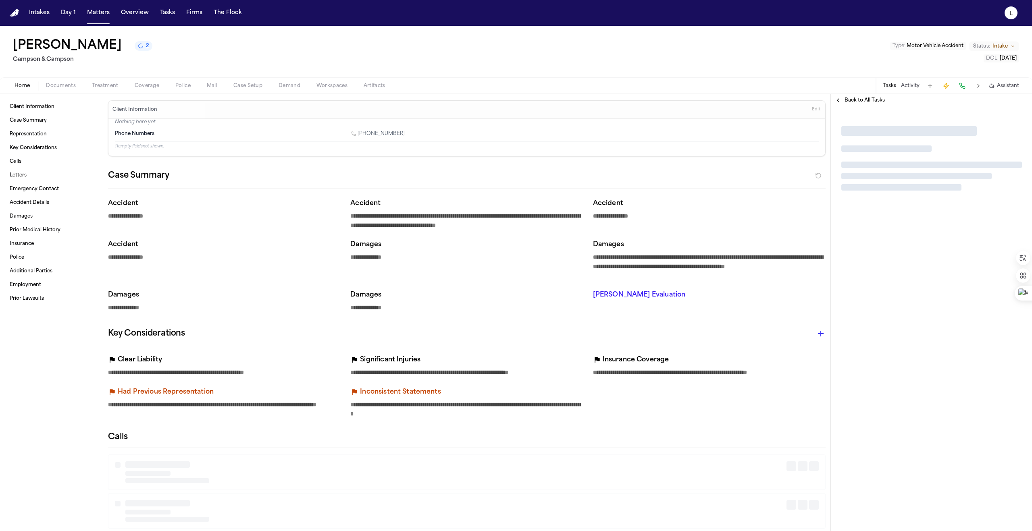
type textarea "*"
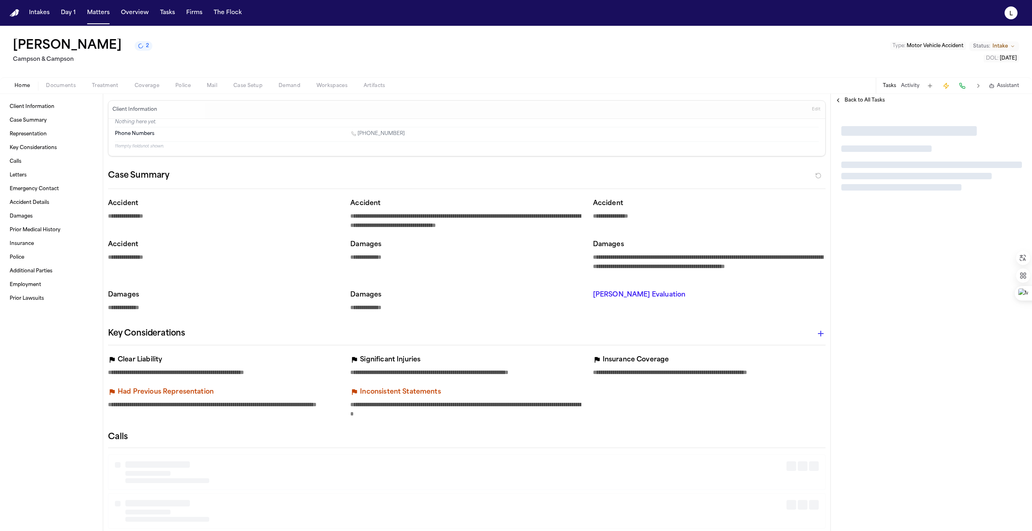
type textarea "*"
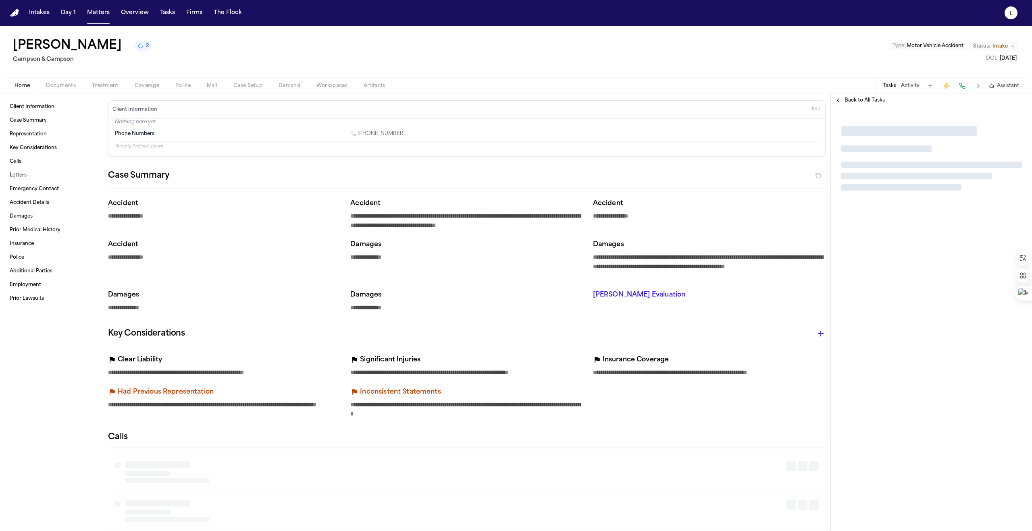
type textarea "*"
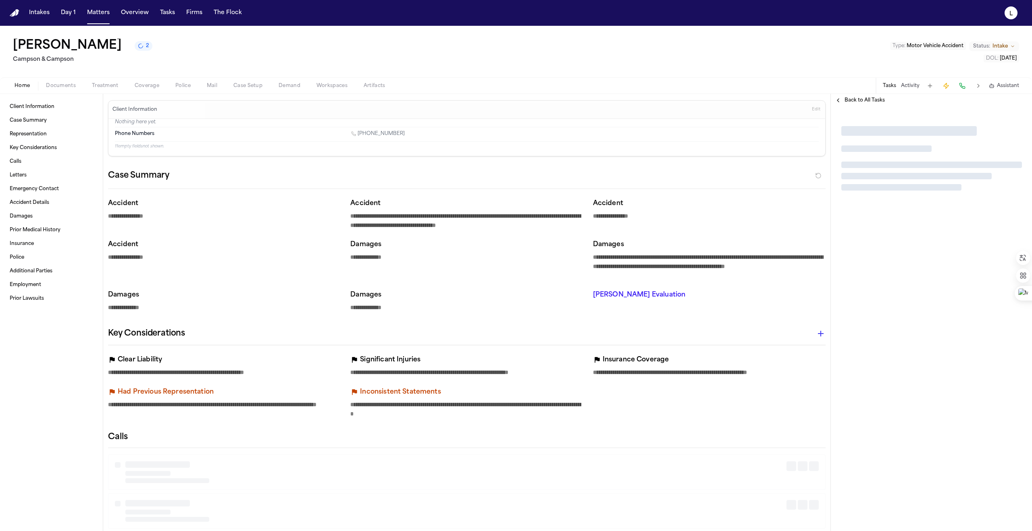
type textarea "*"
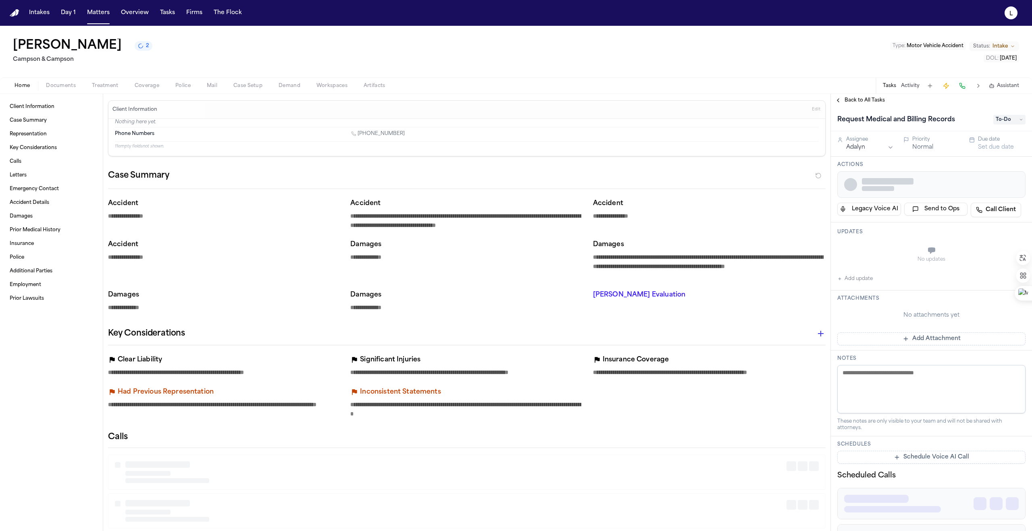
type textarea "*"
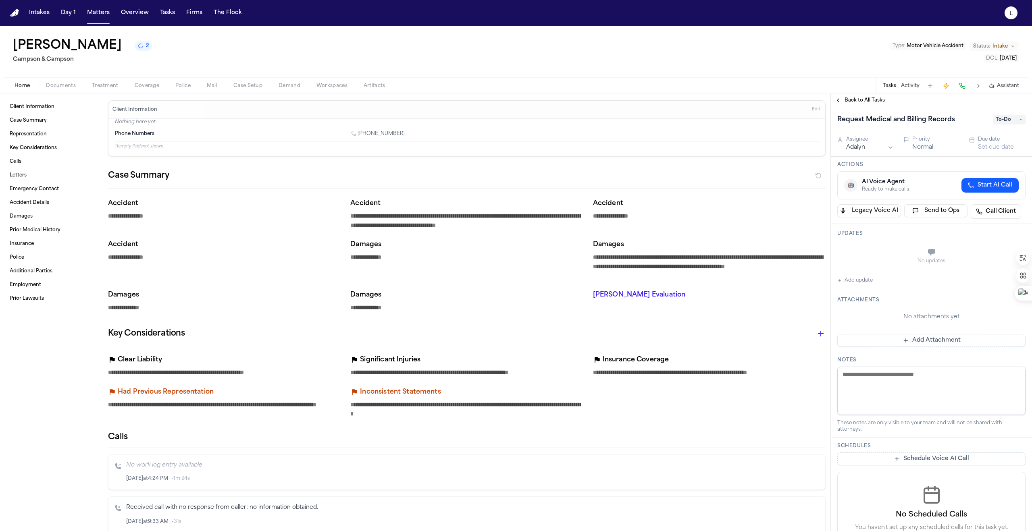
click at [873, 125] on h1 "Request Medical and Billing Records" at bounding box center [896, 119] width 124 height 13
click at [839, 120] on input "**********" at bounding box center [912, 119] width 151 height 13
click at [99, 87] on span "Treatment" at bounding box center [105, 86] width 27 height 6
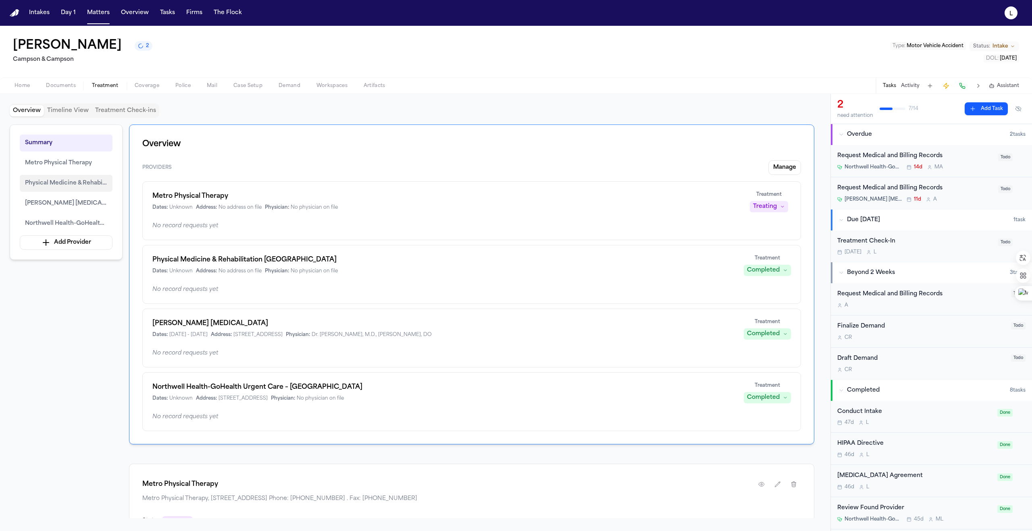
click at [66, 186] on span "Physical Medicine & Rehabilitation [GEOGRAPHIC_DATA]" at bounding box center [66, 184] width 82 height 10
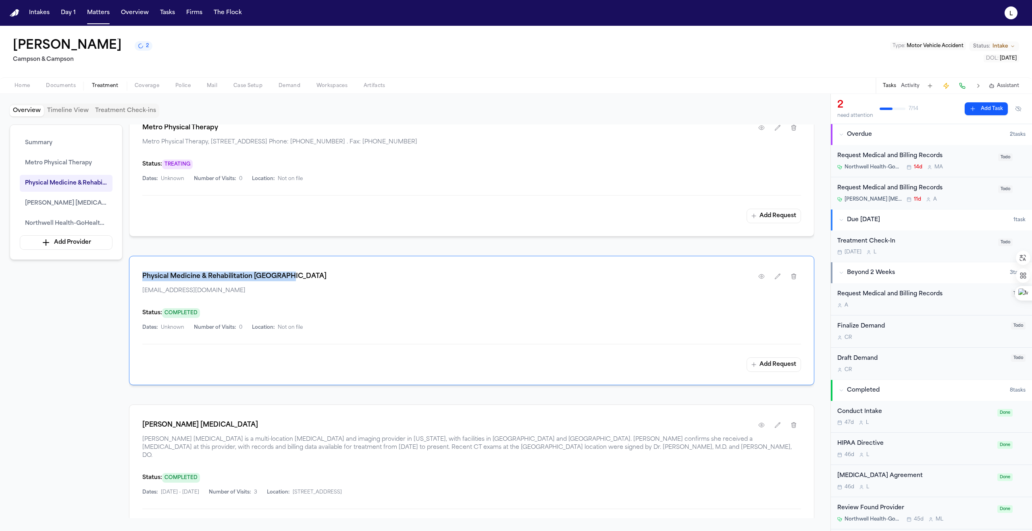
drag, startPoint x: 142, startPoint y: 278, endPoint x: 292, endPoint y: 277, distance: 149.5
click at [292, 277] on div "Physical Medicine & Rehabilitation [GEOGRAPHIC_DATA]" at bounding box center [471, 276] width 658 height 15
copy h1 "Physical Medicine & Rehabilitation [GEOGRAPHIC_DATA]"
click at [954, 301] on div "Request Medical and Billing Records A" at bounding box center [921, 299] width 169 height 19
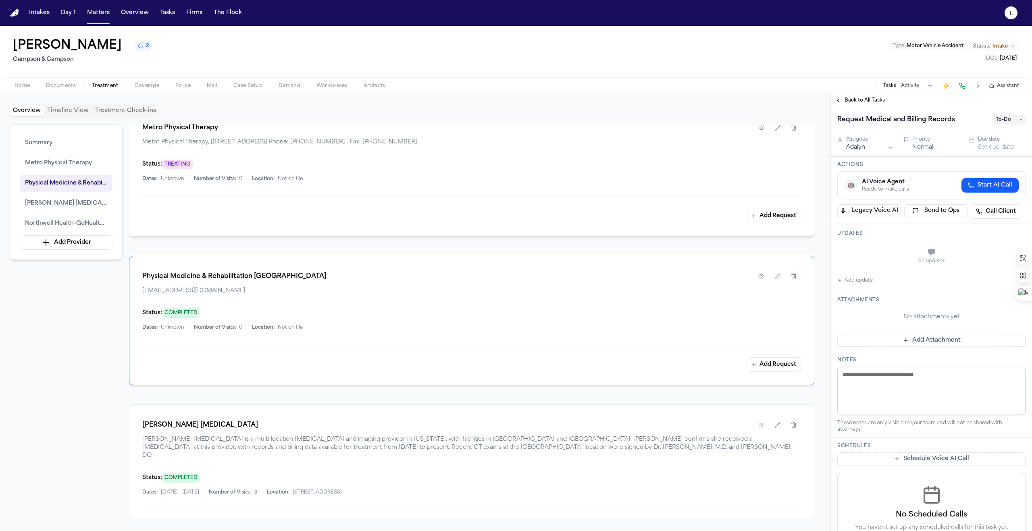
click at [849, 122] on h1 "Request Medical and Billing Records" at bounding box center [896, 119] width 124 height 13
click at [959, 122] on input "**********" at bounding box center [912, 119] width 151 height 13
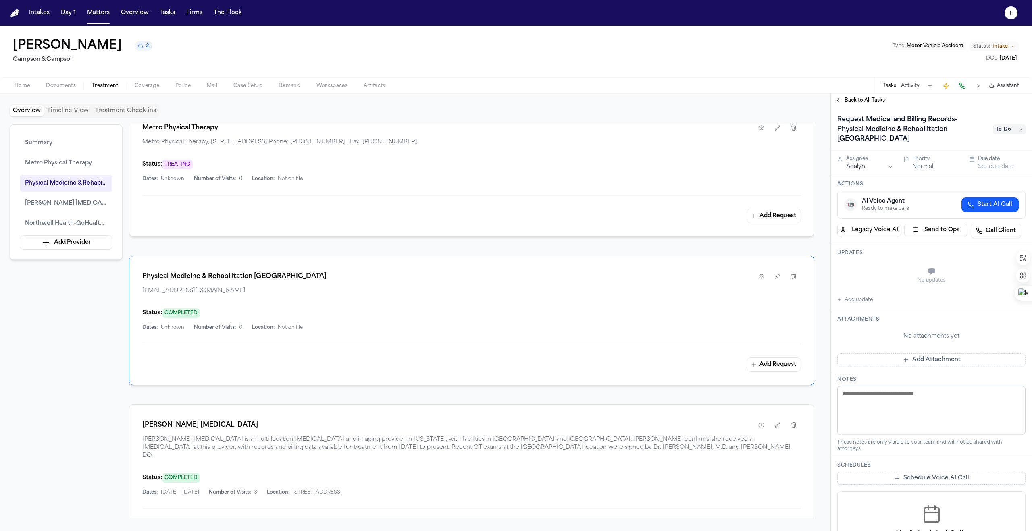
click at [914, 243] on div "Updates No updates Add update" at bounding box center [931, 277] width 201 height 68
click at [926, 163] on button "Normal" at bounding box center [922, 167] width 21 height 8
click at [442, 55] on div "Shenequa Wright 2 Campson & Campson Type : Motor Vehicle Accident Status: Intak…" at bounding box center [516, 52] width 1032 height 52
click at [855, 103] on span "Back to All Tasks" at bounding box center [864, 100] width 40 height 6
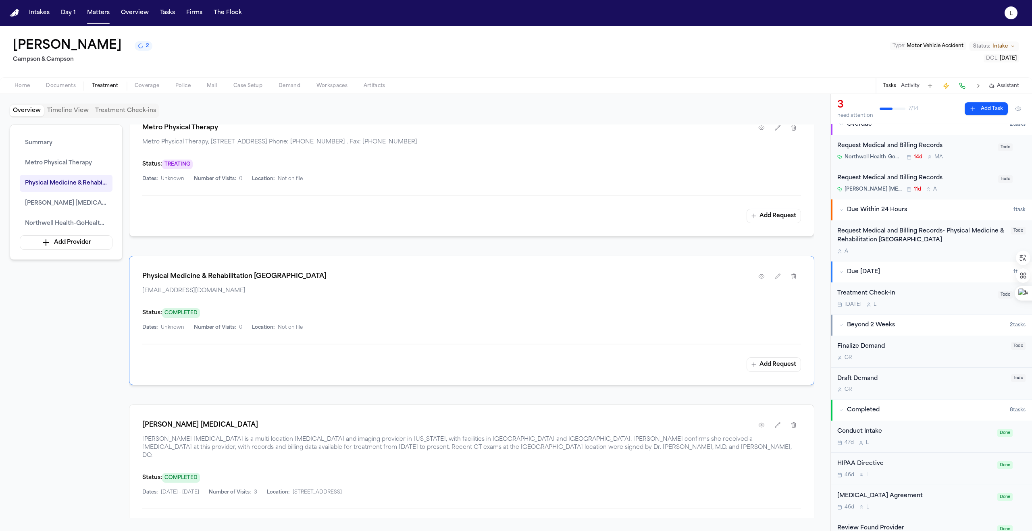
scroll to position [18, 0]
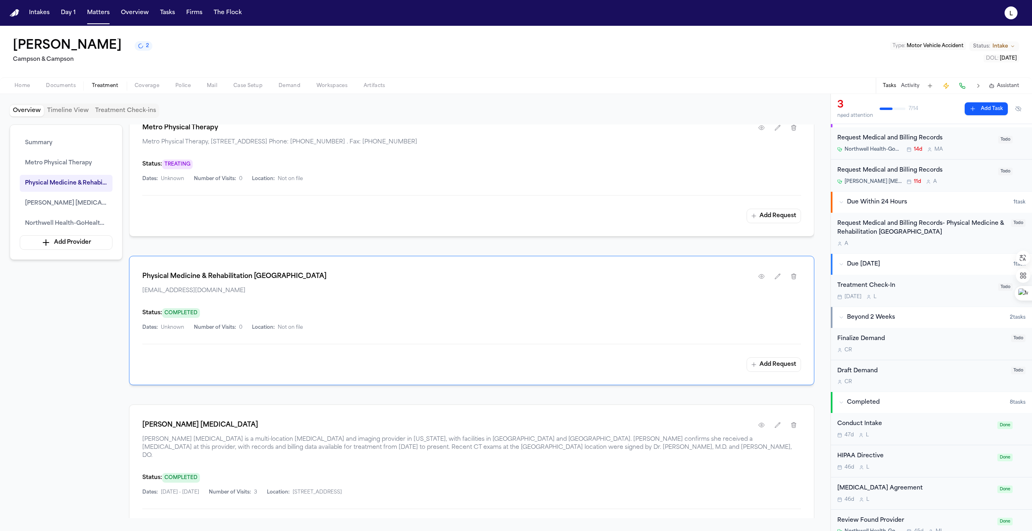
click at [921, 458] on div "HIPAA Directive" at bounding box center [914, 456] width 155 height 9
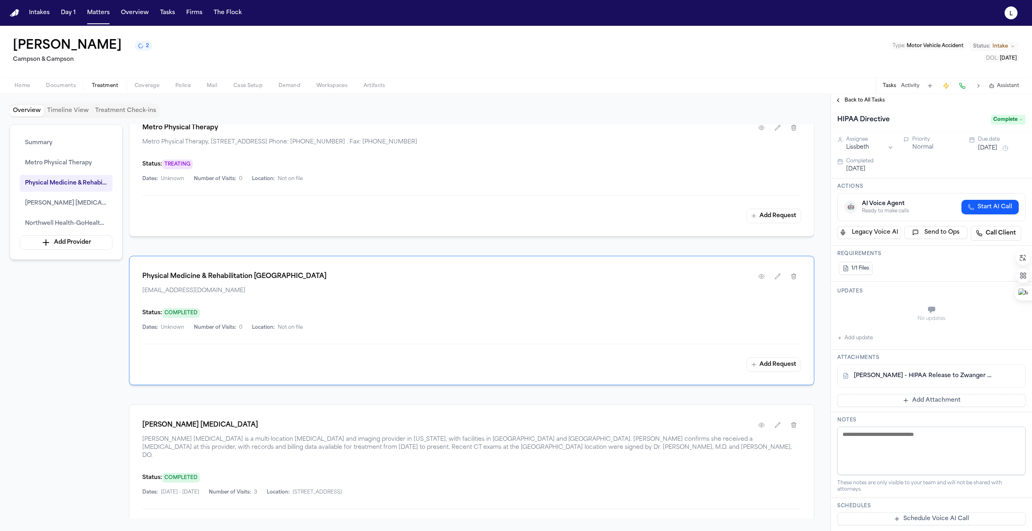
click at [884, 377] on link "S. Wright - HIPAA Release to Zwanger Perisi Radiology - 4.30.25" at bounding box center [922, 376] width 139 height 8
click at [847, 340] on button "Add update" at bounding box center [854, 338] width 35 height 10
click at [1007, 125] on span "Complete" at bounding box center [1008, 120] width 35 height 10
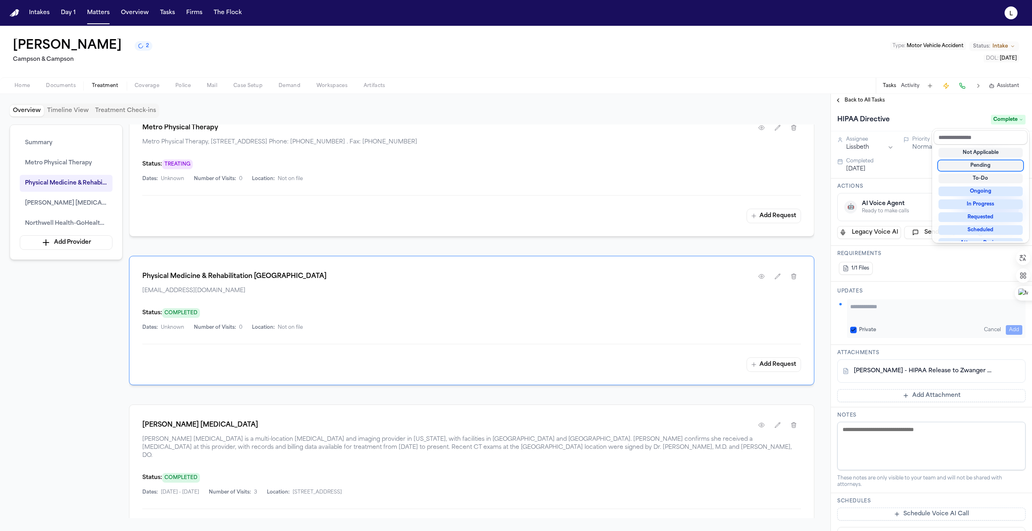
click at [980, 168] on div "Pending" at bounding box center [980, 166] width 84 height 10
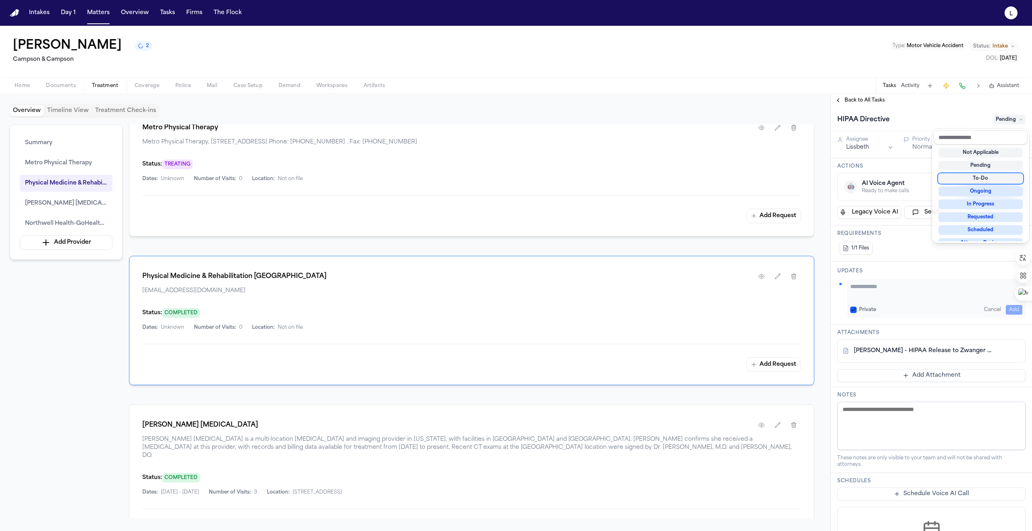
click at [858, 289] on div "HIPAA Directive Pending Assignee Lissbeth Priority Normal Due date Jul 3, 2025 …" at bounding box center [931, 319] width 201 height 424
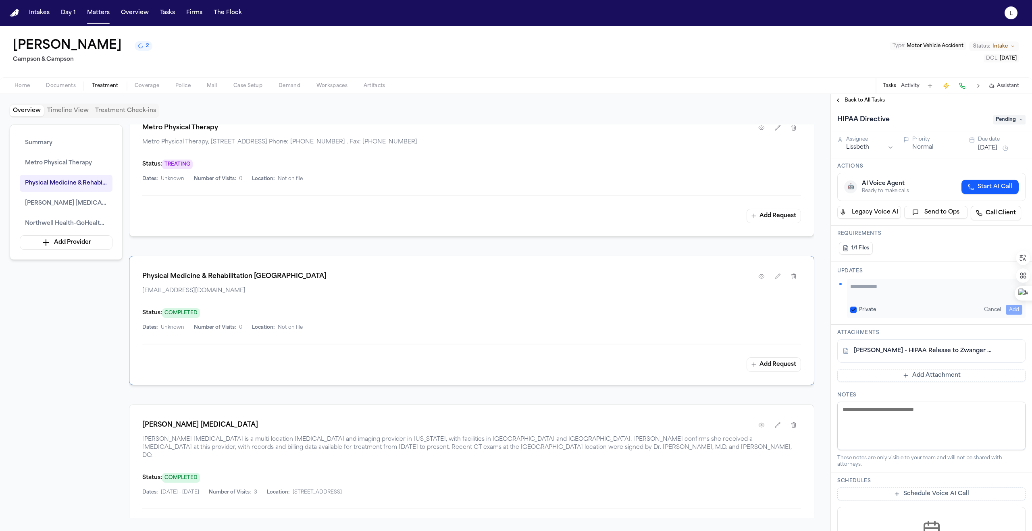
click at [858, 289] on textarea "Add your update" at bounding box center [936, 290] width 172 height 16
click at [1005, 309] on button "Add" at bounding box center [1013, 310] width 17 height 10
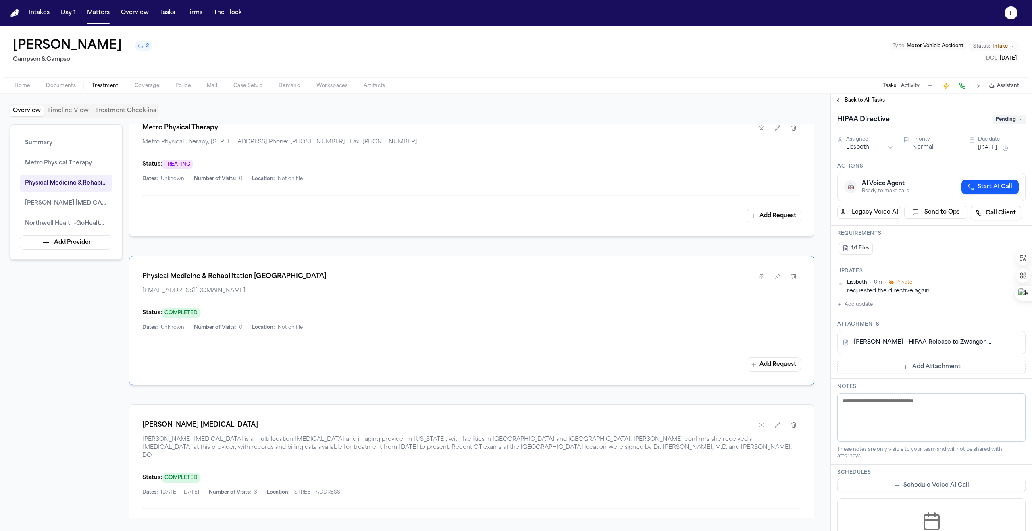
click at [866, 100] on span "Back to All Tasks" at bounding box center [864, 100] width 40 height 6
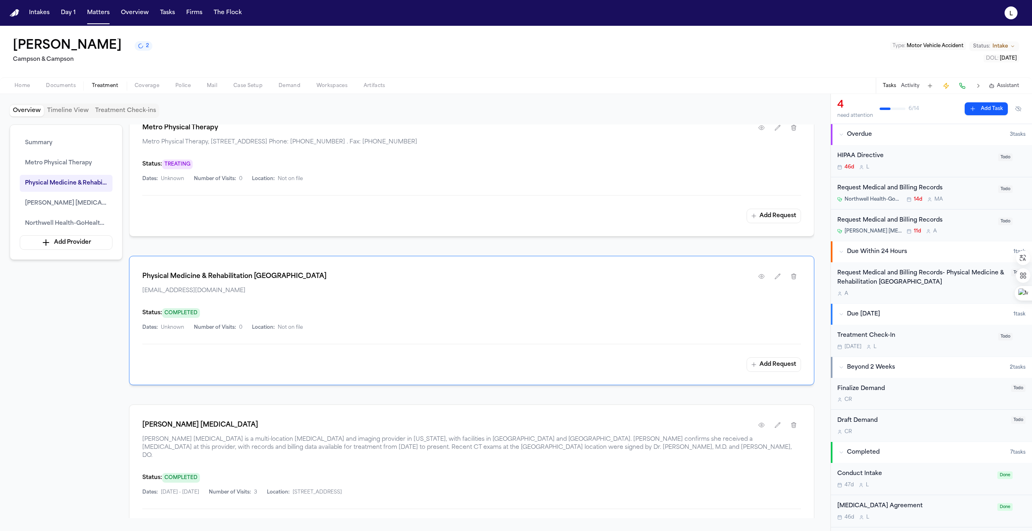
click at [906, 165] on div "46d L" at bounding box center [915, 167] width 156 height 6
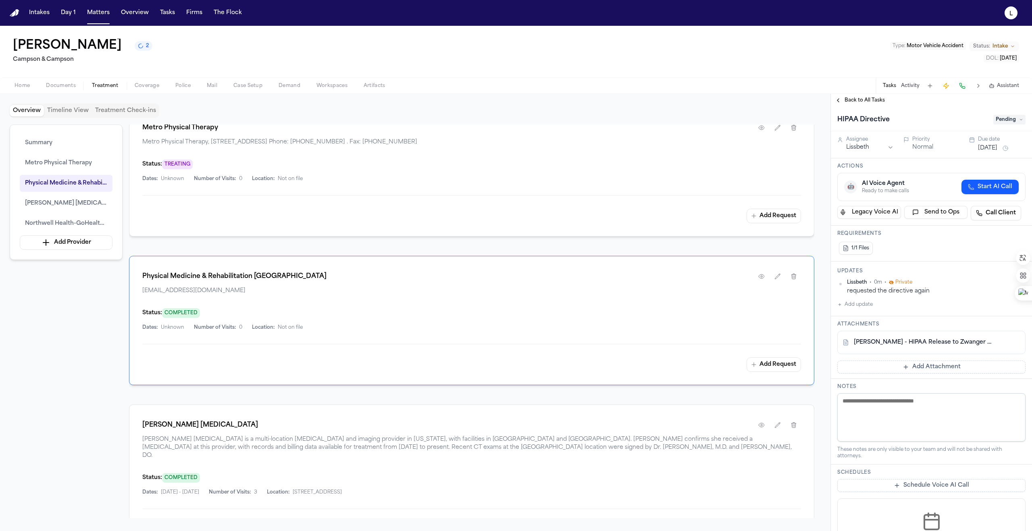
click at [986, 150] on button "Jul 3, 2025" at bounding box center [987, 148] width 19 height 8
click at [1009, 246] on button "22" at bounding box center [1007, 245] width 13 height 13
click at [849, 98] on span "Back to All Tasks" at bounding box center [864, 100] width 40 height 6
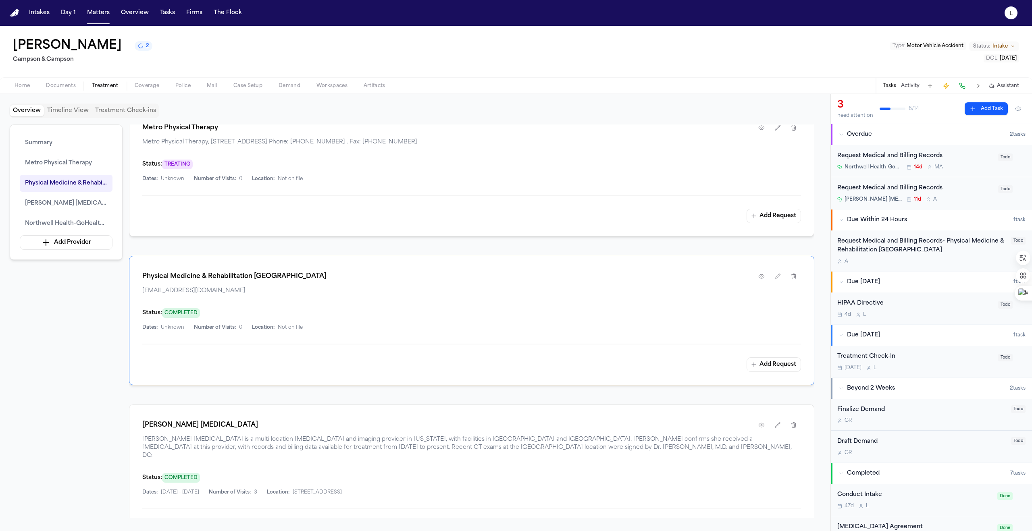
click at [956, 163] on div "Request Medical and Billing Records Northwell Health-GoHealth Urgent Care – Ami…" at bounding box center [915, 161] width 156 height 19
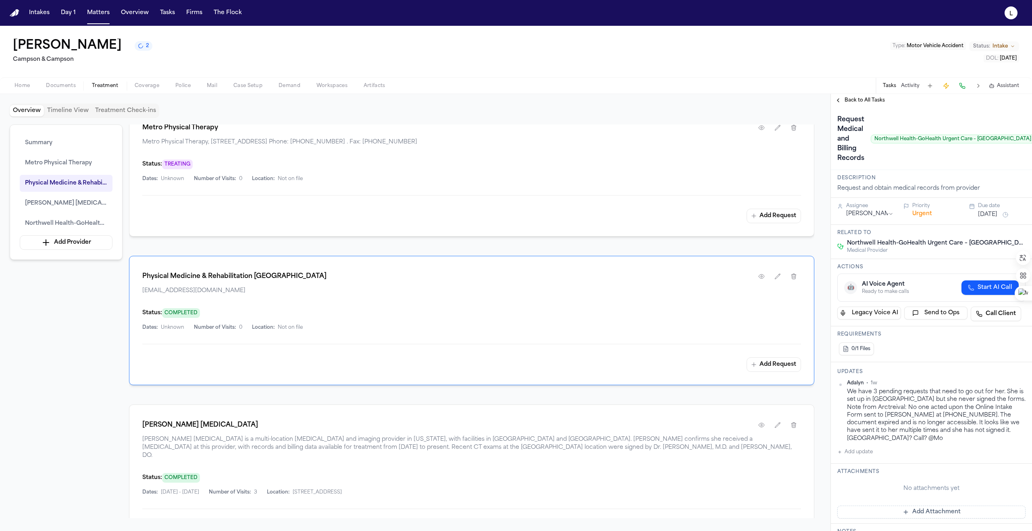
click at [986, 217] on button "[DATE]" at bounding box center [987, 215] width 19 height 8
click at [1008, 314] on button "22" at bounding box center [1007, 311] width 13 height 13
click at [848, 101] on span "Back to All Tasks" at bounding box center [864, 100] width 40 height 6
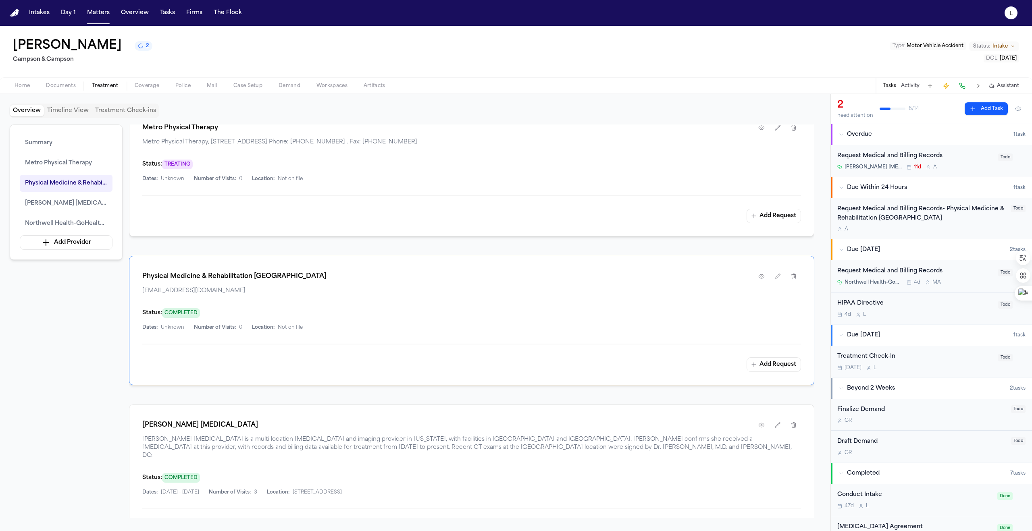
click at [961, 159] on div "Request Medical and Billing Records" at bounding box center [915, 156] width 156 height 9
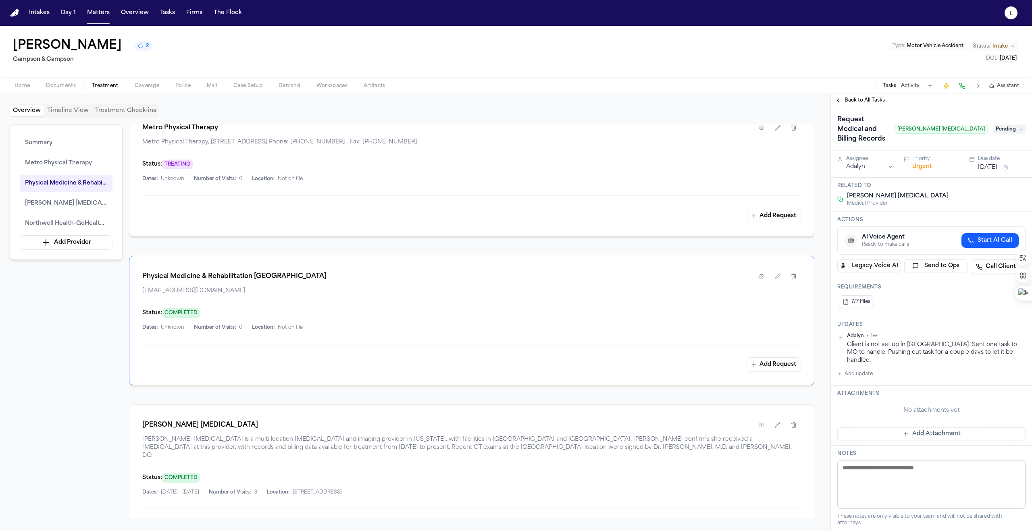
click at [993, 156] on div "Due date" at bounding box center [1002, 159] width 48 height 6
click at [988, 164] on button "[DATE]" at bounding box center [987, 168] width 19 height 8
click at [1007, 257] on button "22" at bounding box center [1007, 255] width 13 height 13
click at [864, 100] on span "Back to All Tasks" at bounding box center [864, 100] width 40 height 6
